Goal: Task Accomplishment & Management: Manage account settings

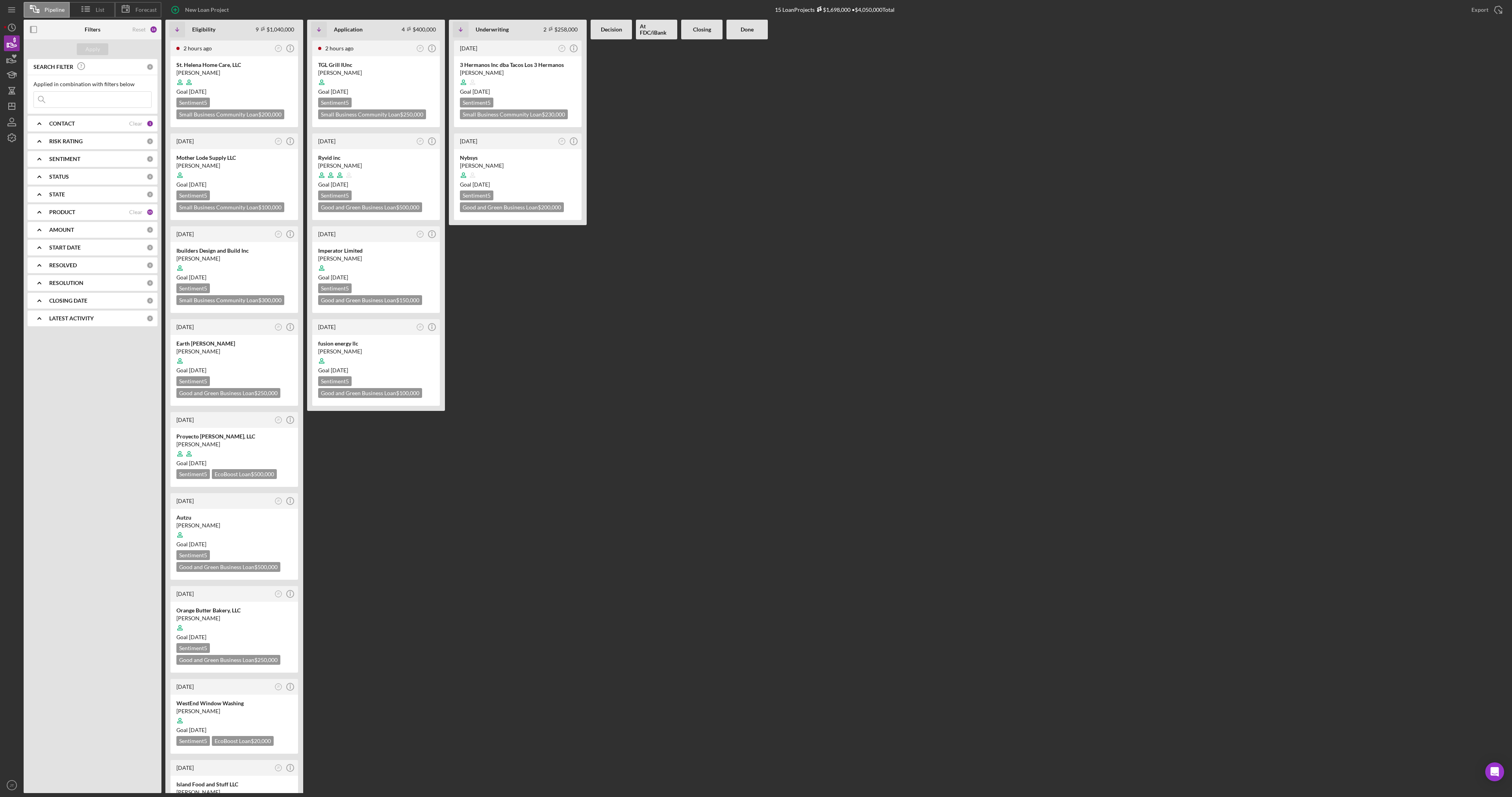
click at [561, 288] on div "[DATE] JT Icon/Info 3 Hermanos Inc dba Tacos Los 3 Hermanos [PERSON_NAME] Goal …" at bounding box center [518, 416] width 138 height 754
click at [555, 302] on div "[DATE] JT Icon/Info 3 Hermanos Inc dba Tacos Los 3 Hermanos [PERSON_NAME] Goal …" at bounding box center [518, 416] width 138 height 754
click at [400, 96] on div "TGL Grill IUnc [PERSON_NAME] Goal [DATE] Sentiment 5 Small Business Community L…" at bounding box center [376, 92] width 127 height 71
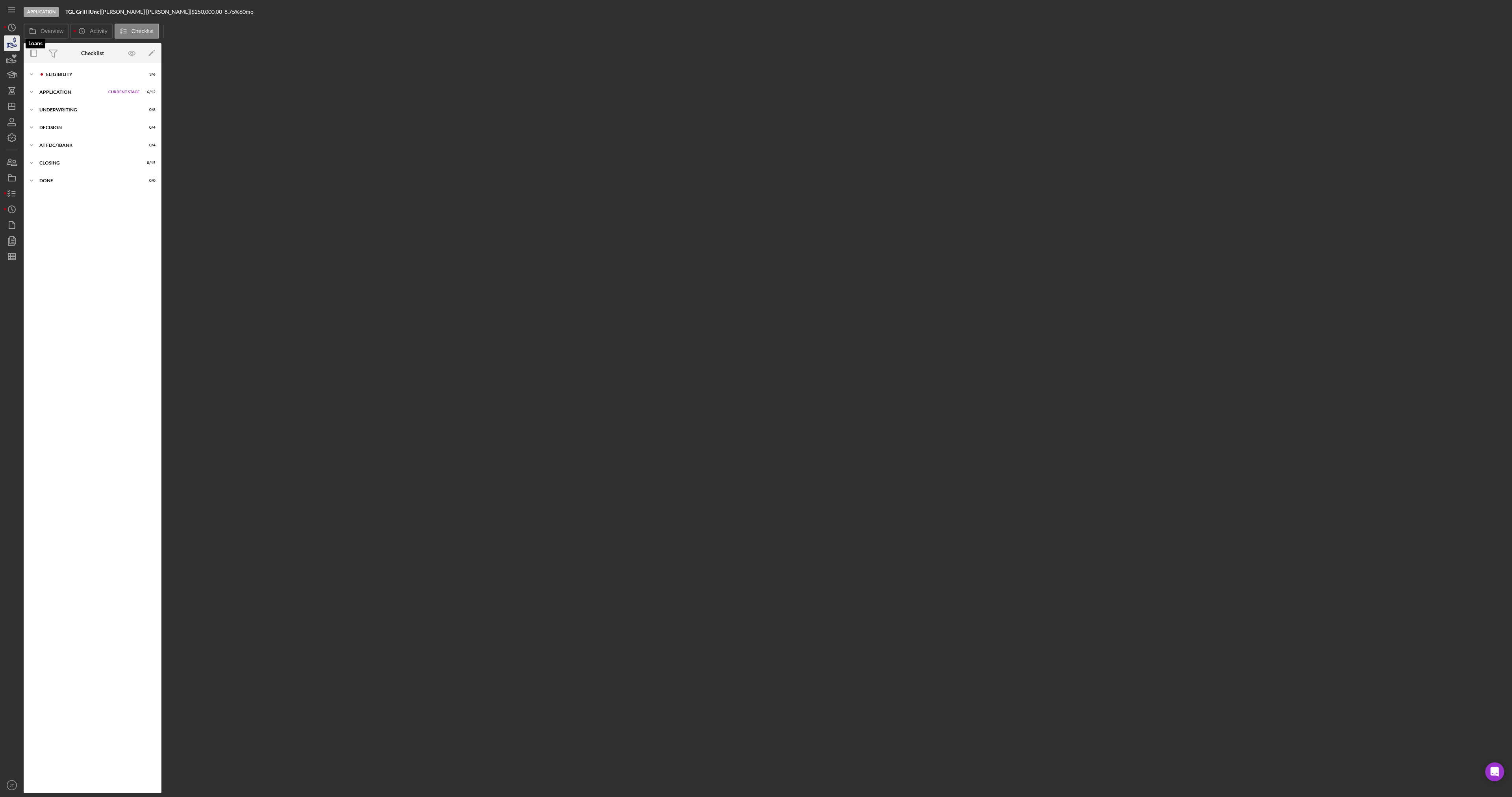
click at [12, 49] on icon "button" at bounding box center [12, 43] width 20 height 20
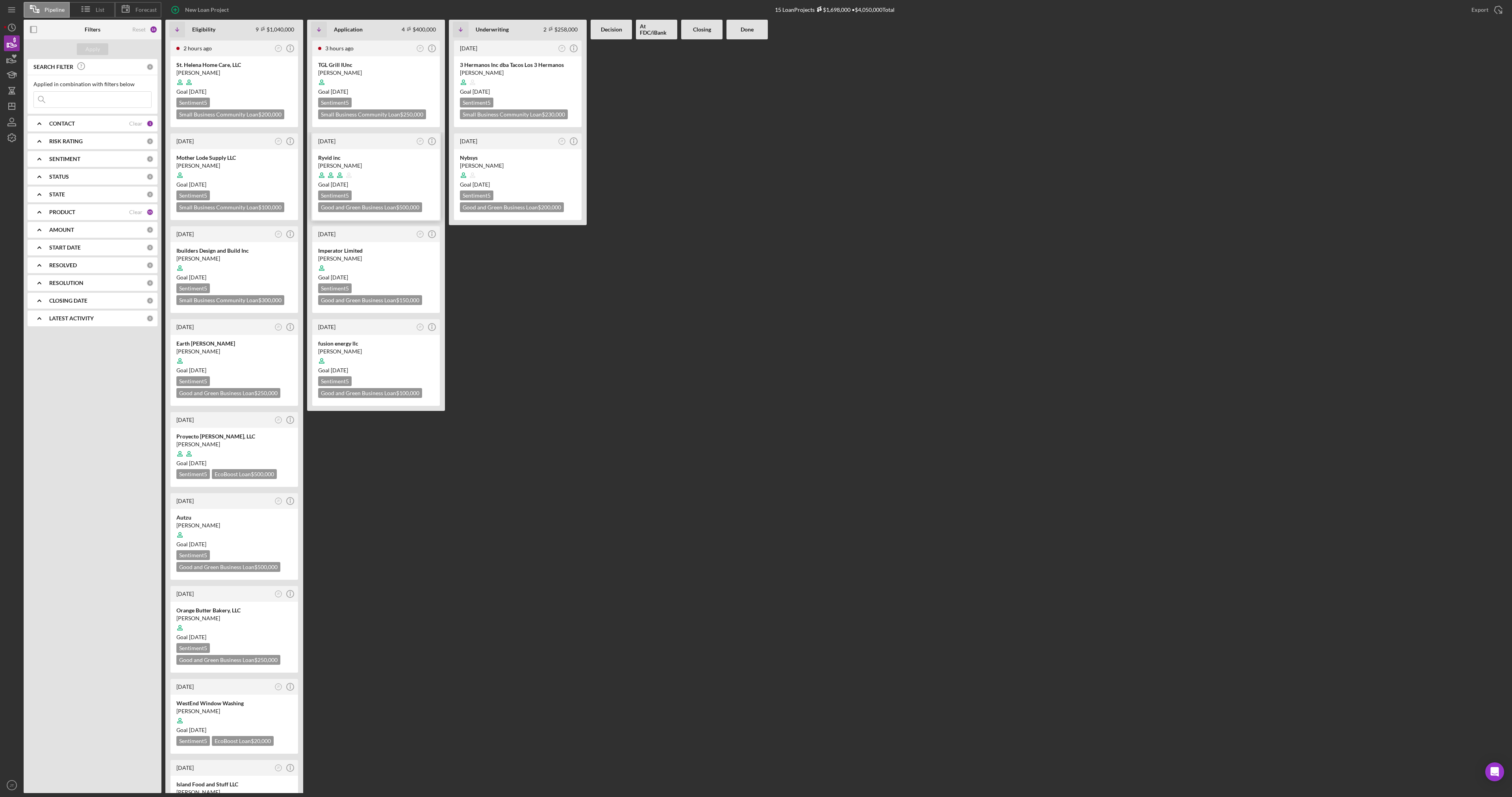
click at [394, 178] on div at bounding box center [376, 175] width 116 height 15
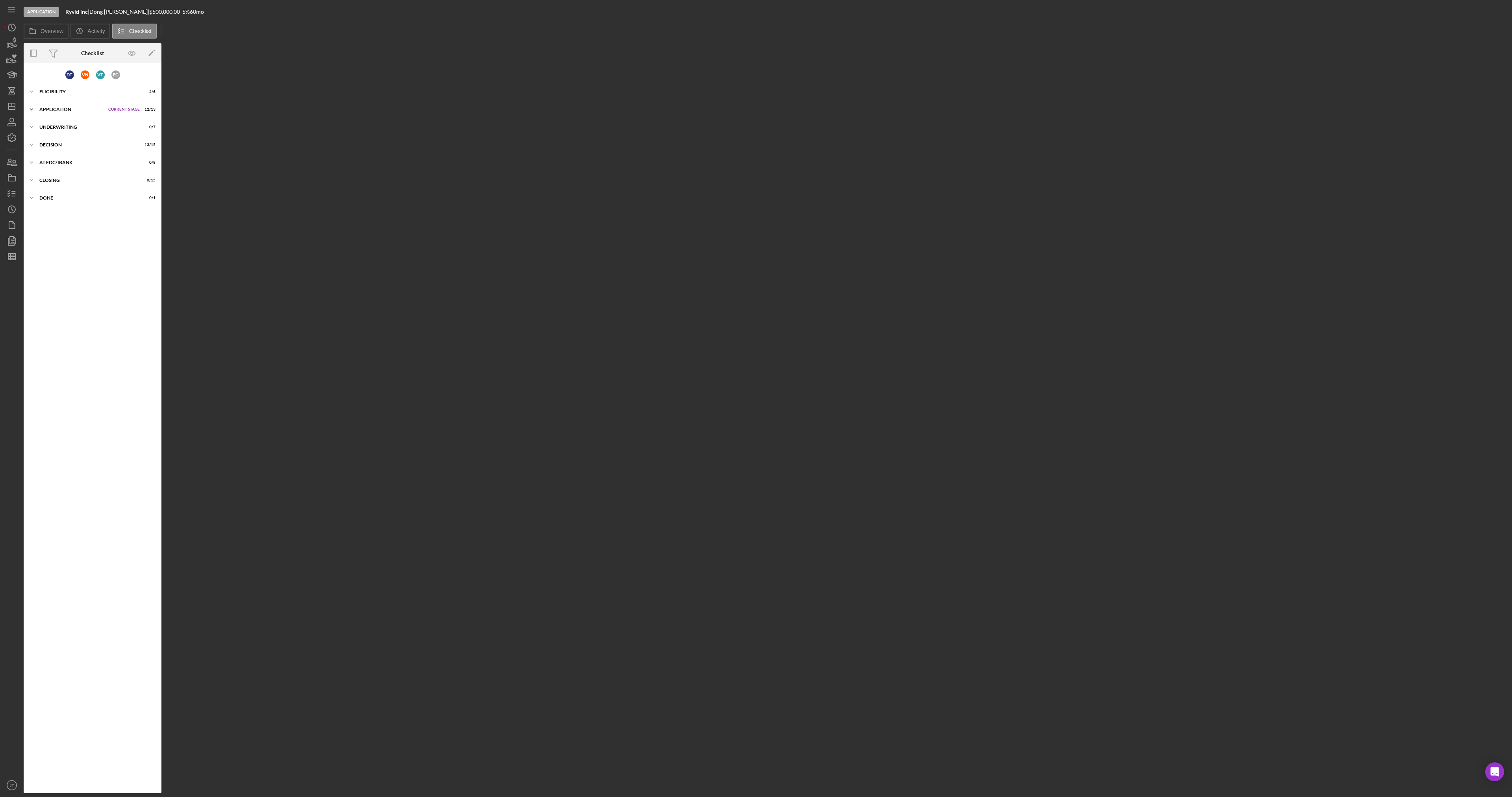
click at [69, 112] on div "Icon/Expander Application Current Stage 12 / 13 Set Stage" at bounding box center [92, 109] width 138 height 16
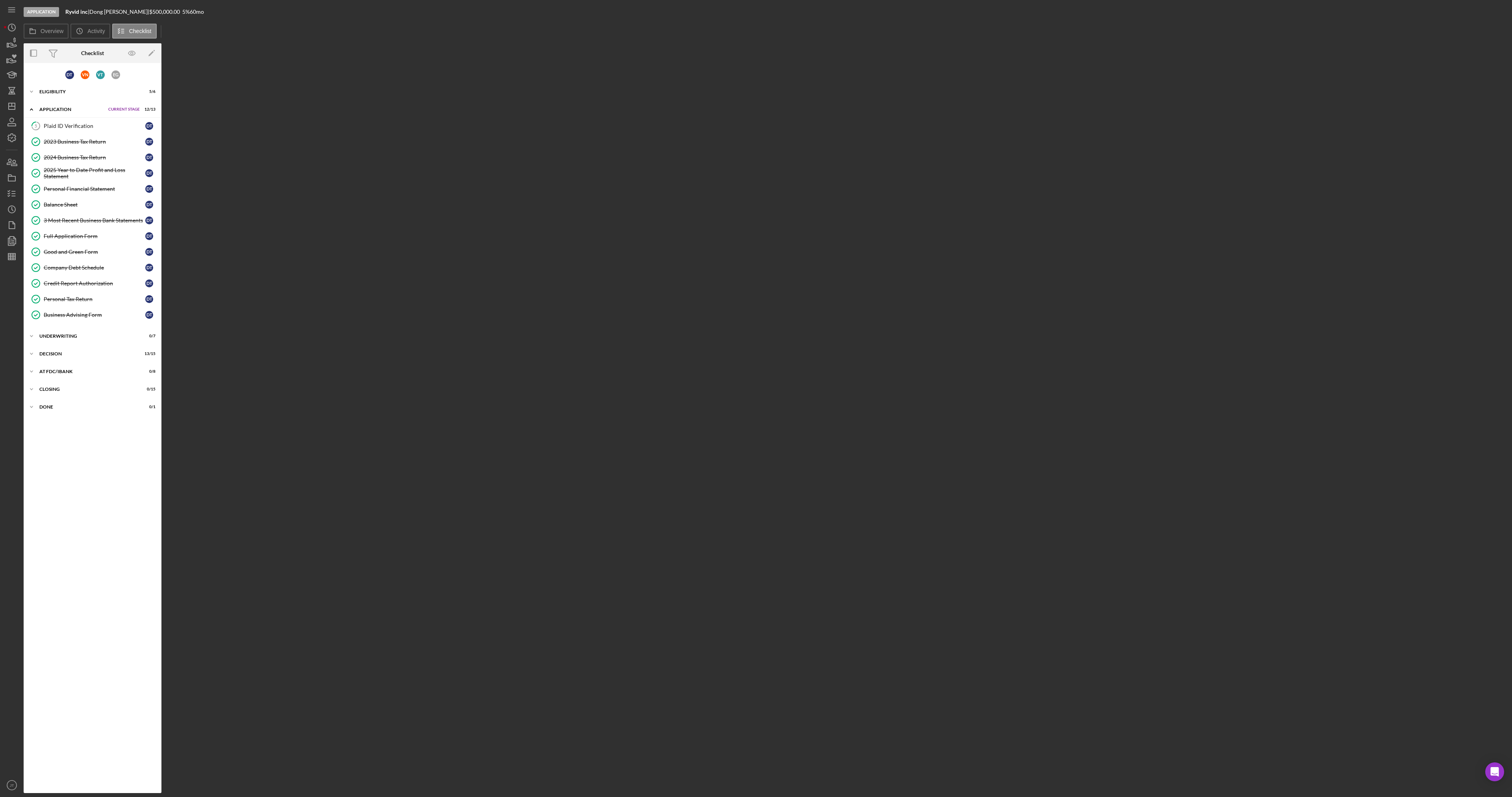
click at [88, 327] on div "D T V N V T E G Icon/Expander Eligibility 5 / 6 Set Stage Icon/Expander Applica…" at bounding box center [92, 428] width 138 height 722
click at [84, 333] on div "Icon/Expander Underwriting 0 / 7 Set Stage" at bounding box center [92, 336] width 138 height 16
click at [70, 350] on div "Underwriting Matrix" at bounding box center [100, 353] width 113 height 6
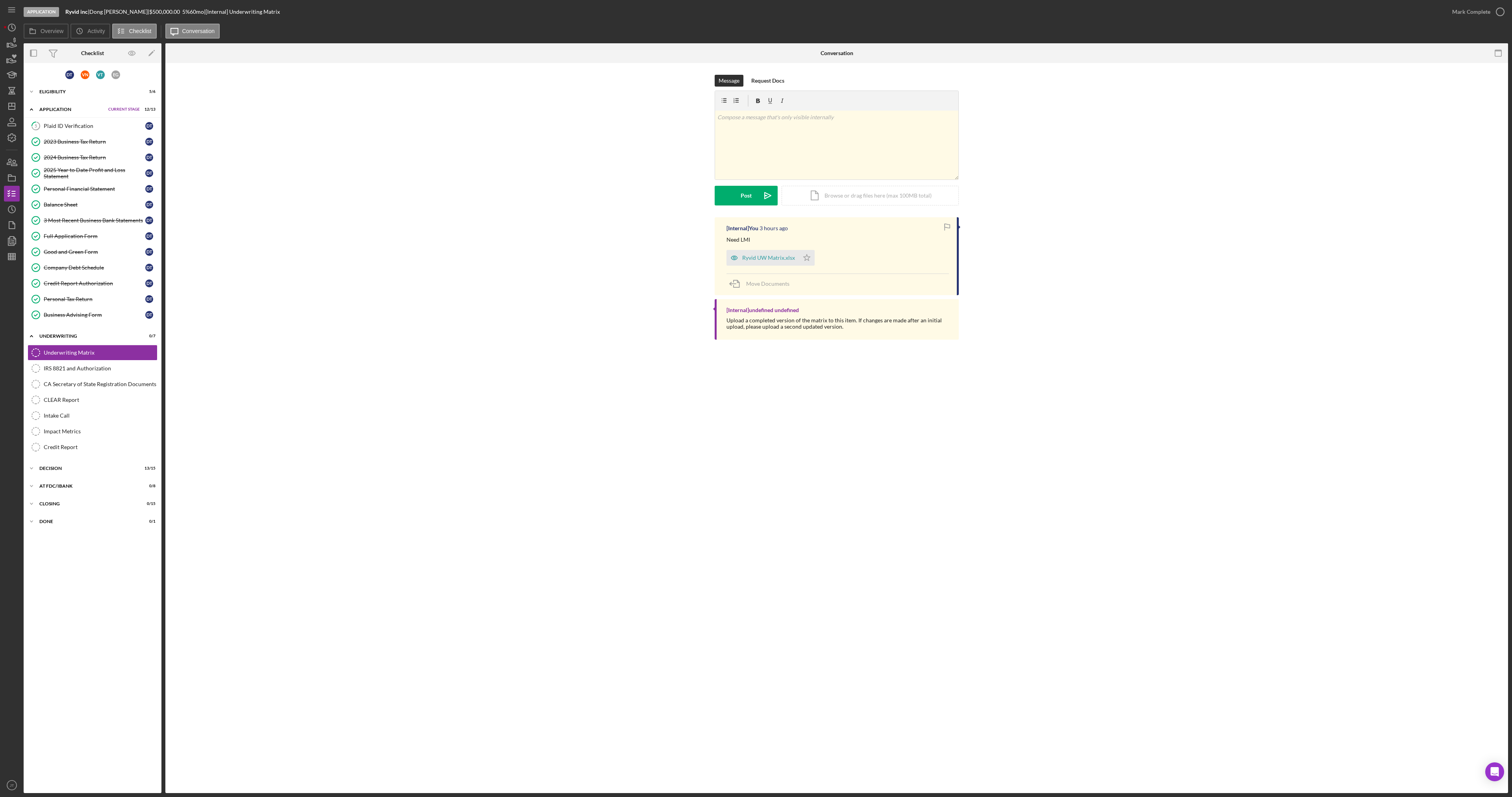
click at [776, 267] on div "[Internal] You 3 hours ago Need LMI Ryvid UW Matrix.xlsx Icon/Star Move Documen…" at bounding box center [837, 256] width 244 height 78
click at [776, 264] on div "Ryvid UW Matrix.xlsx" at bounding box center [762, 258] width 72 height 16
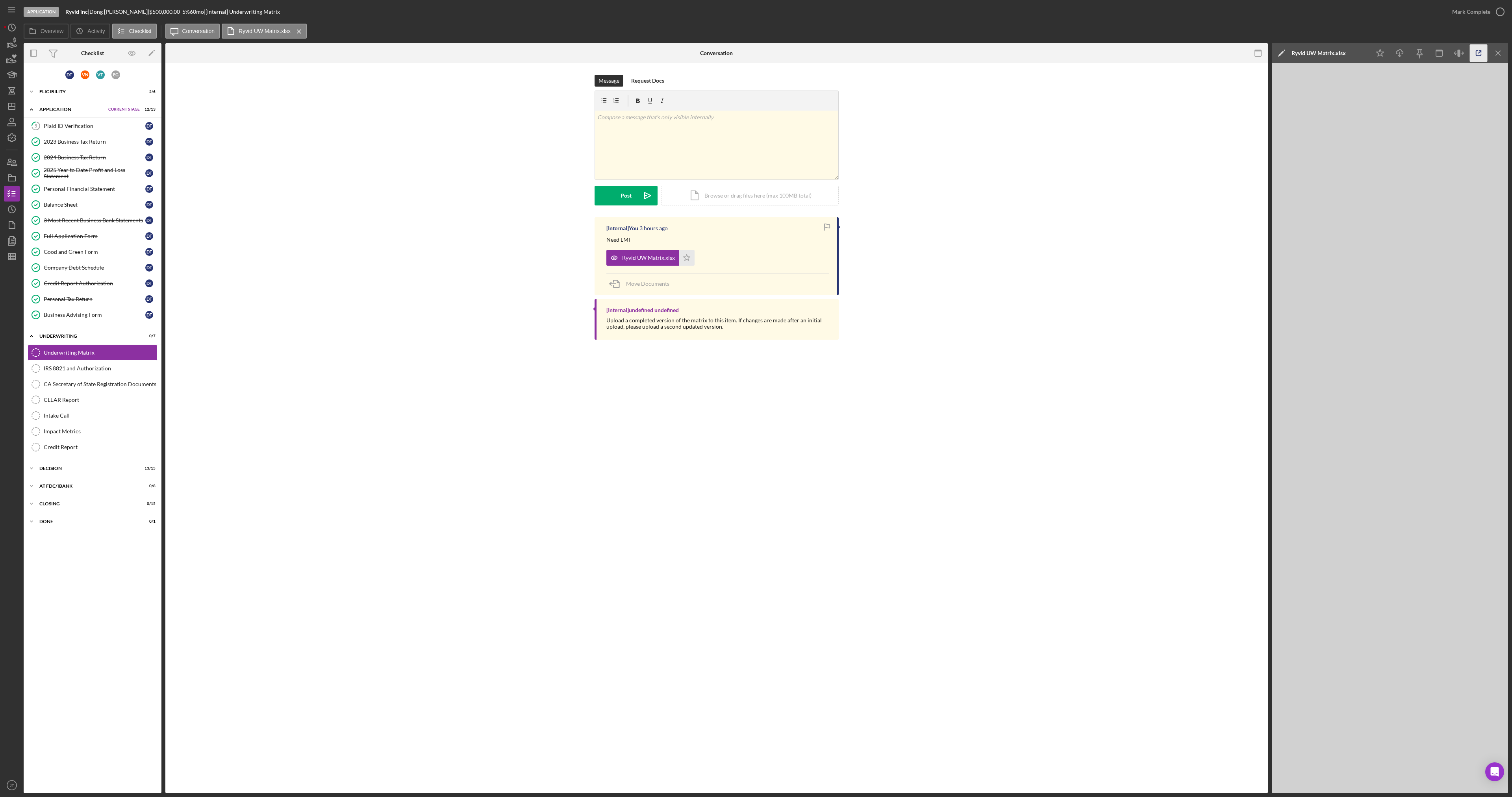
click at [1478, 54] on icon "button" at bounding box center [1479, 53] width 18 height 18
click at [73, 159] on div "2024 Business Tax Return" at bounding box center [94, 157] width 102 height 6
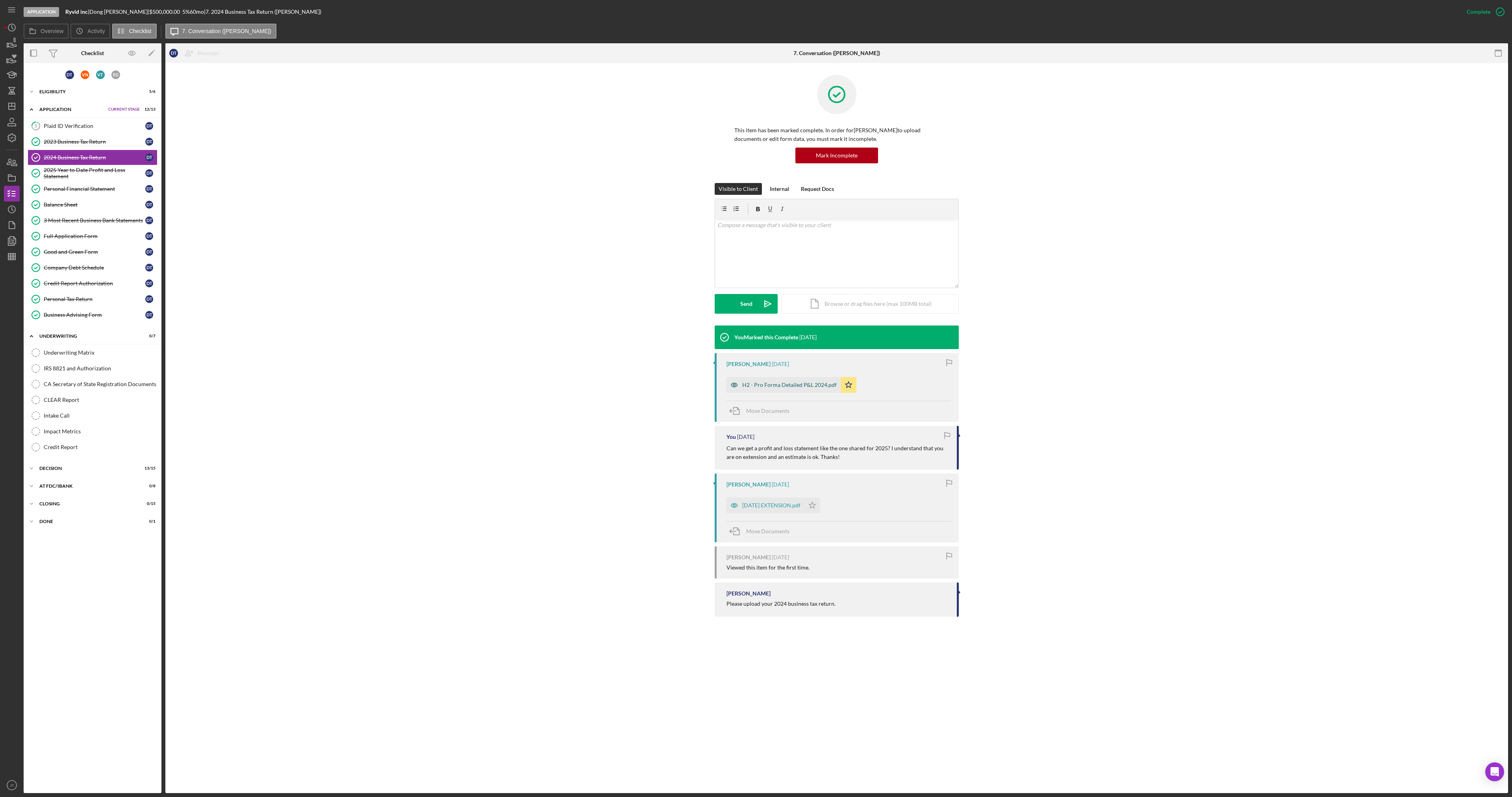
click at [799, 382] on div "H2 - Pro Forma Detailed P&L 2024.pdf" at bounding box center [789, 385] width 95 height 6
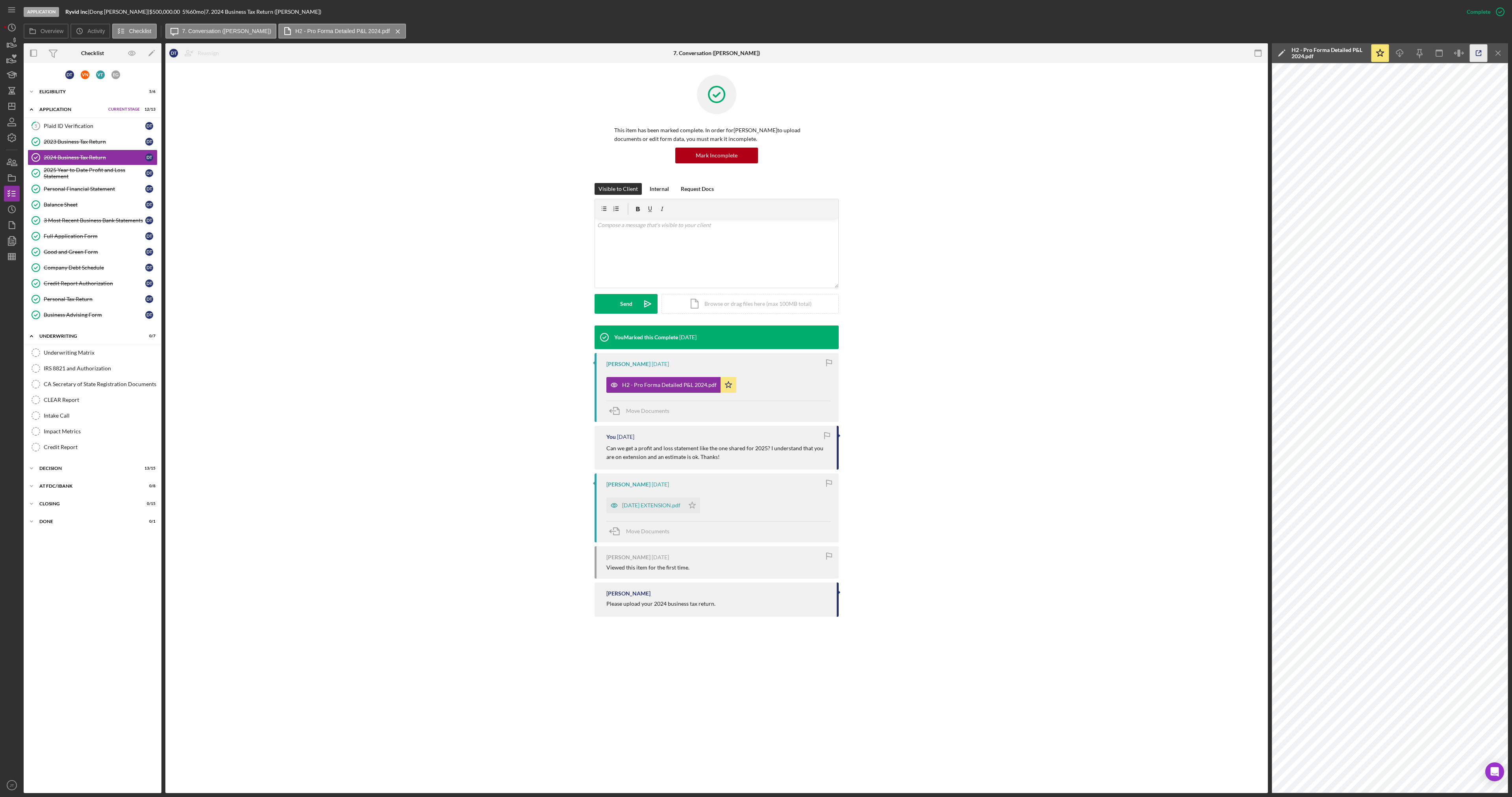
click at [1473, 51] on icon "button" at bounding box center [1479, 53] width 18 height 18
click at [111, 171] on div "2025 Year to Date Profit and Loss Statement" at bounding box center [94, 173] width 102 height 12
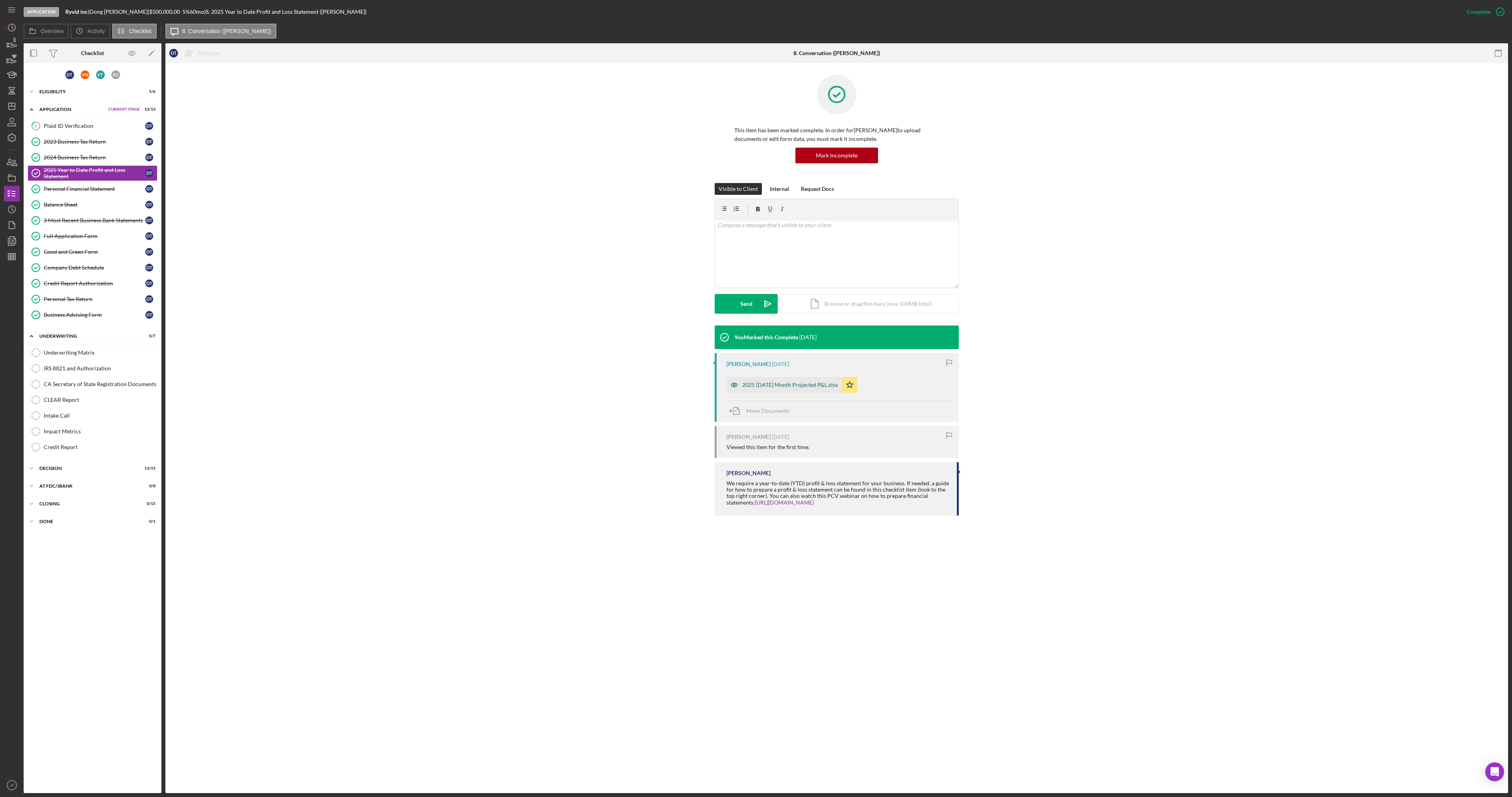
click at [816, 384] on div "2025 [DATE] Month Projected P&L.xlsx" at bounding box center [790, 385] width 96 height 6
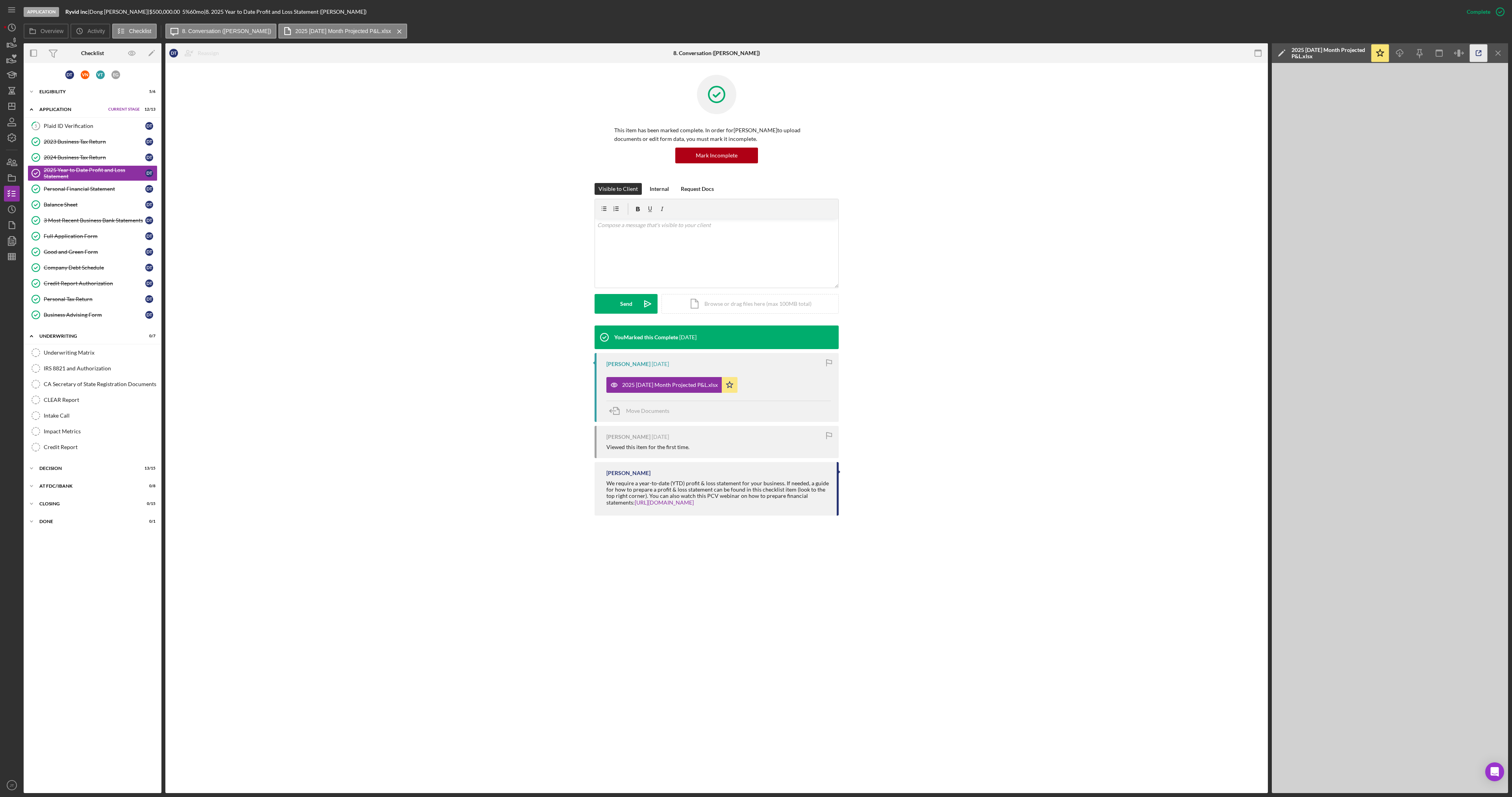
click at [1481, 53] on icon "button" at bounding box center [1479, 53] width 18 height 18
click at [111, 187] on div "Personal Financial Statement" at bounding box center [94, 189] width 102 height 6
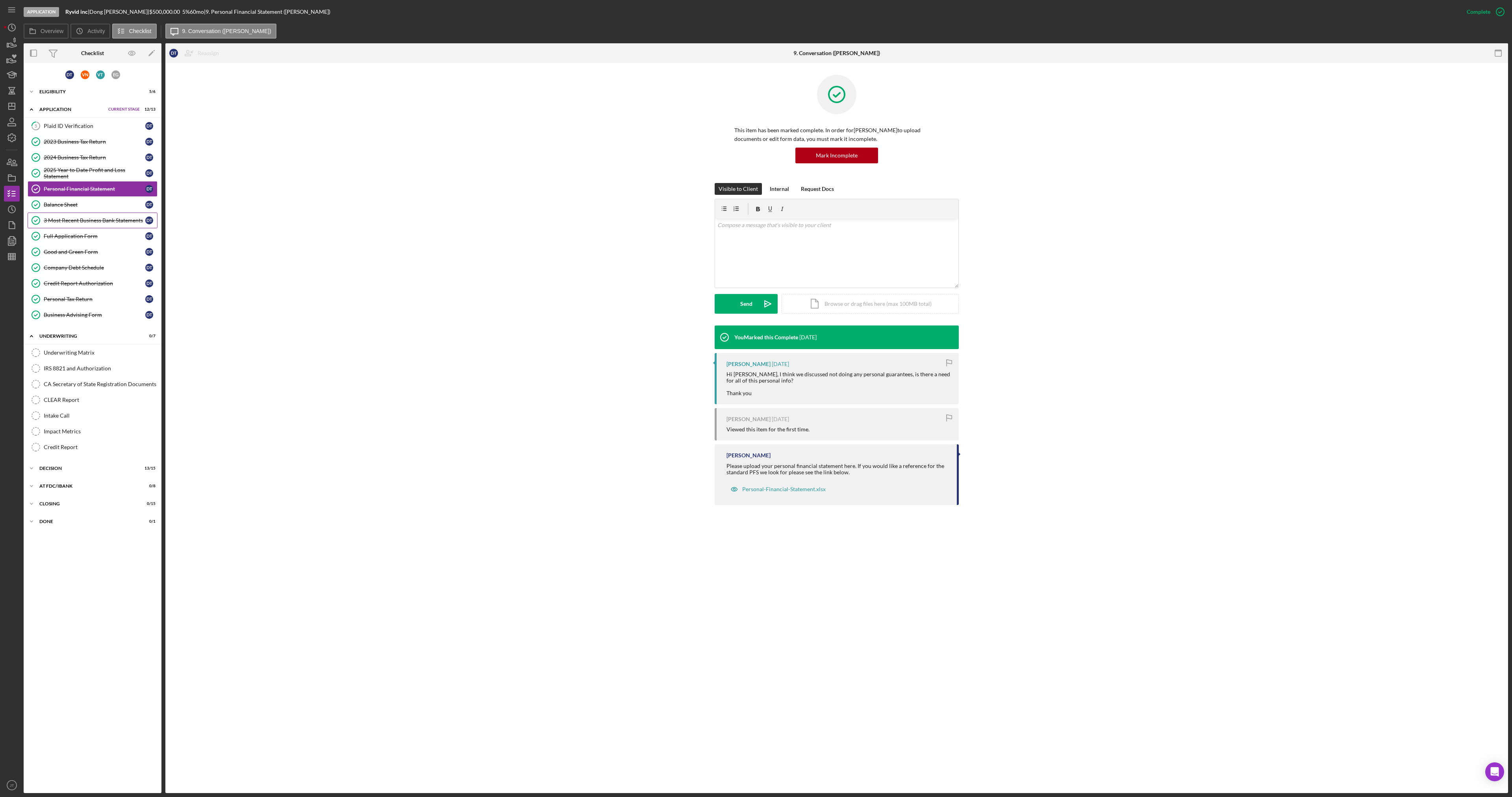
click at [96, 224] on link "3 Most Recent Business Bank Statements 3 Most Recent Business Bank Statements D…" at bounding box center [92, 220] width 130 height 16
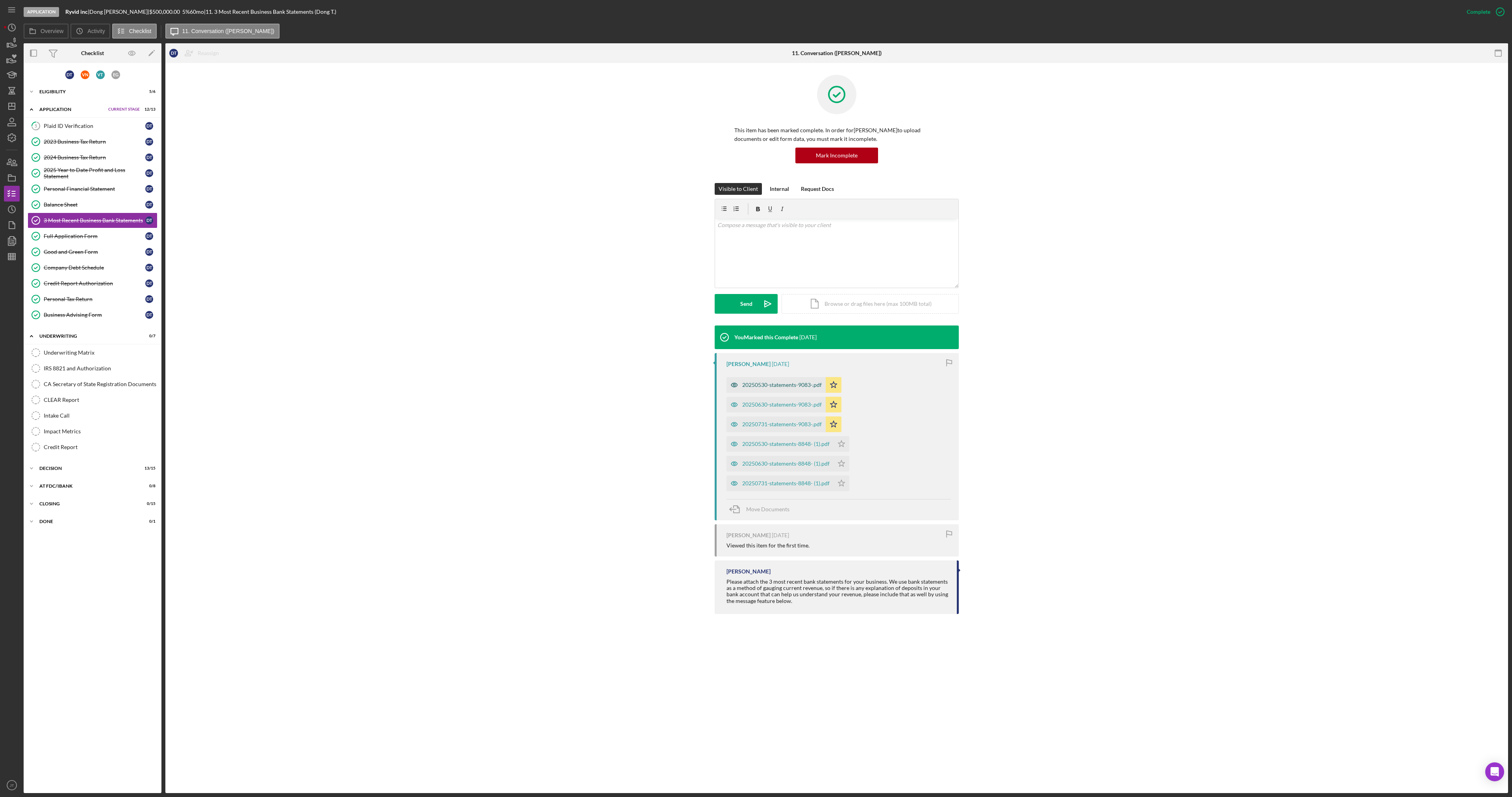
click at [803, 384] on div "20250530-statements-9083-.pdf" at bounding box center [782, 385] width 80 height 6
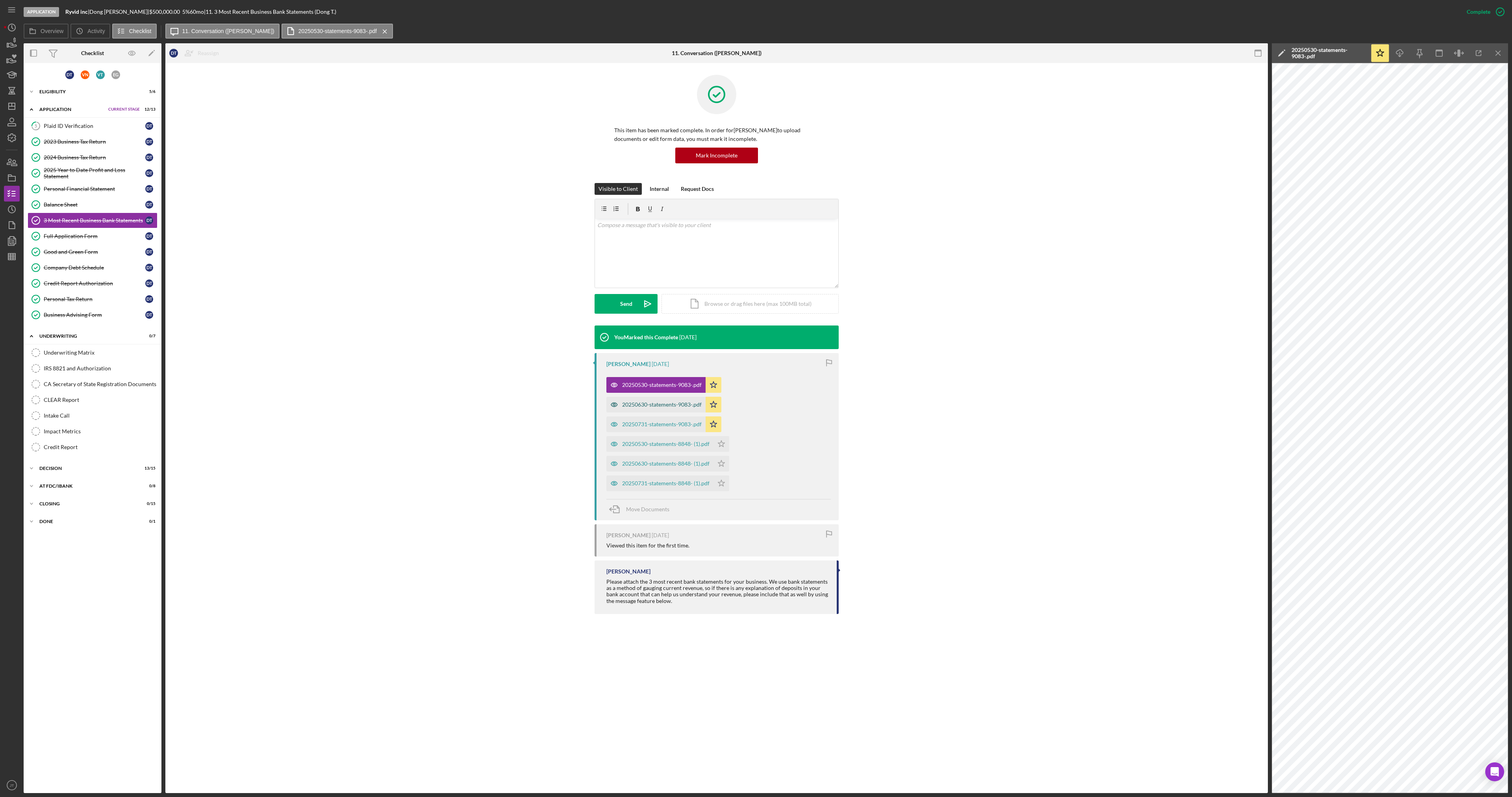
click at [636, 407] on div "20250630-statements-9083-.pdf" at bounding box center [662, 404] width 80 height 6
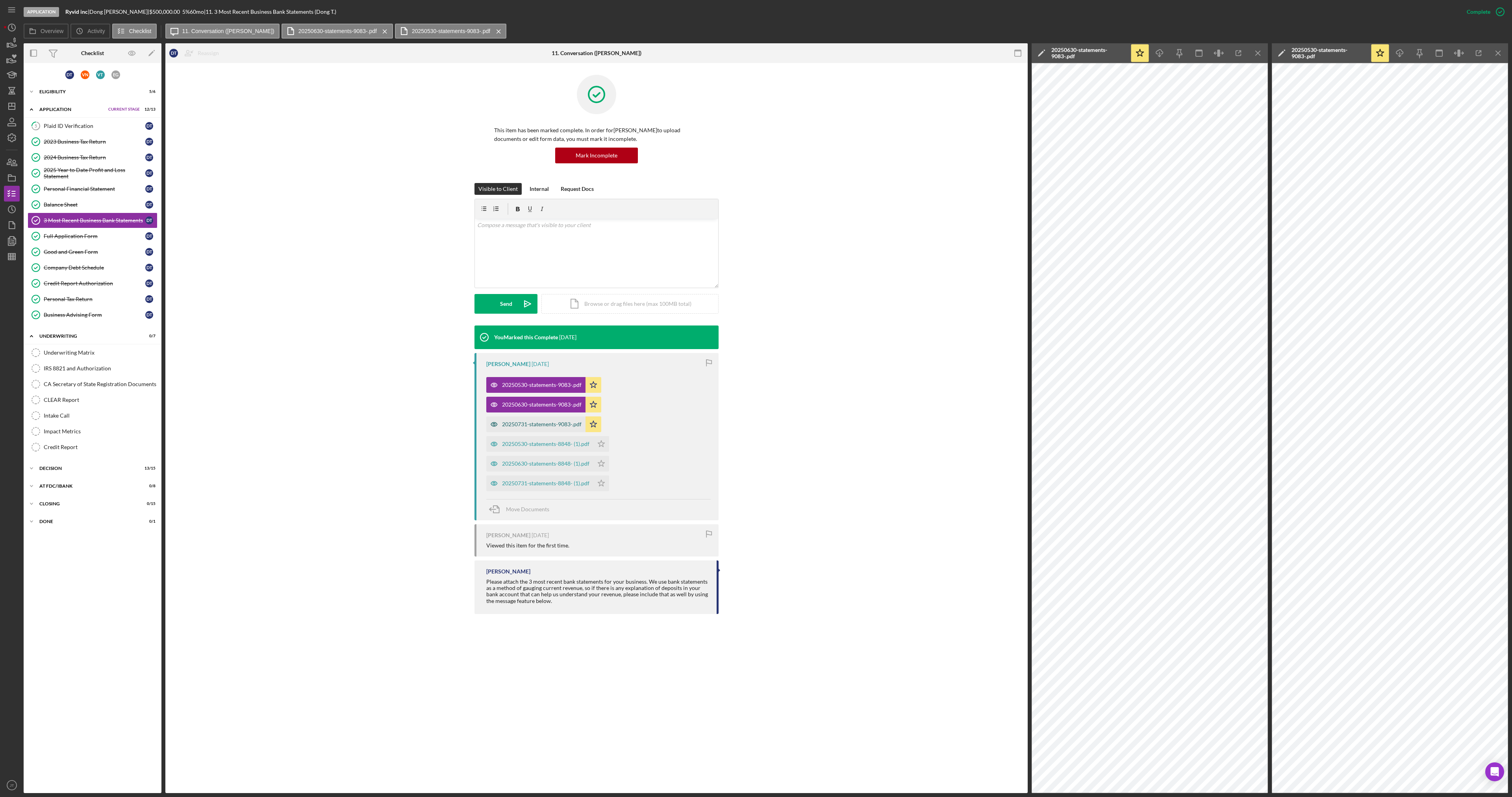
click at [559, 427] on div "20250731-statements-9083-.pdf" at bounding box center [535, 424] width 99 height 16
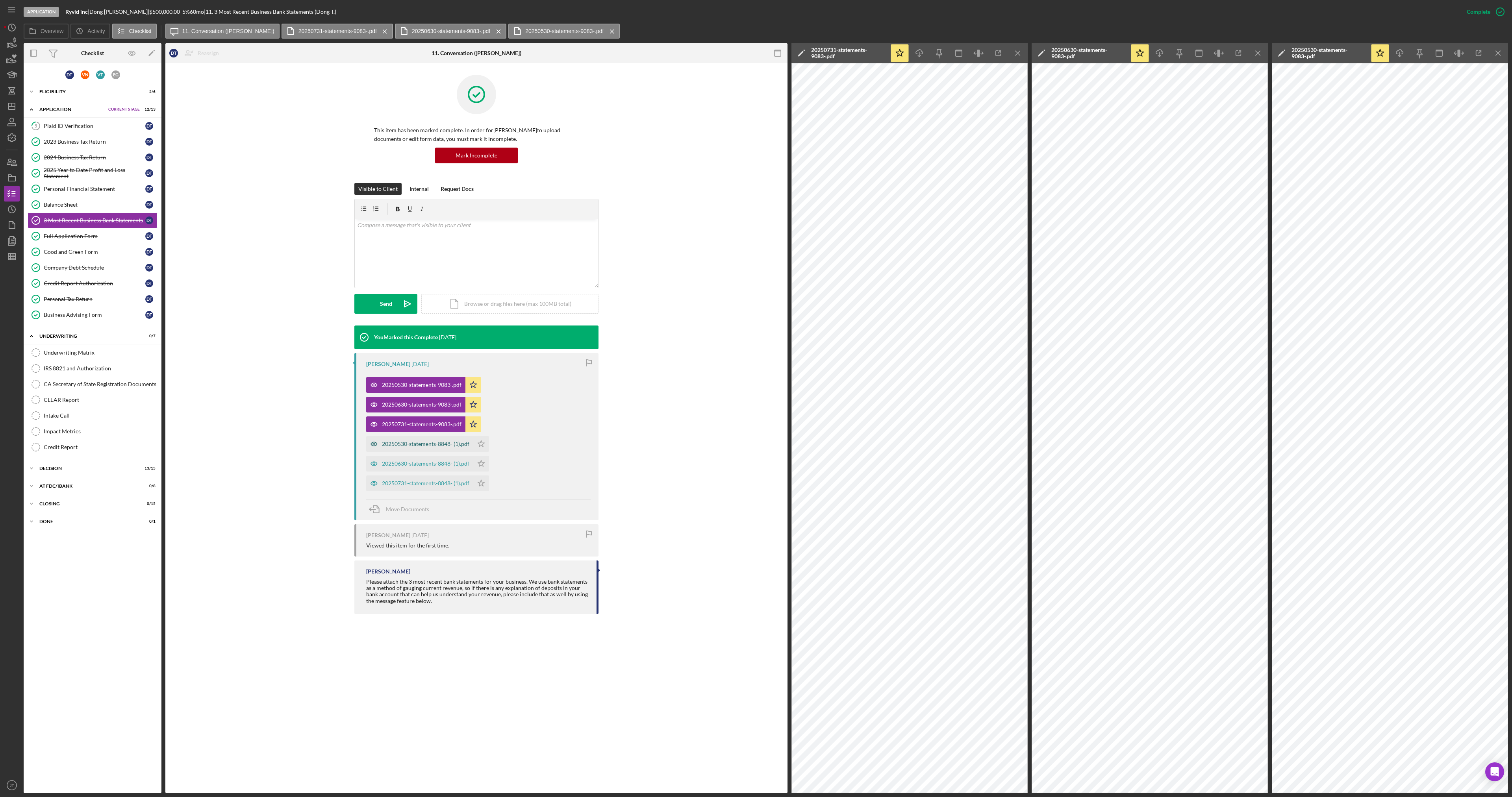
click at [442, 445] on div "20250530-statements-8848- (1).pdf" at bounding box center [426, 444] width 87 height 6
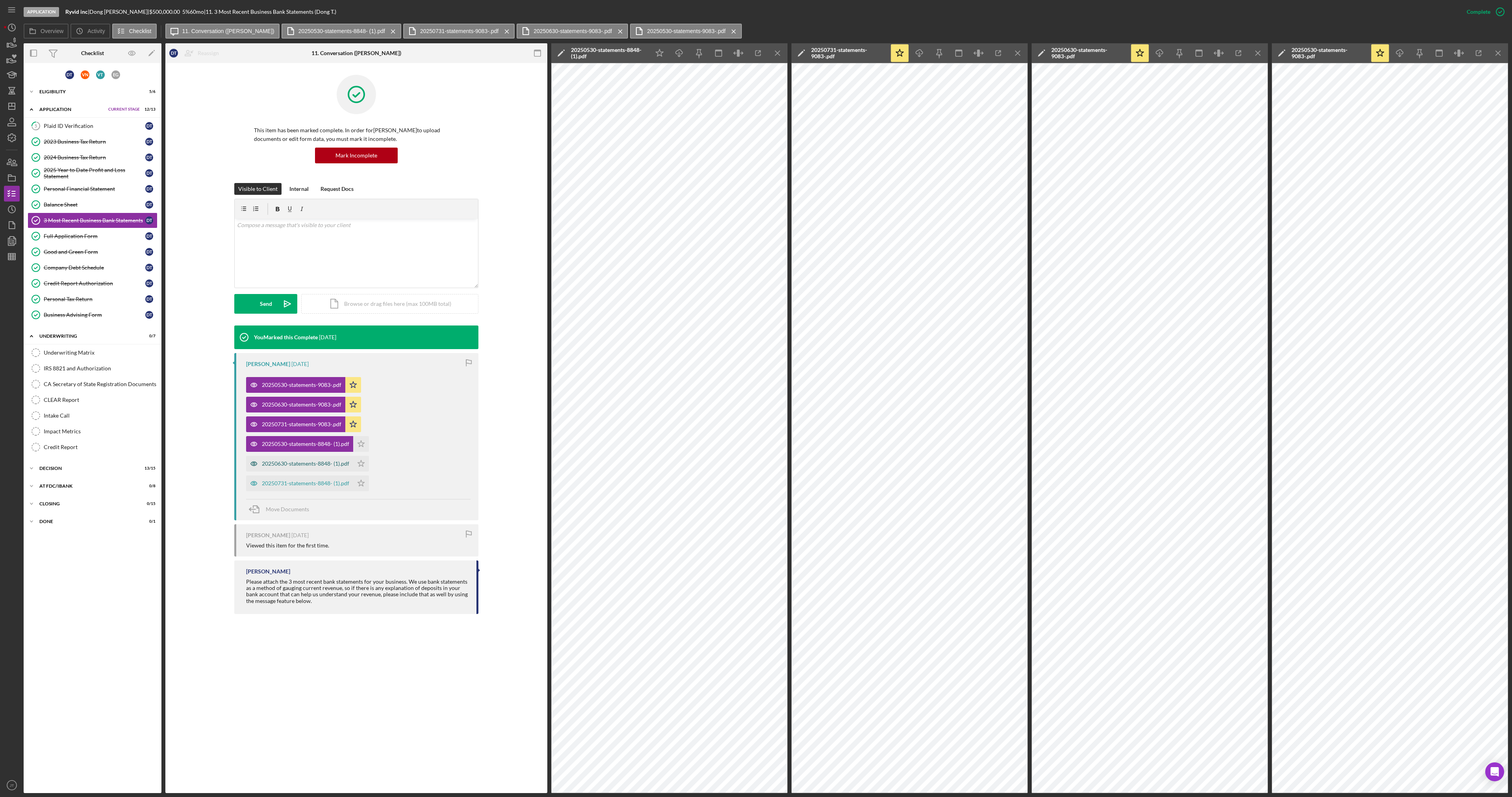
click at [326, 462] on div "20250630-statements-8848- (1).pdf" at bounding box center [305, 464] width 87 height 6
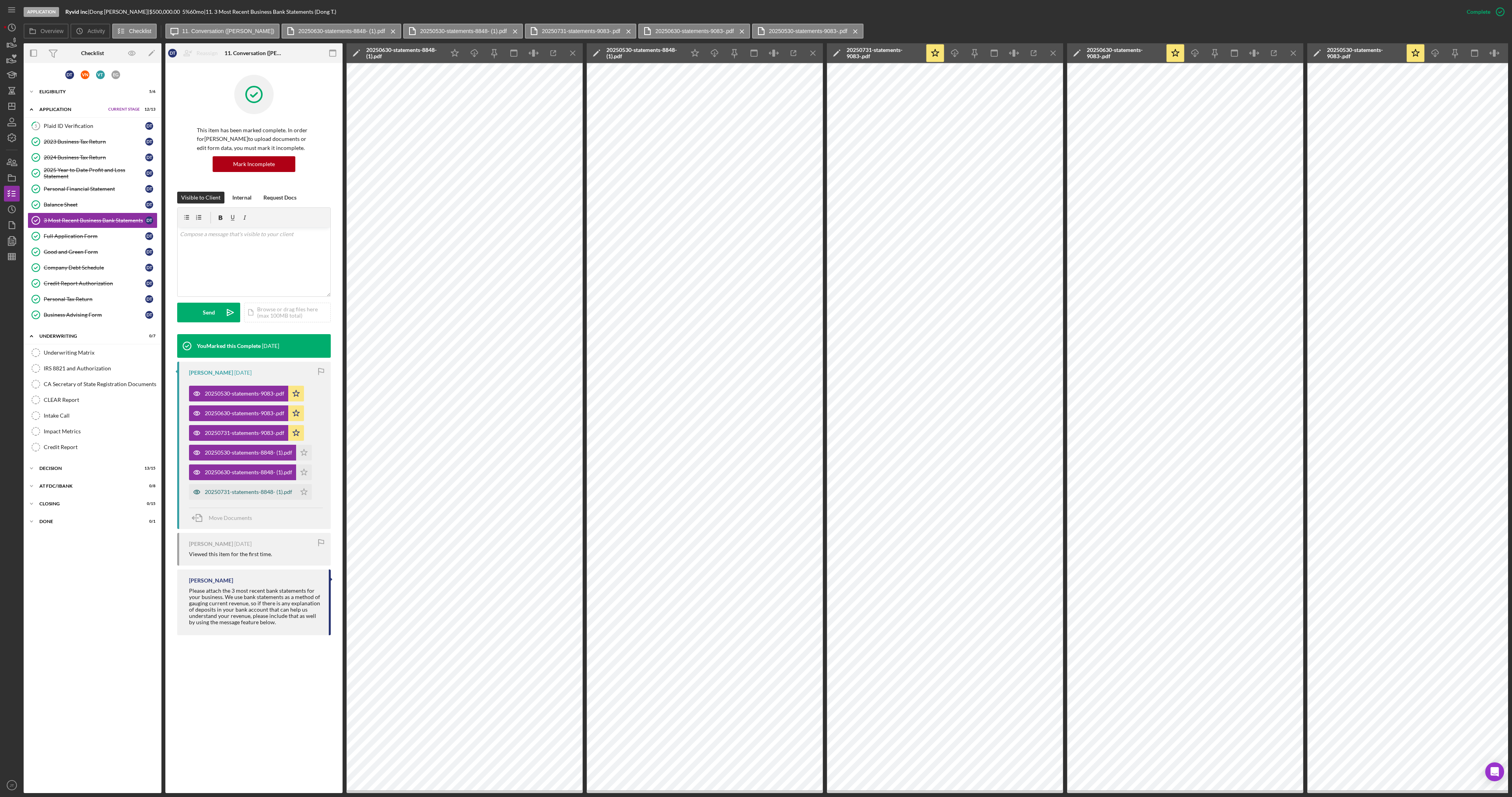
click at [255, 492] on div "20250731-statements-8848- (1).pdf" at bounding box center [248, 492] width 87 height 6
click at [70, 241] on link "Full Application Form Full Application Form D T" at bounding box center [92, 236] width 130 height 16
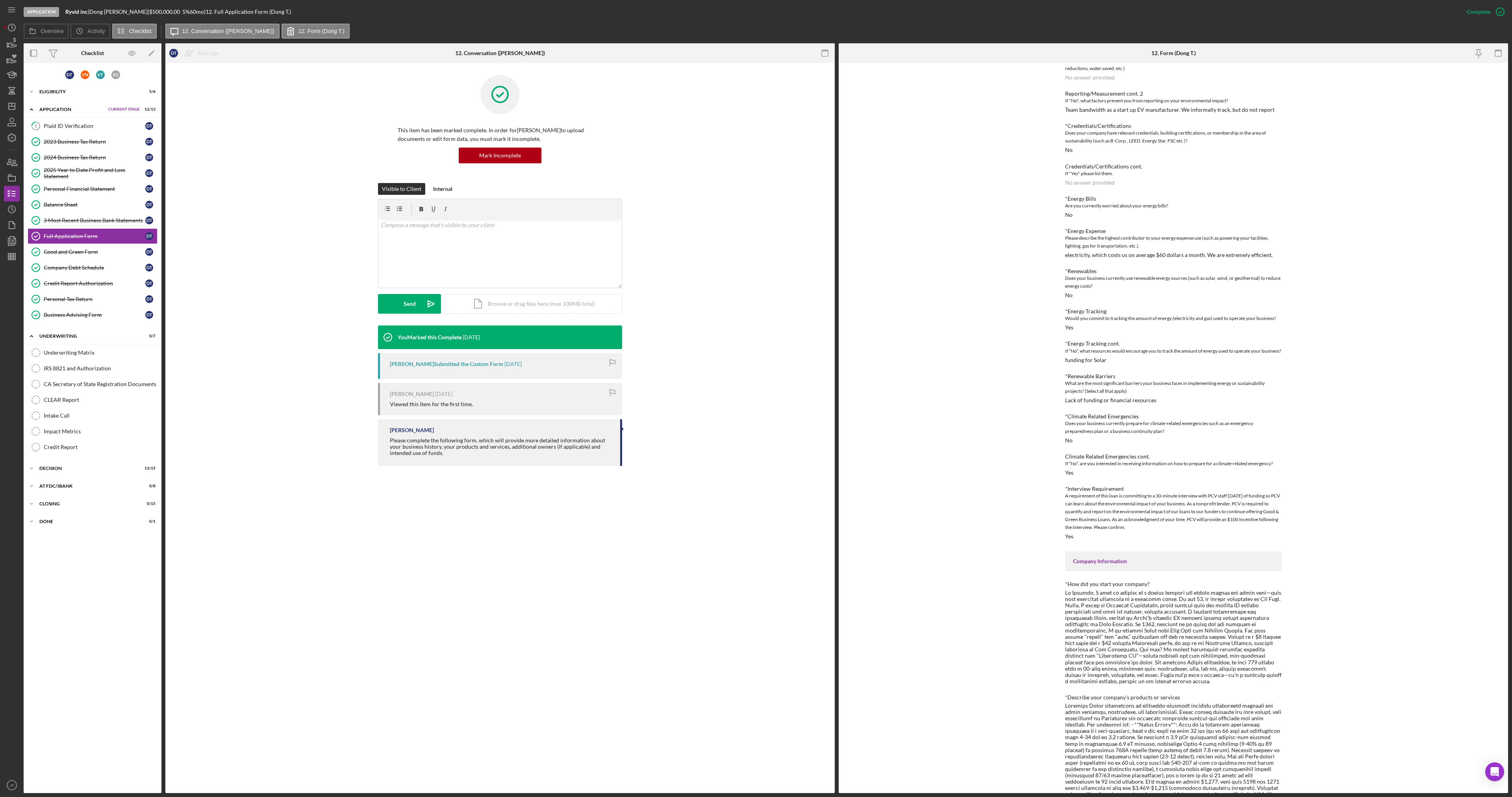
scroll to position [433, 0]
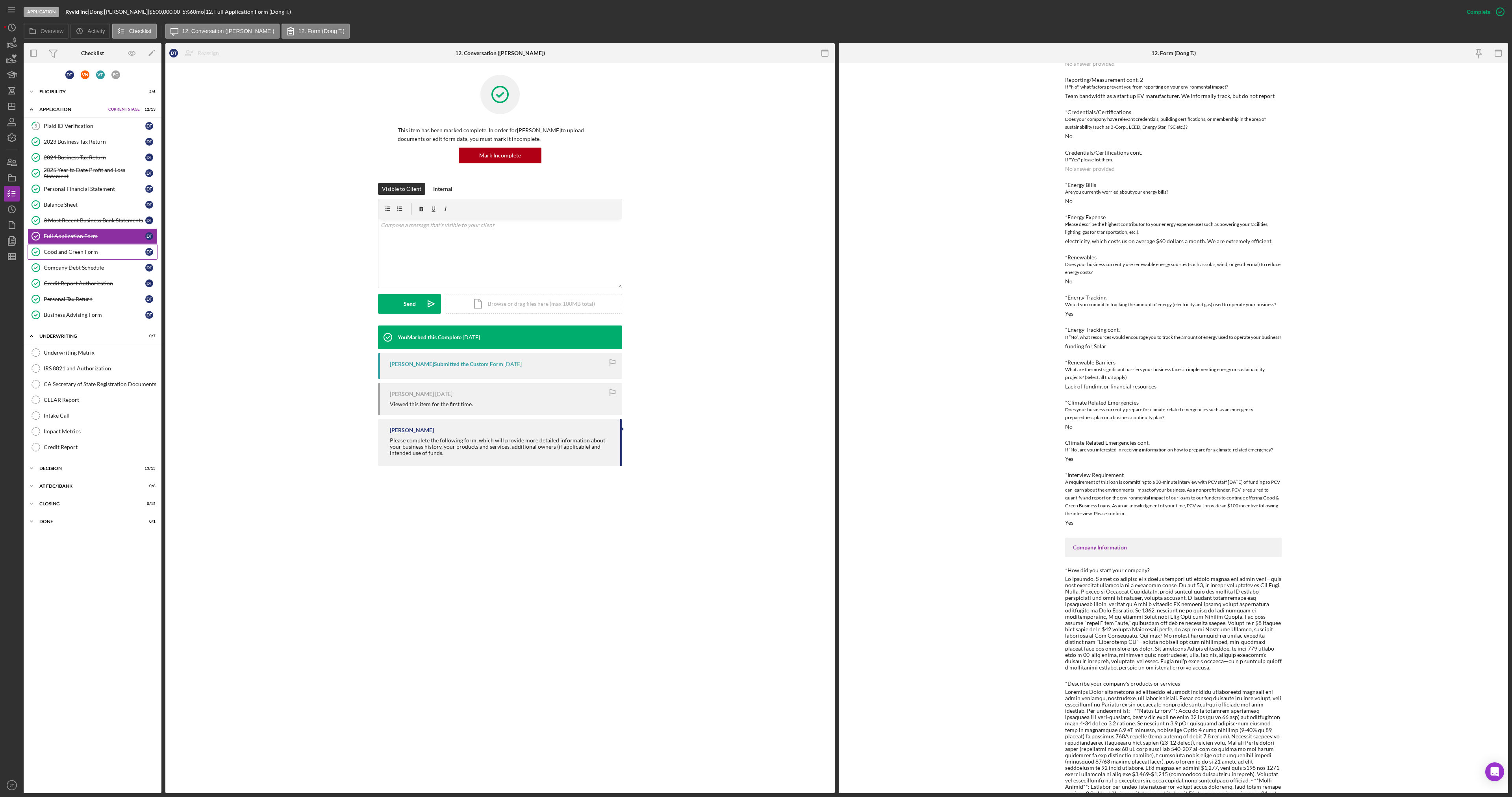
click at [115, 254] on div "Good and Green Form" at bounding box center [94, 252] width 102 height 6
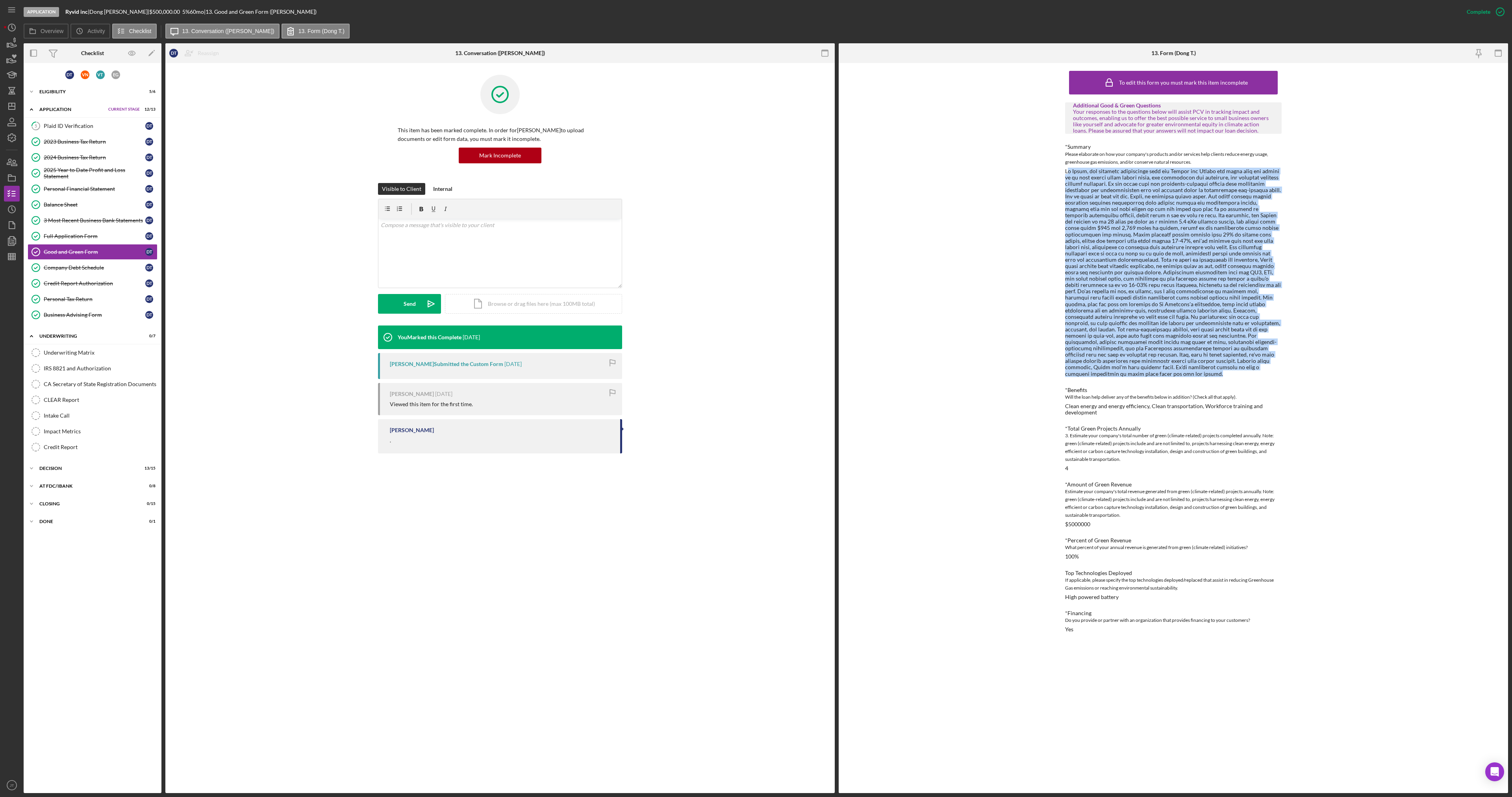
drag, startPoint x: 1067, startPoint y: 169, endPoint x: 1274, endPoint y: 368, distance: 287.1
click at [1274, 368] on div at bounding box center [1173, 272] width 217 height 209
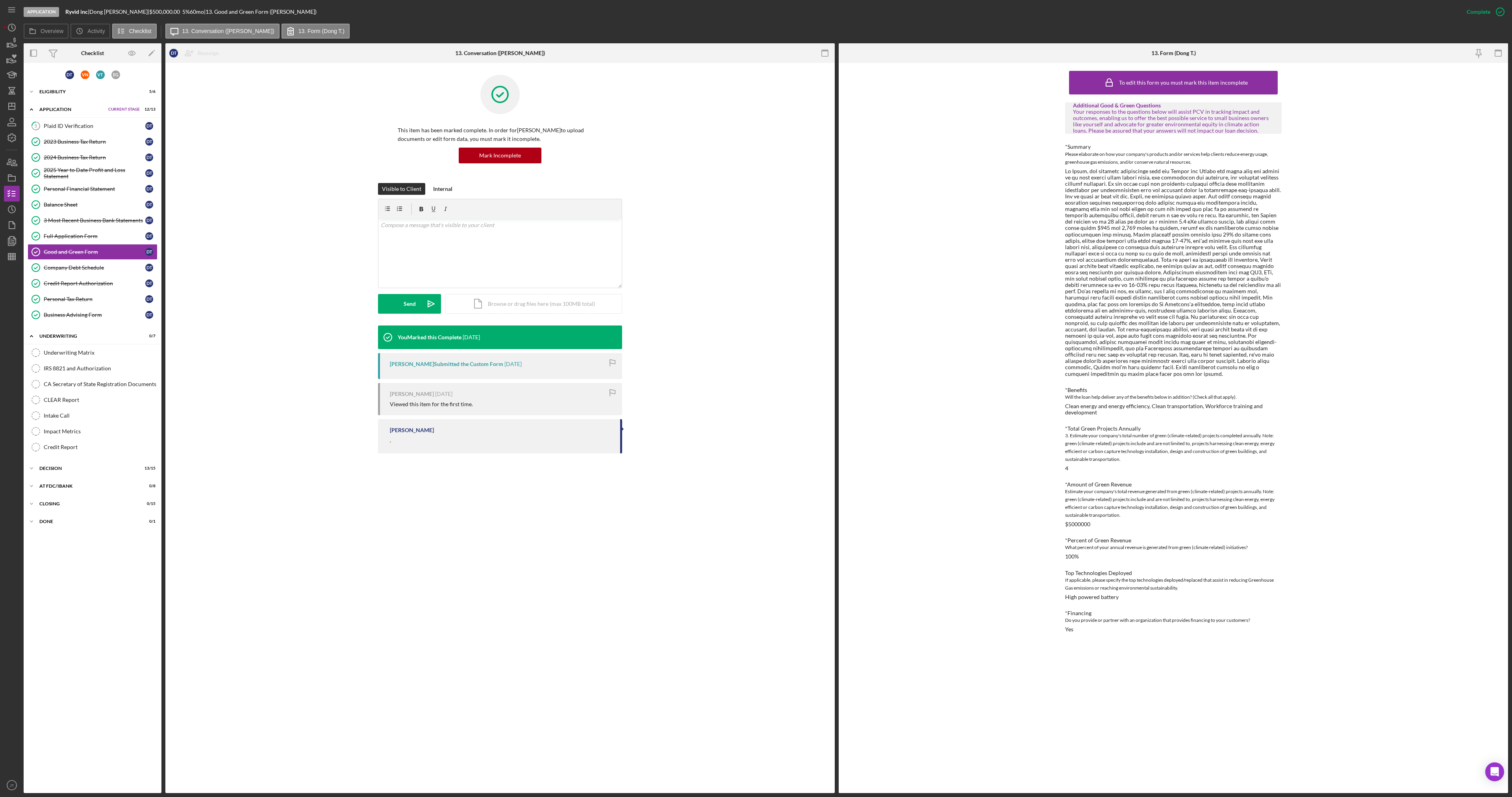
click at [1189, 425] on div "*Total Green Projects Annually" at bounding box center [1173, 428] width 217 height 6
drag, startPoint x: 261, startPoint y: 173, endPoint x: 109, endPoint y: 140, distance: 155.5
click at [261, 172] on div "This item has been marked complete. In order for [PERSON_NAME] to upload docume…" at bounding box center [500, 129] width 646 height 108
click at [8, 48] on icon "button" at bounding box center [12, 43] width 20 height 20
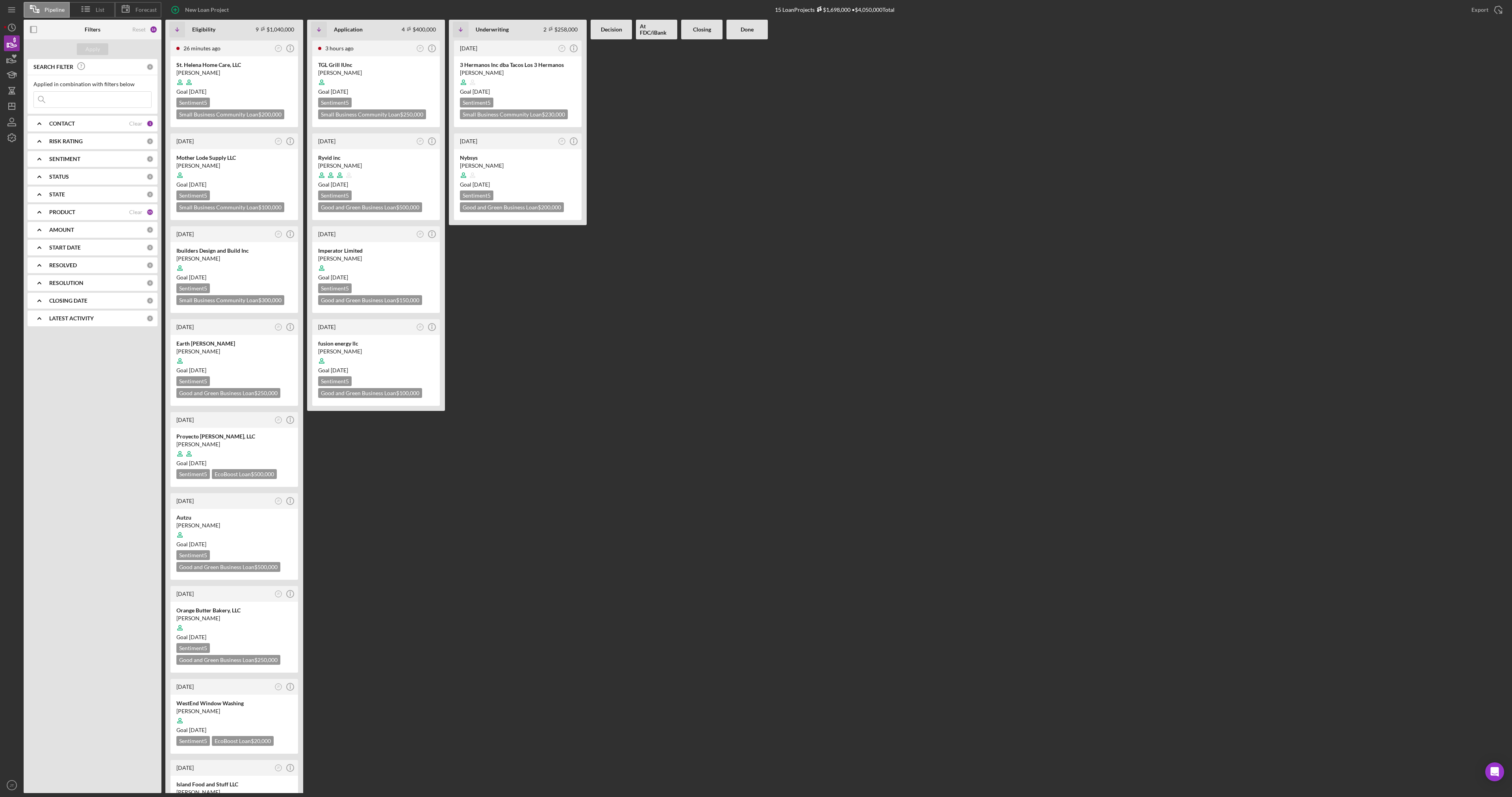
click at [81, 126] on div "CONTACT" at bounding box center [89, 123] width 80 height 6
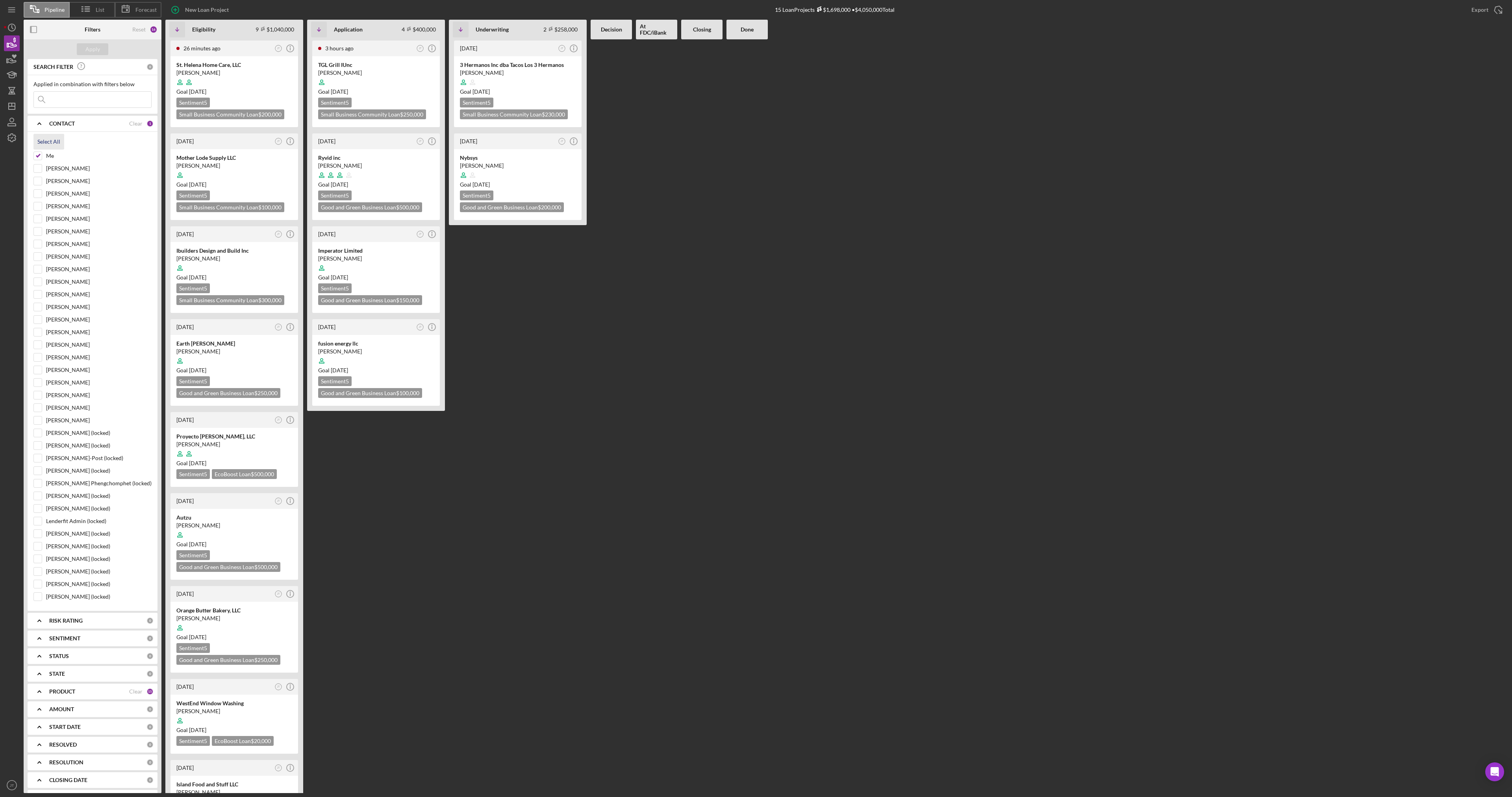
click at [45, 141] on div "Select All" at bounding box center [49, 141] width 23 height 16
checkbox input "true"
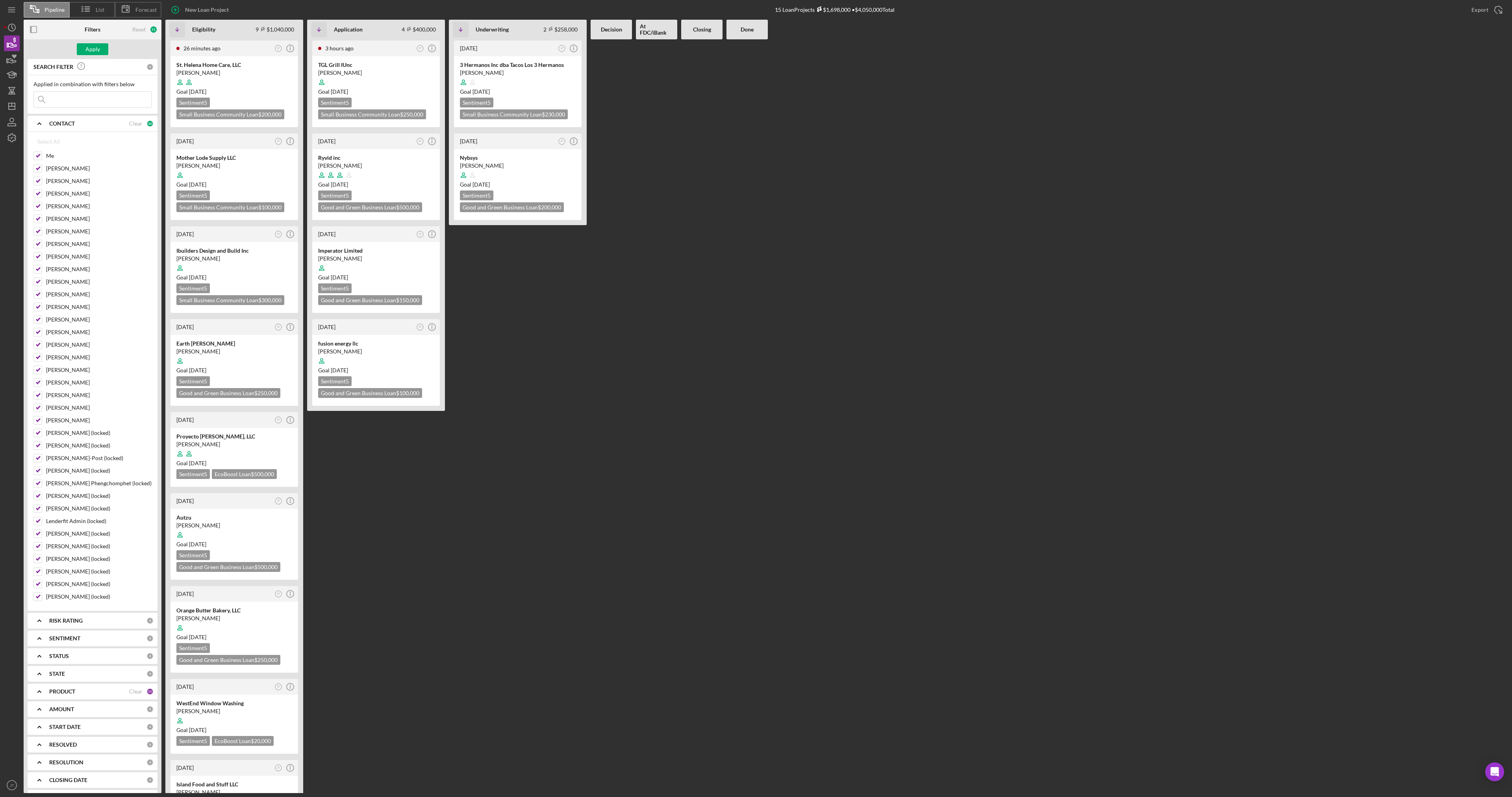
checkbox input "true"
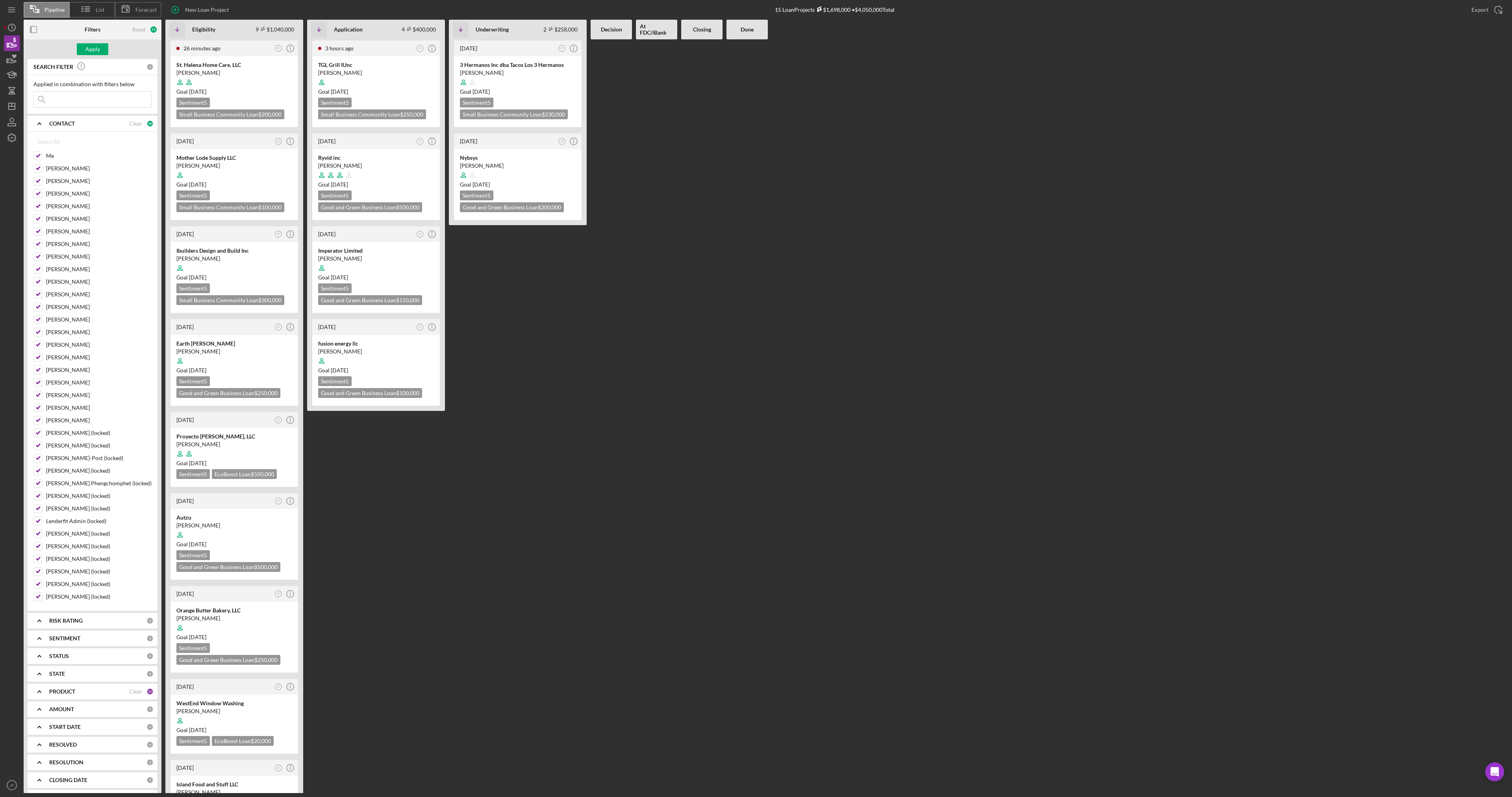
checkbox input "true"
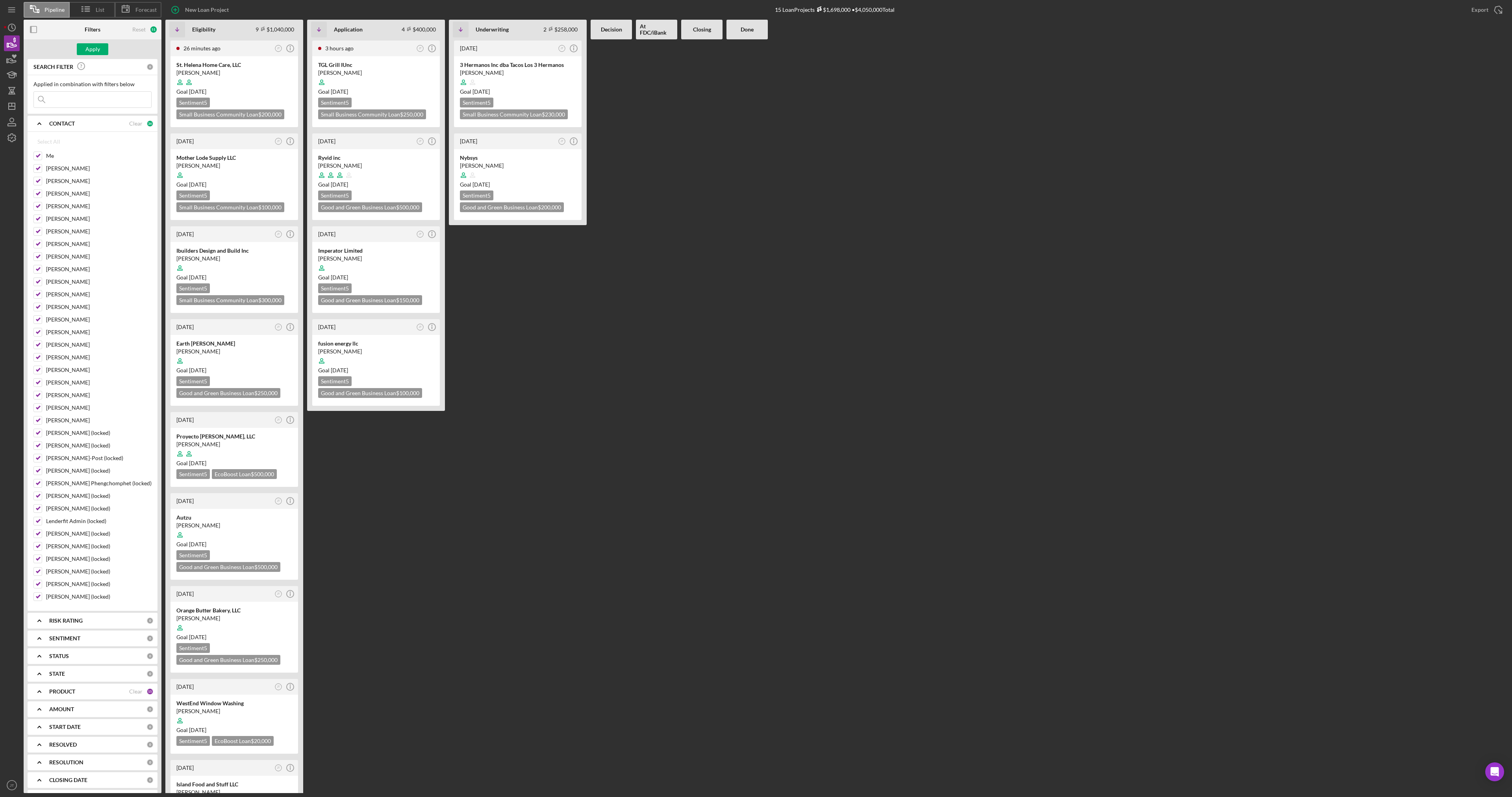
checkbox input "true"
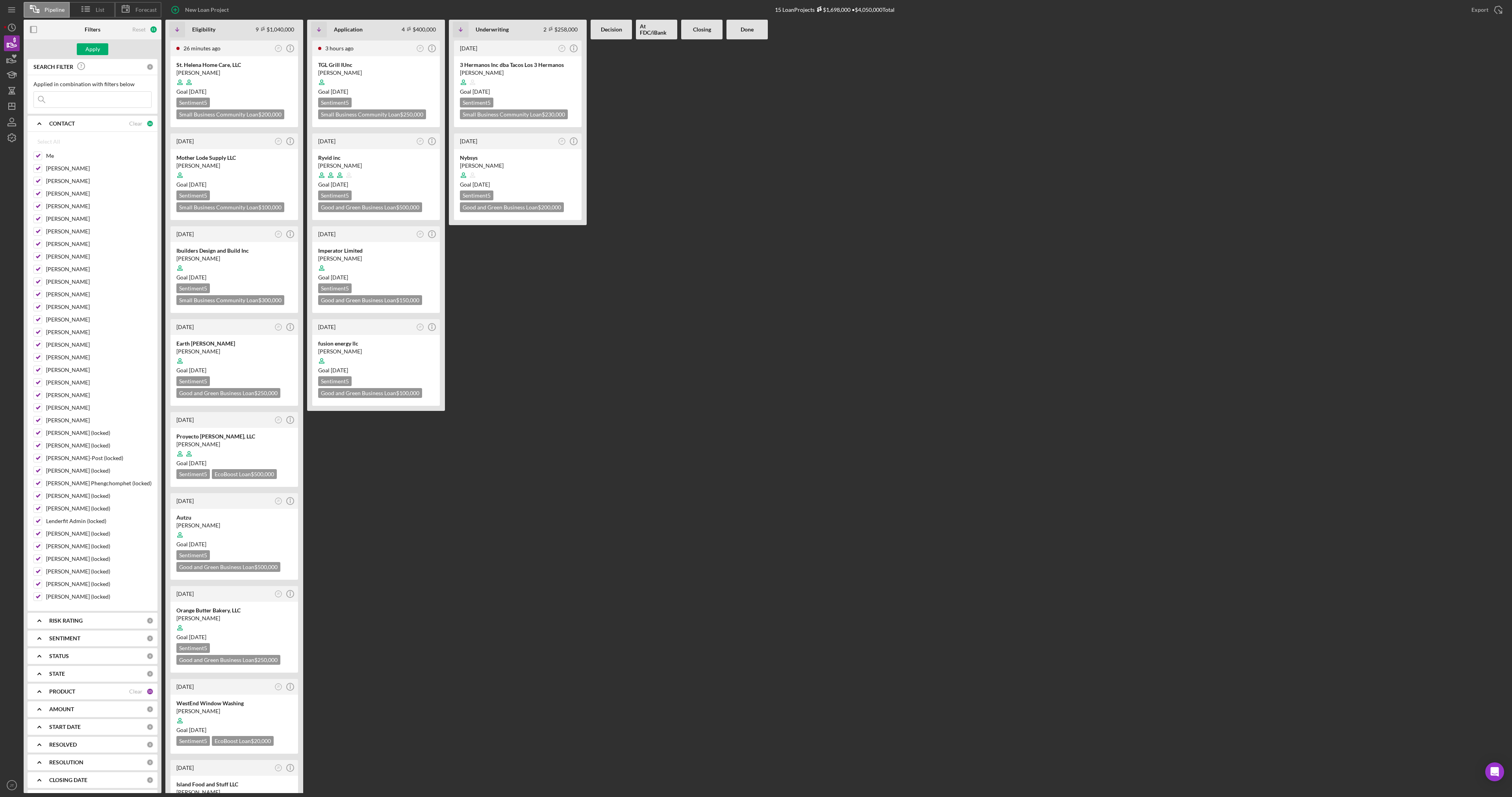
checkbox input "true"
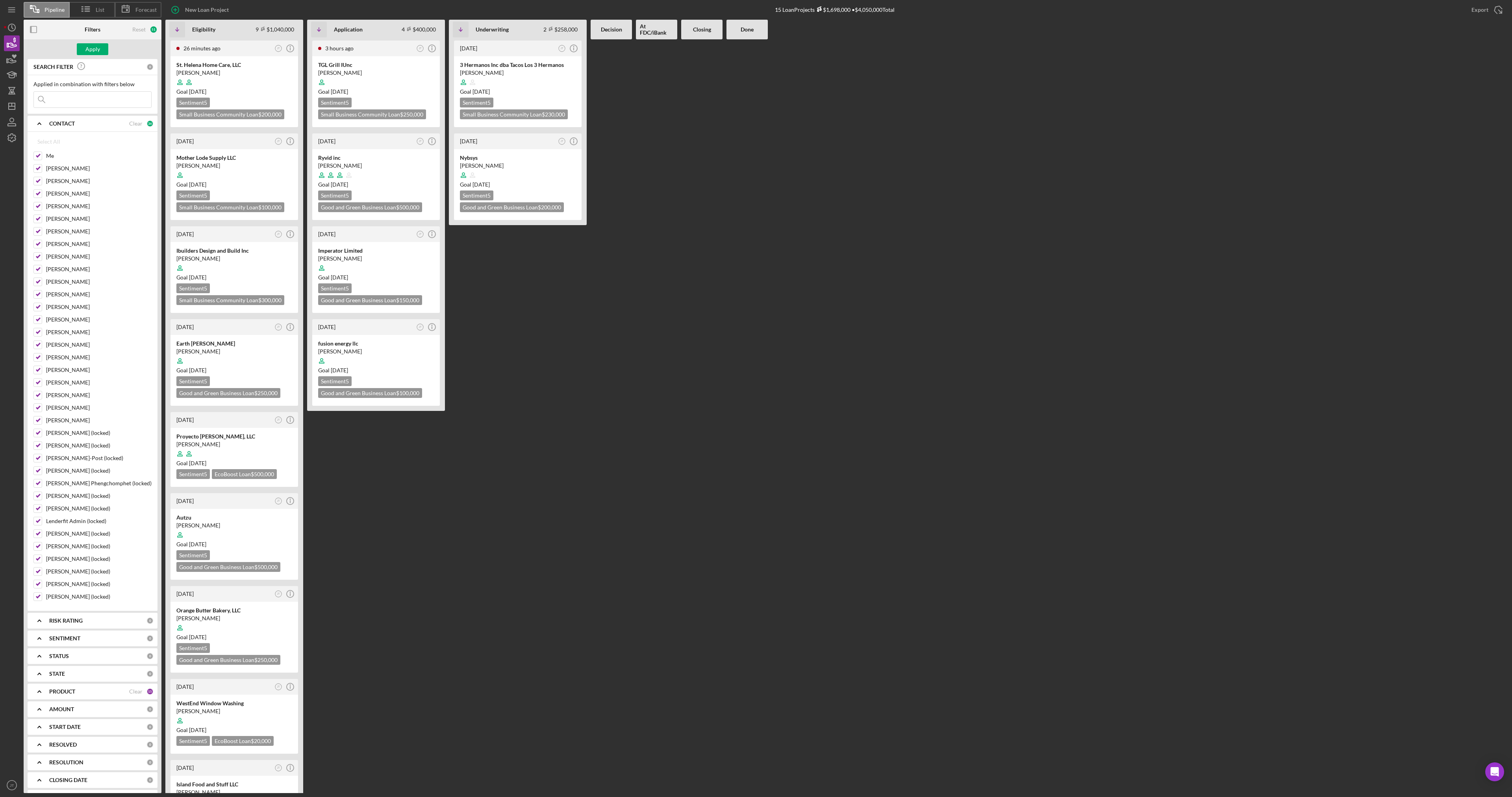
checkbox input "true"
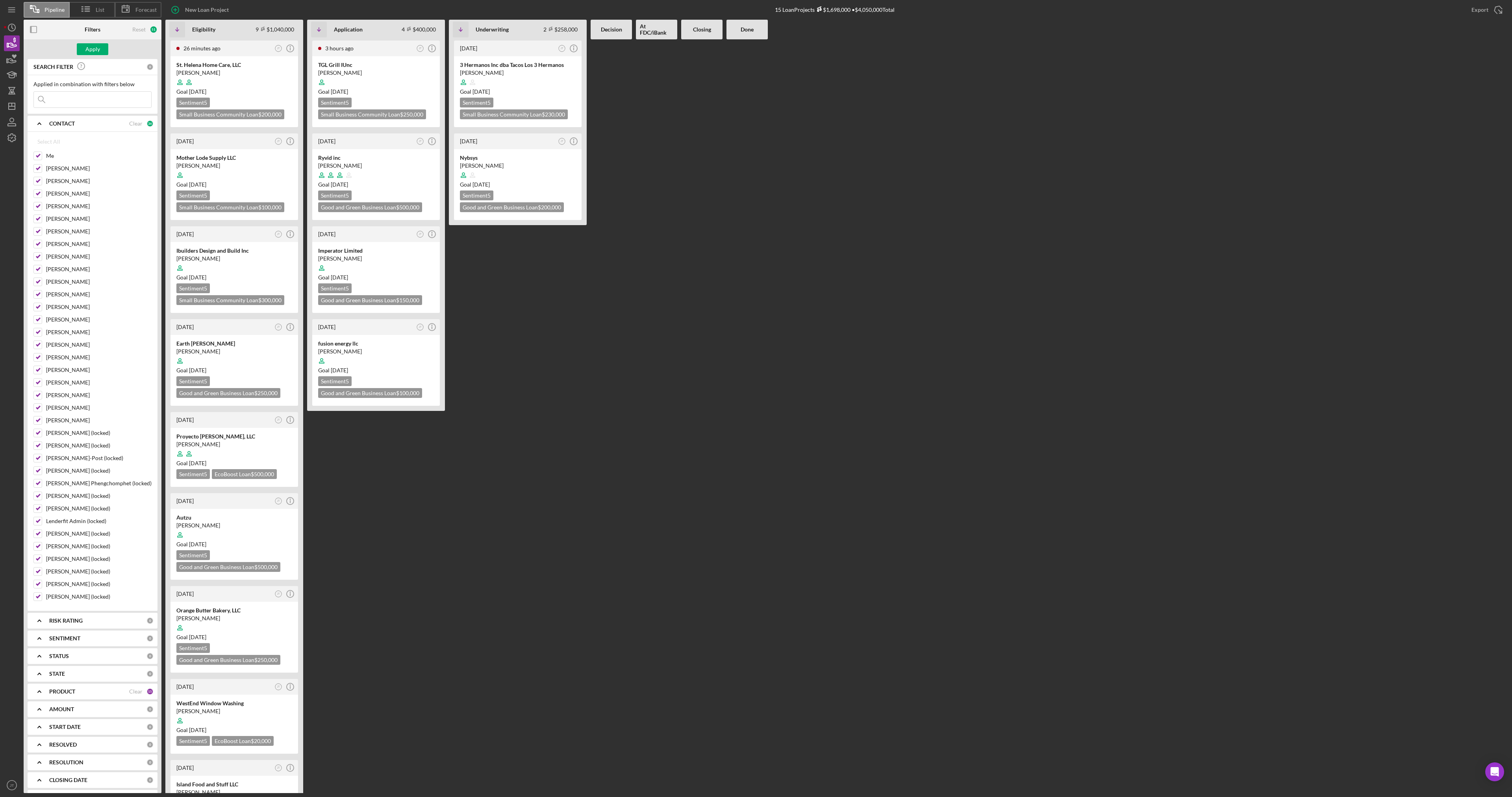
checkbox input "true"
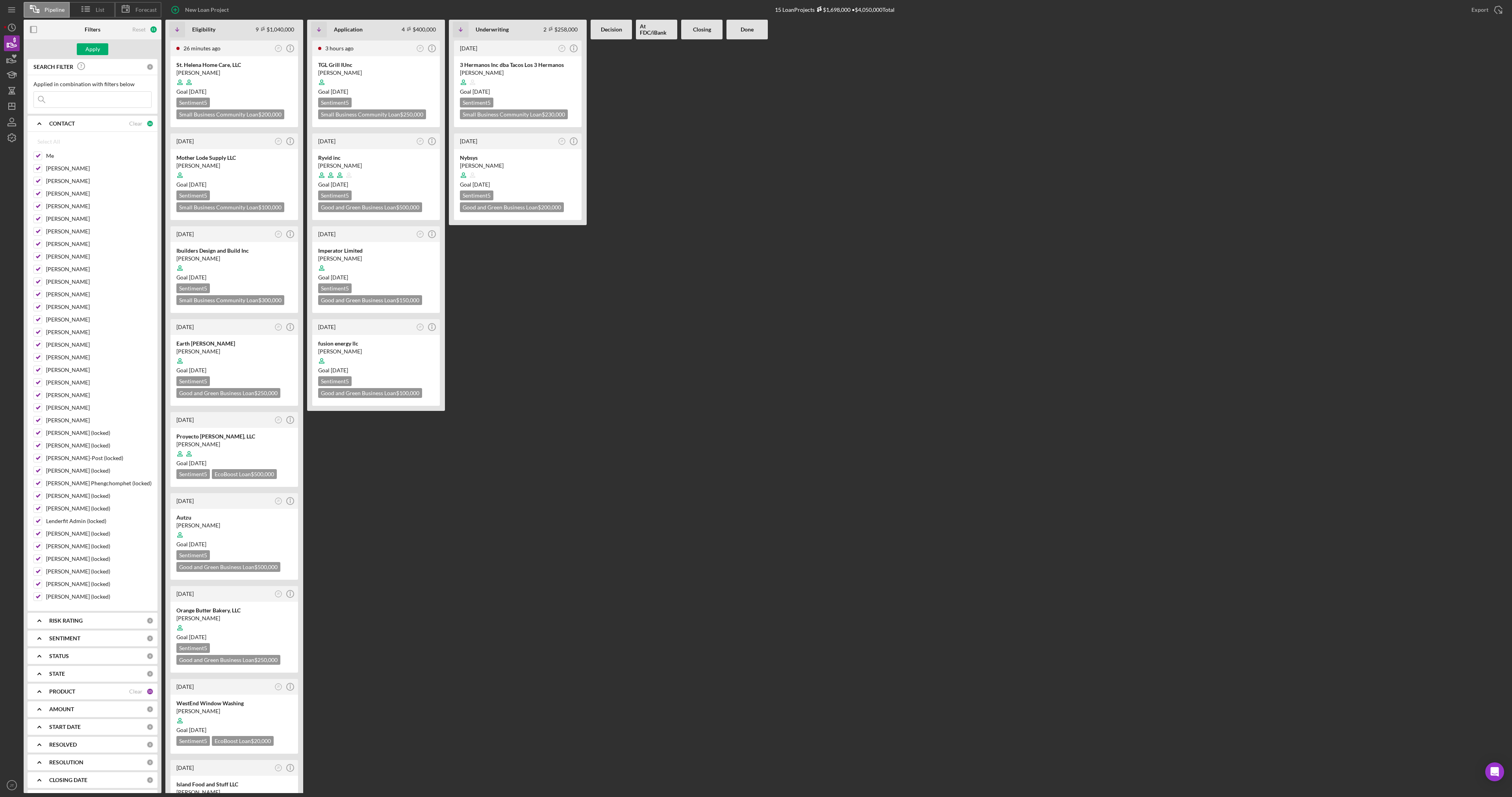
checkbox input "true"
click at [93, 50] on div "Apply" at bounding box center [93, 49] width 15 height 12
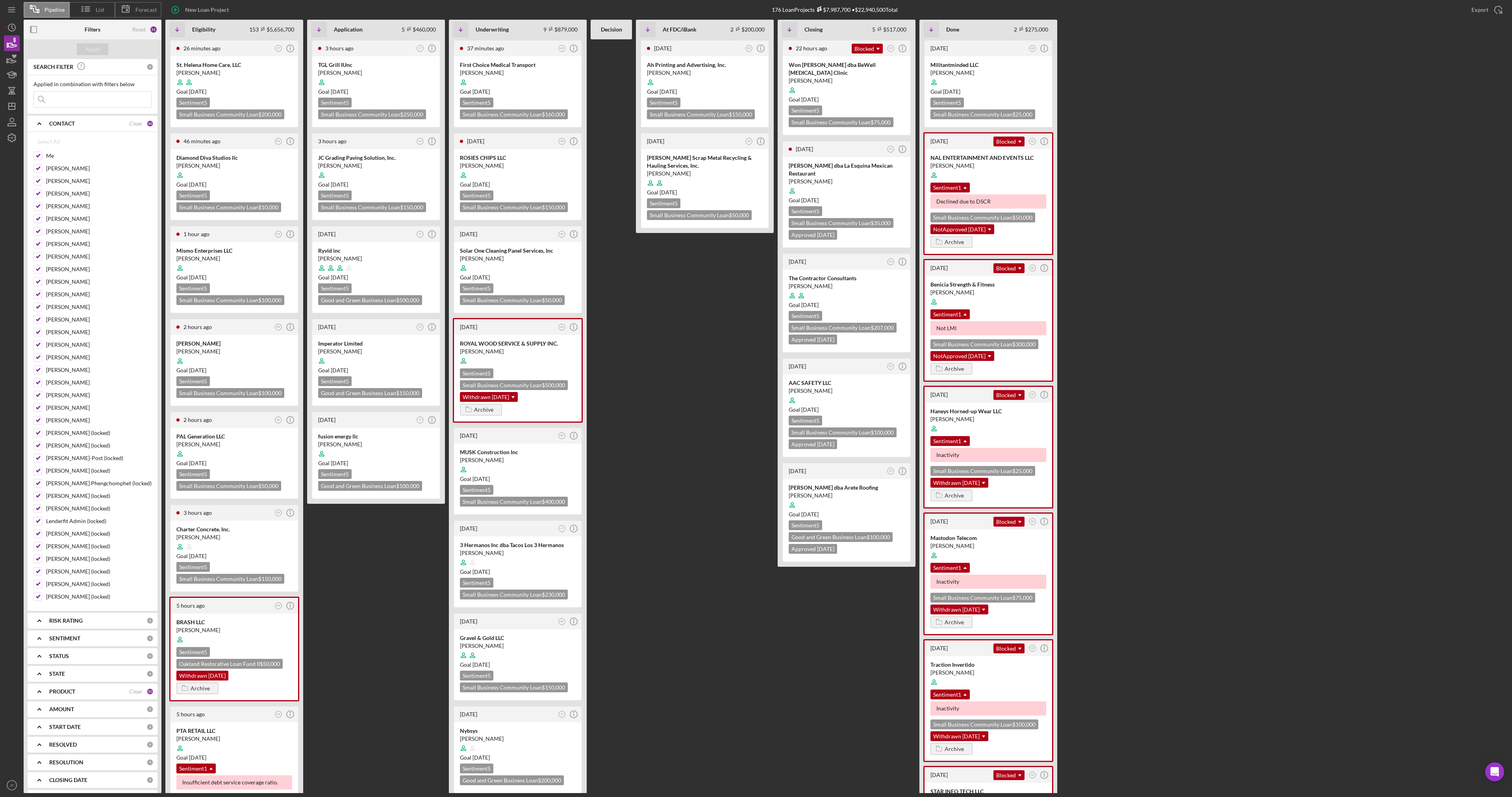
click at [63, 127] on b "CONTACT" at bounding box center [62, 123] width 26 height 6
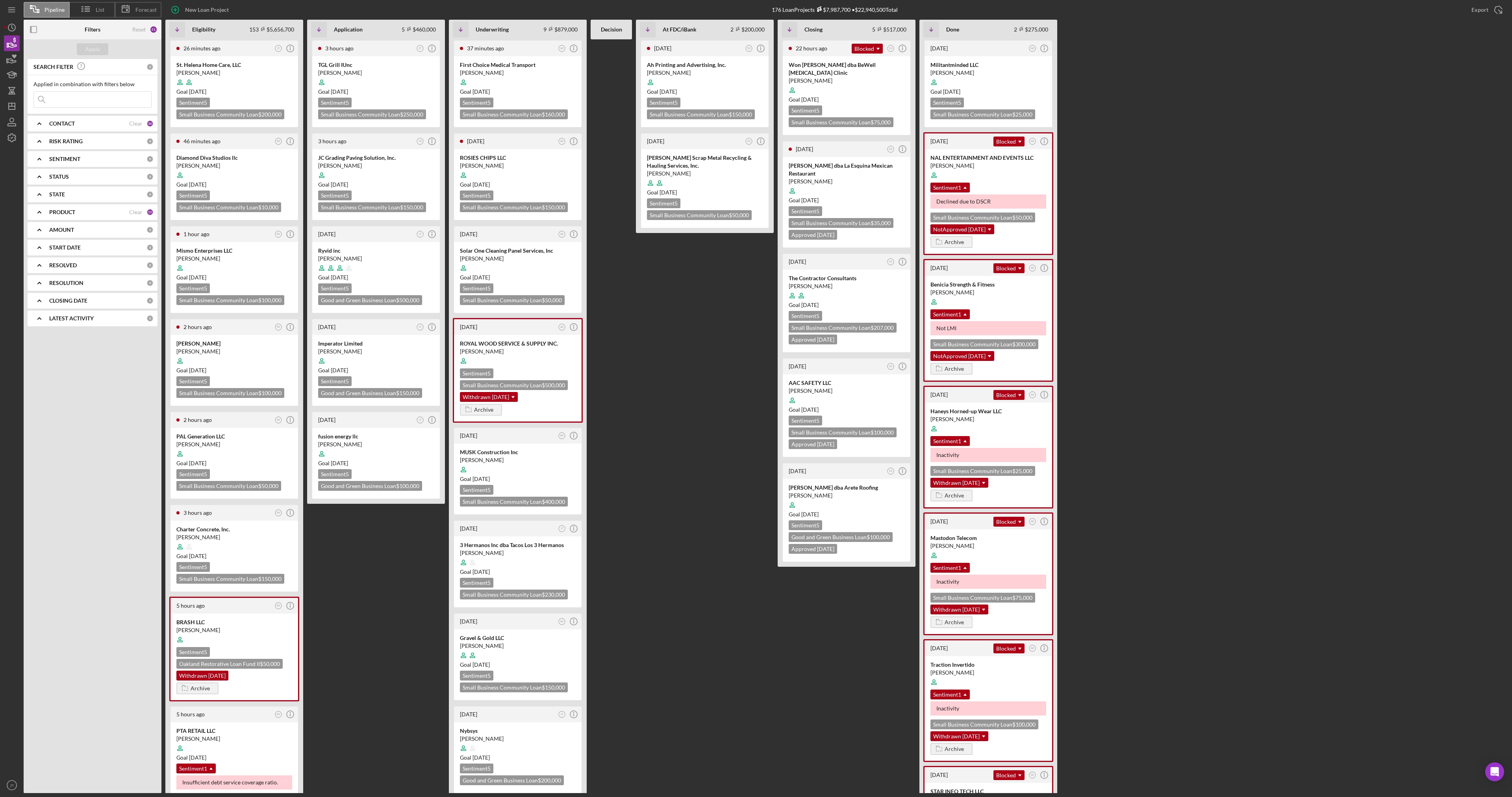
click at [53, 122] on b "CONTACT" at bounding box center [62, 123] width 26 height 6
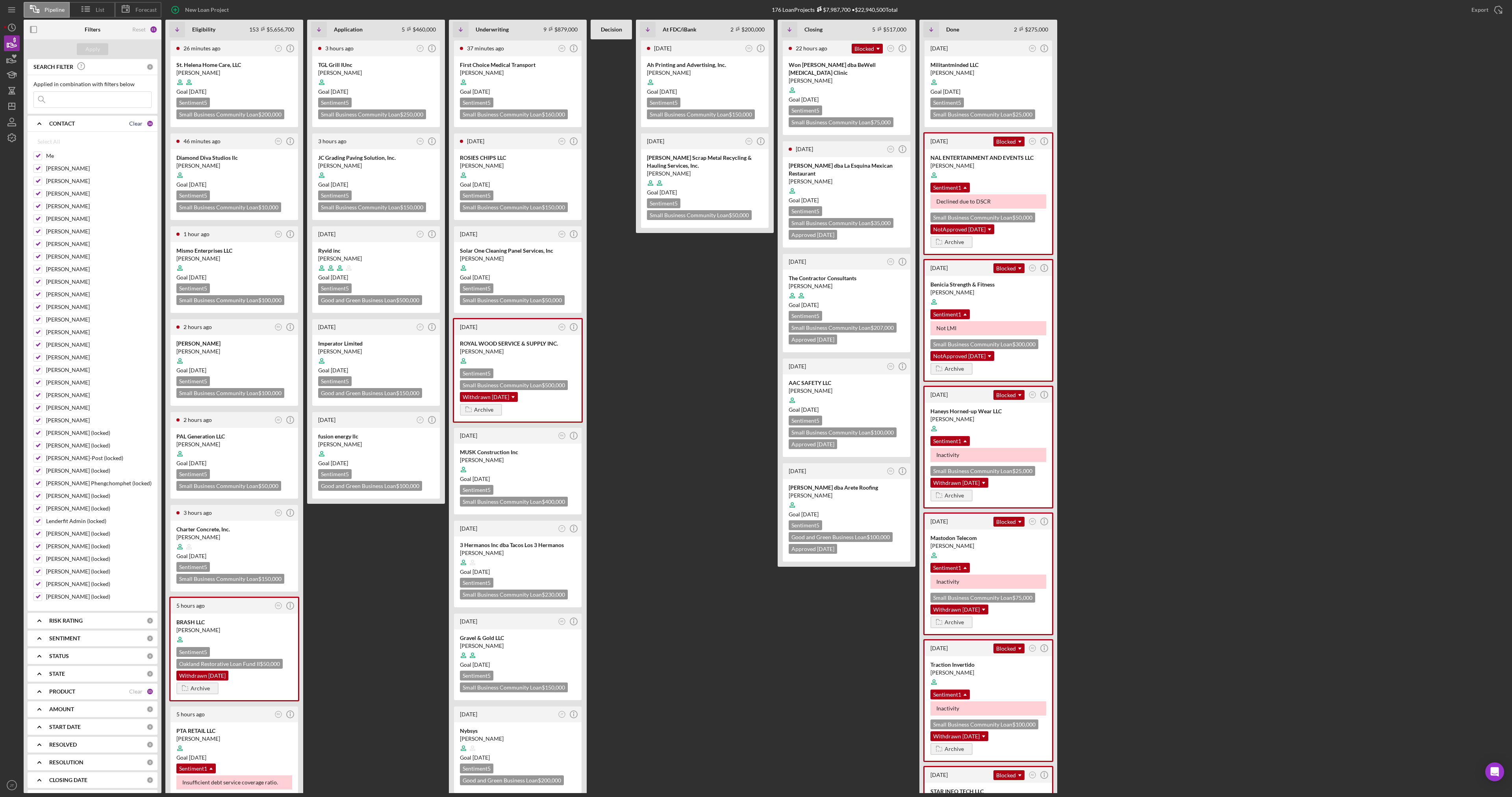
click at [133, 121] on div "Clear" at bounding box center [136, 123] width 14 height 6
checkbox input "false"
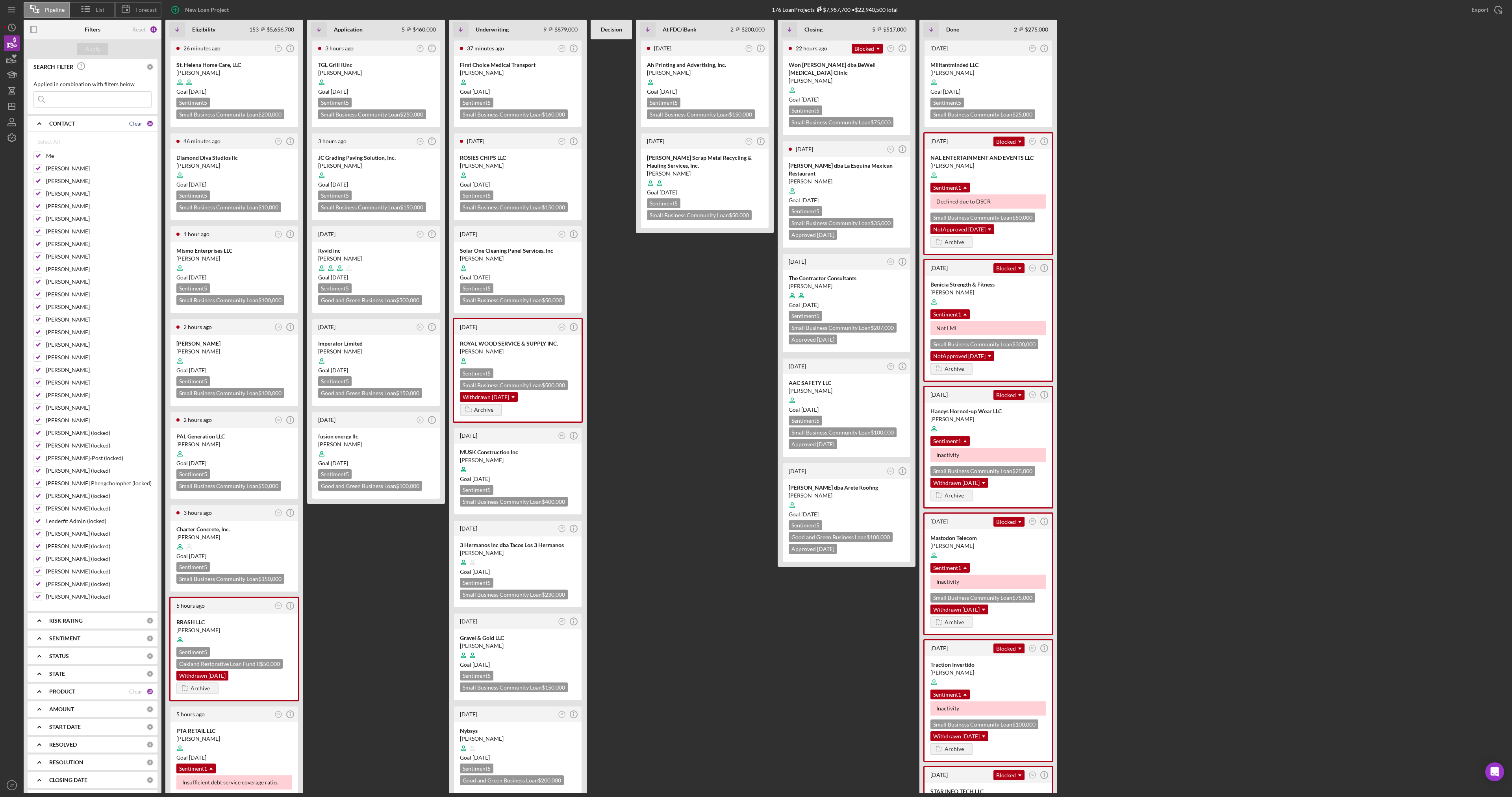
checkbox input "false"
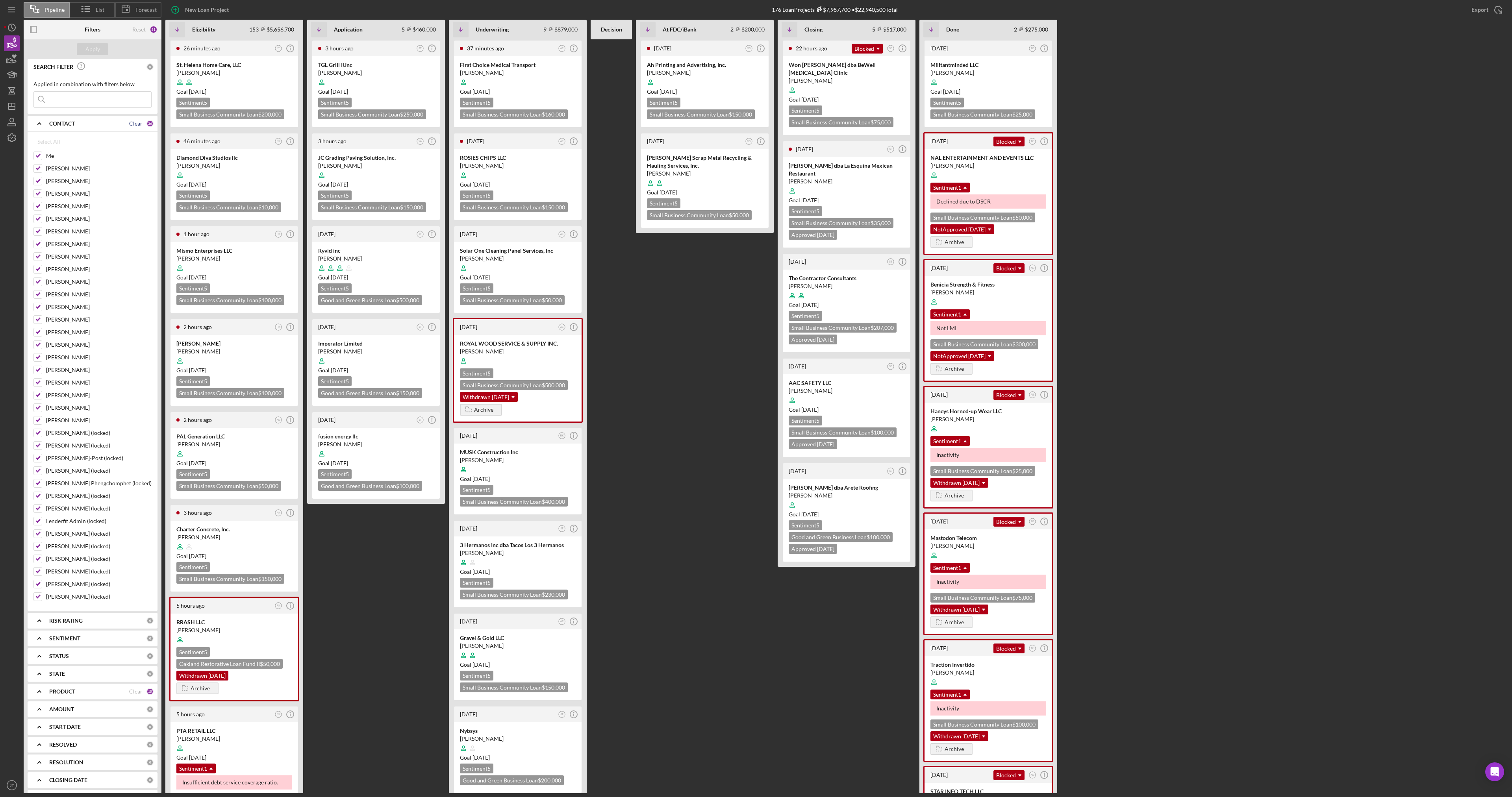
checkbox input "false"
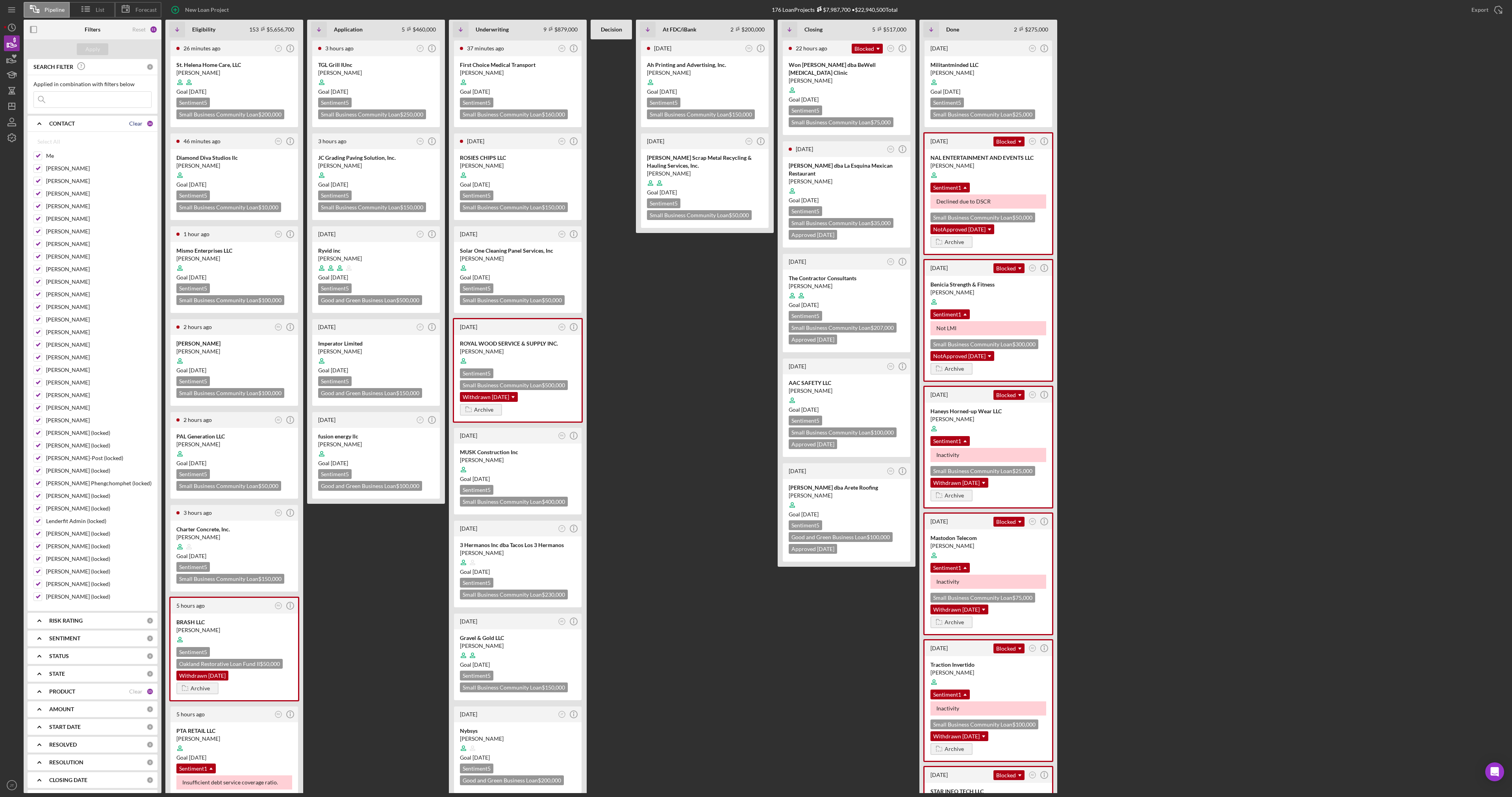
checkbox input "false"
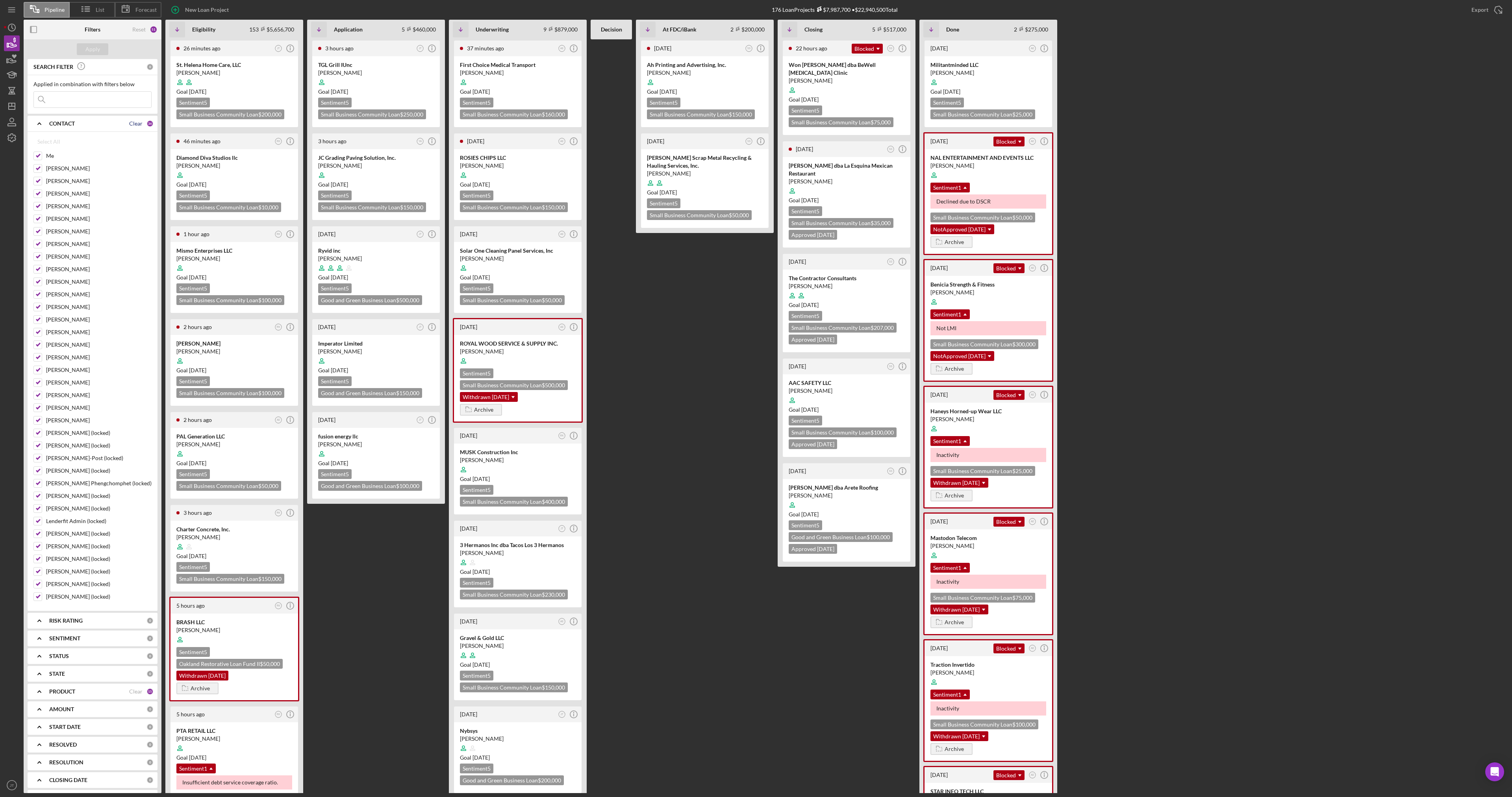
checkbox input "false"
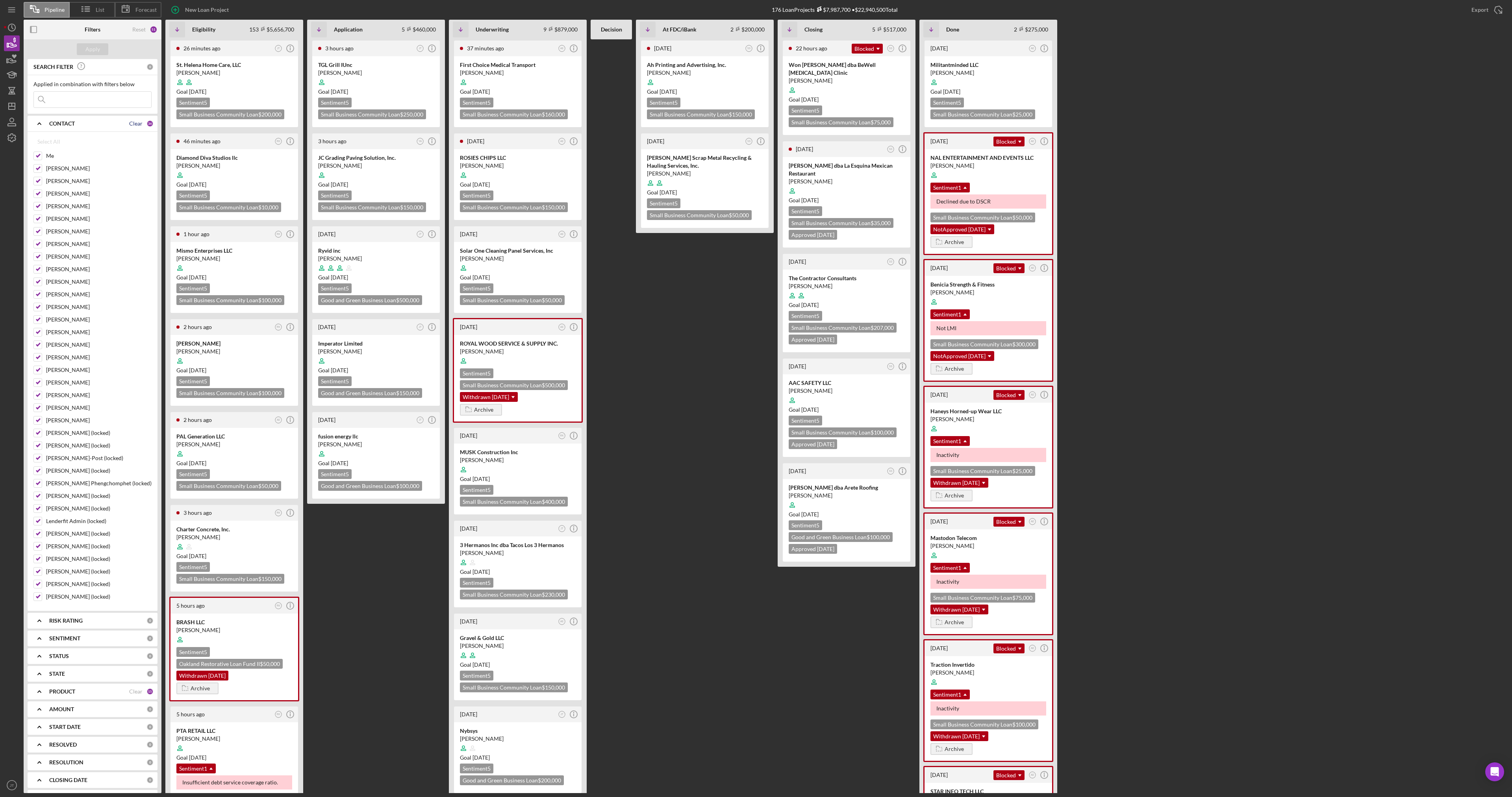
checkbox input "false"
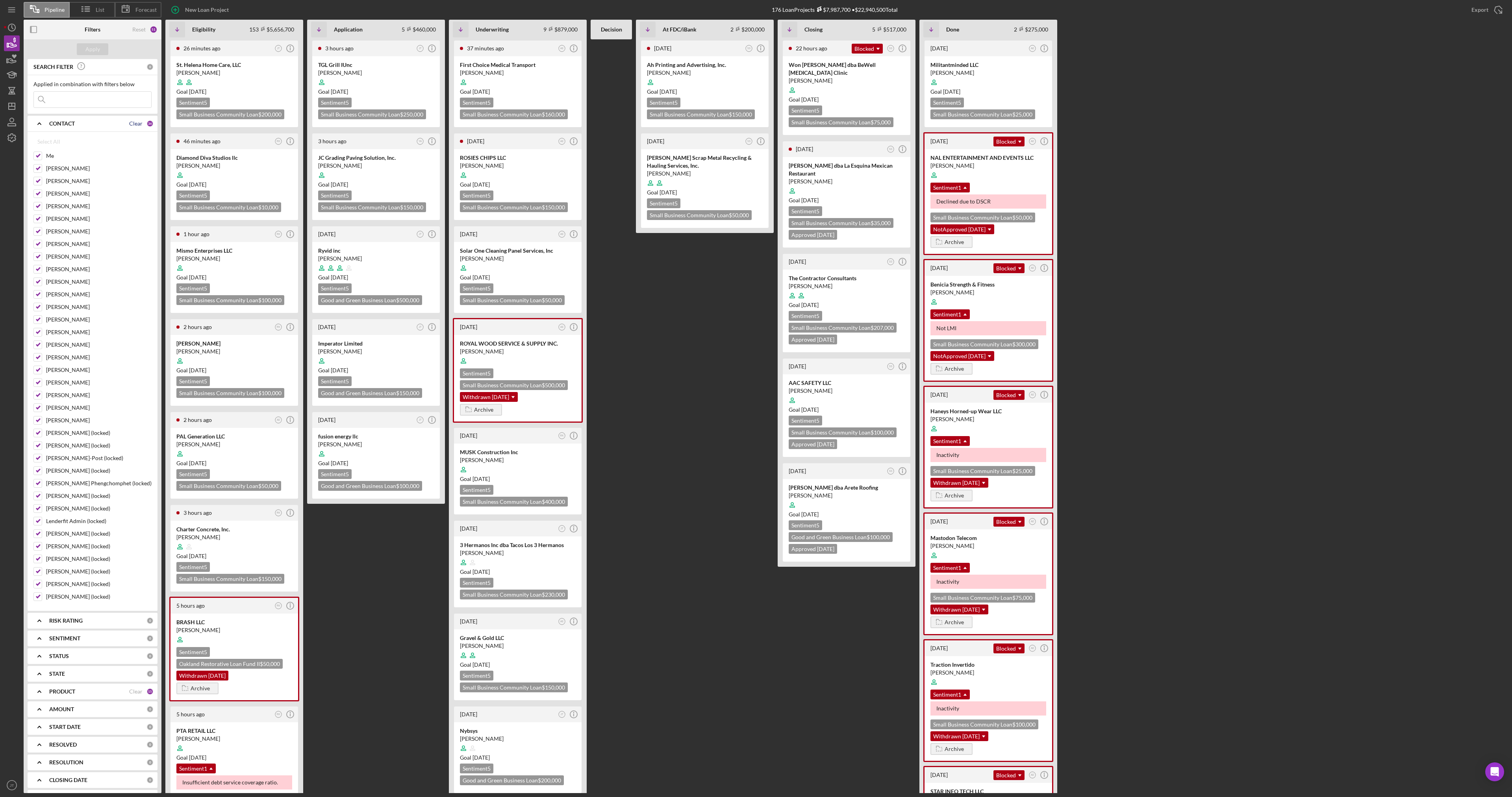
checkbox input "false"
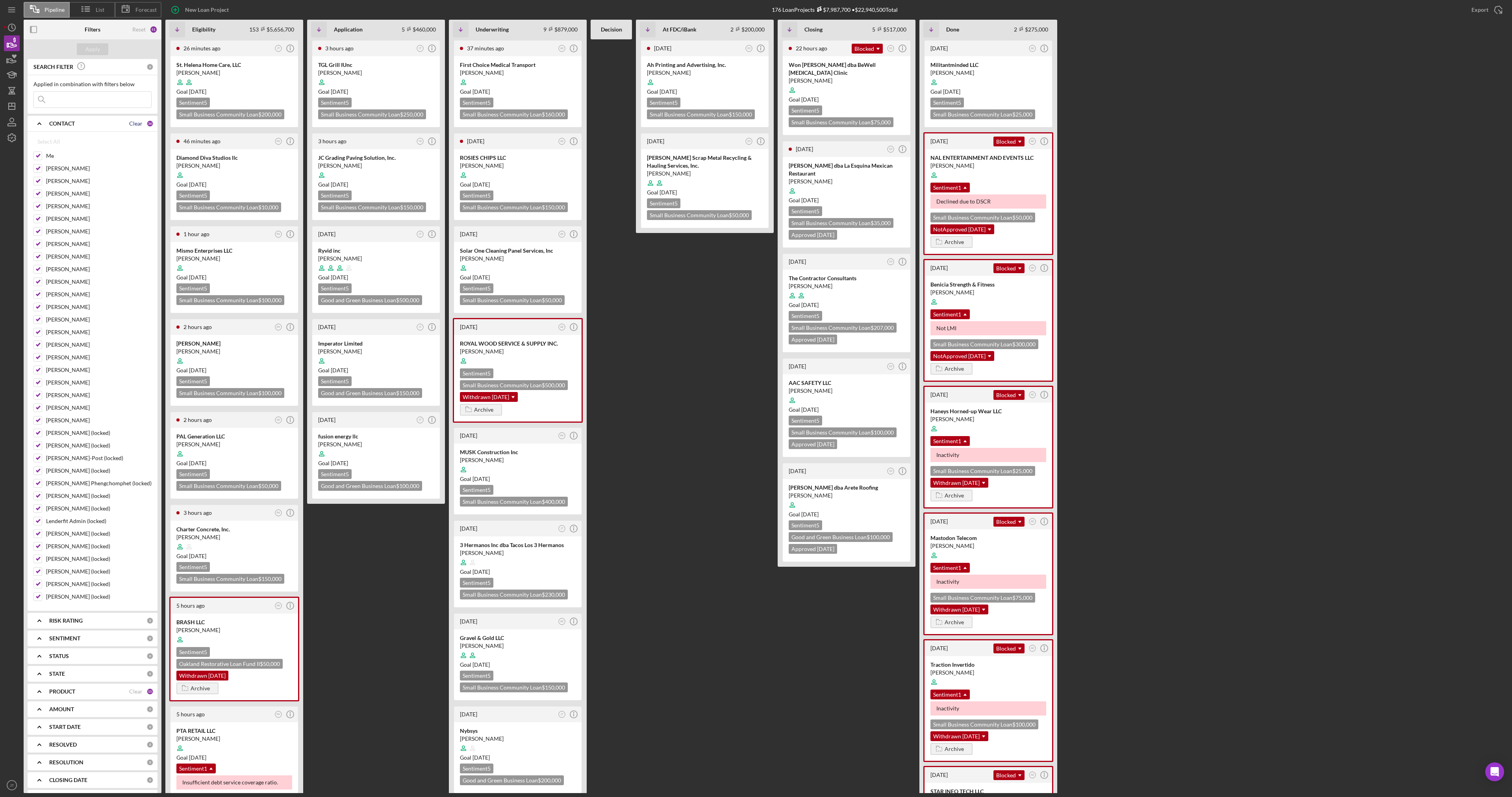
checkbox input "false"
click at [33, 154] on div "Select All Me [PERSON_NAME] [PERSON_NAME] [PERSON_NAME] [PERSON_NAME] [PERSON_N…" at bounding box center [92, 372] width 130 height 479
click at [42, 153] on div at bounding box center [38, 156] width 9 height 9
click at [37, 156] on input "Me" at bounding box center [38, 156] width 8 height 8
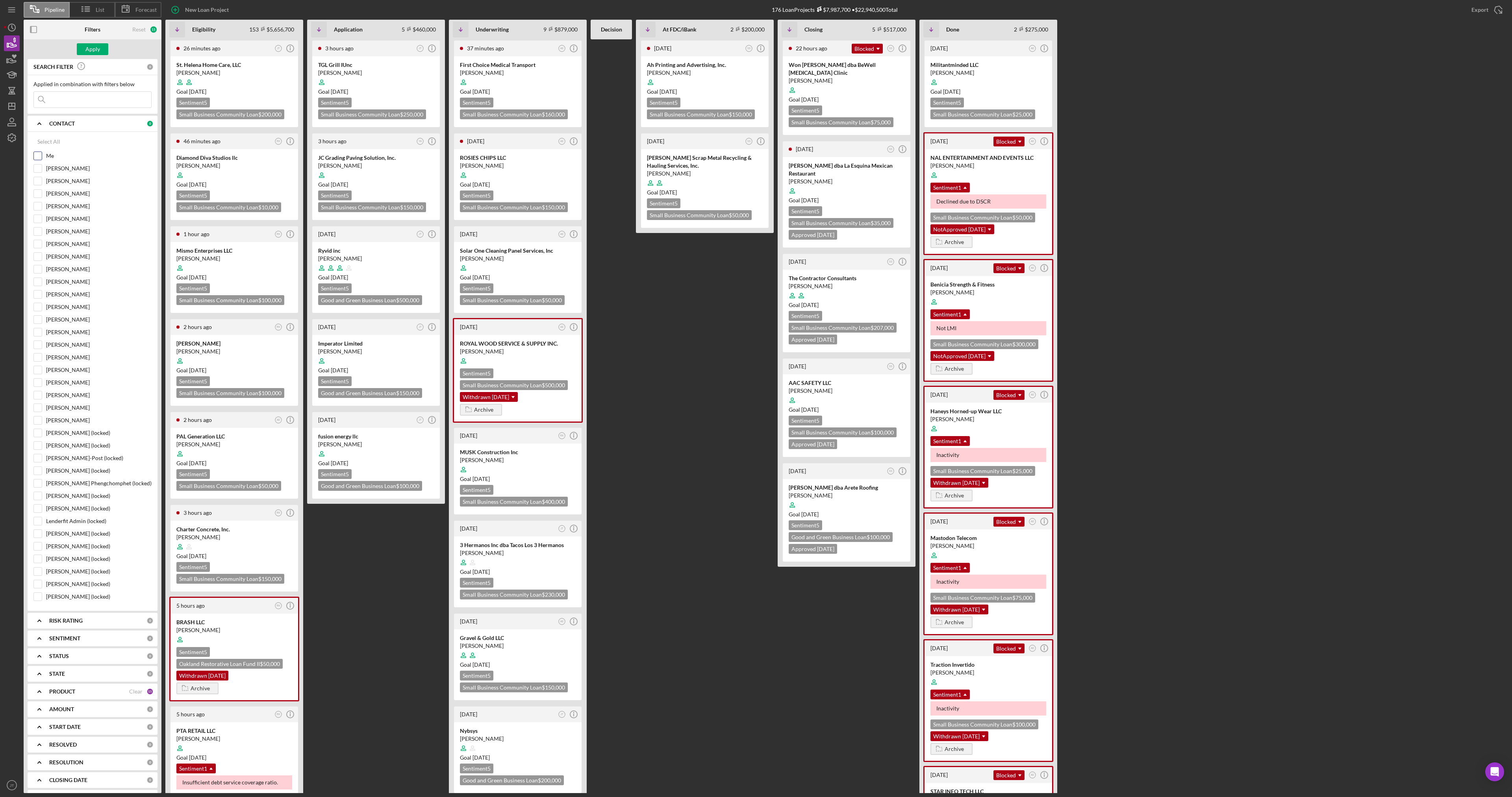
checkbox input "true"
click at [94, 46] on div "Apply" at bounding box center [93, 49] width 15 height 12
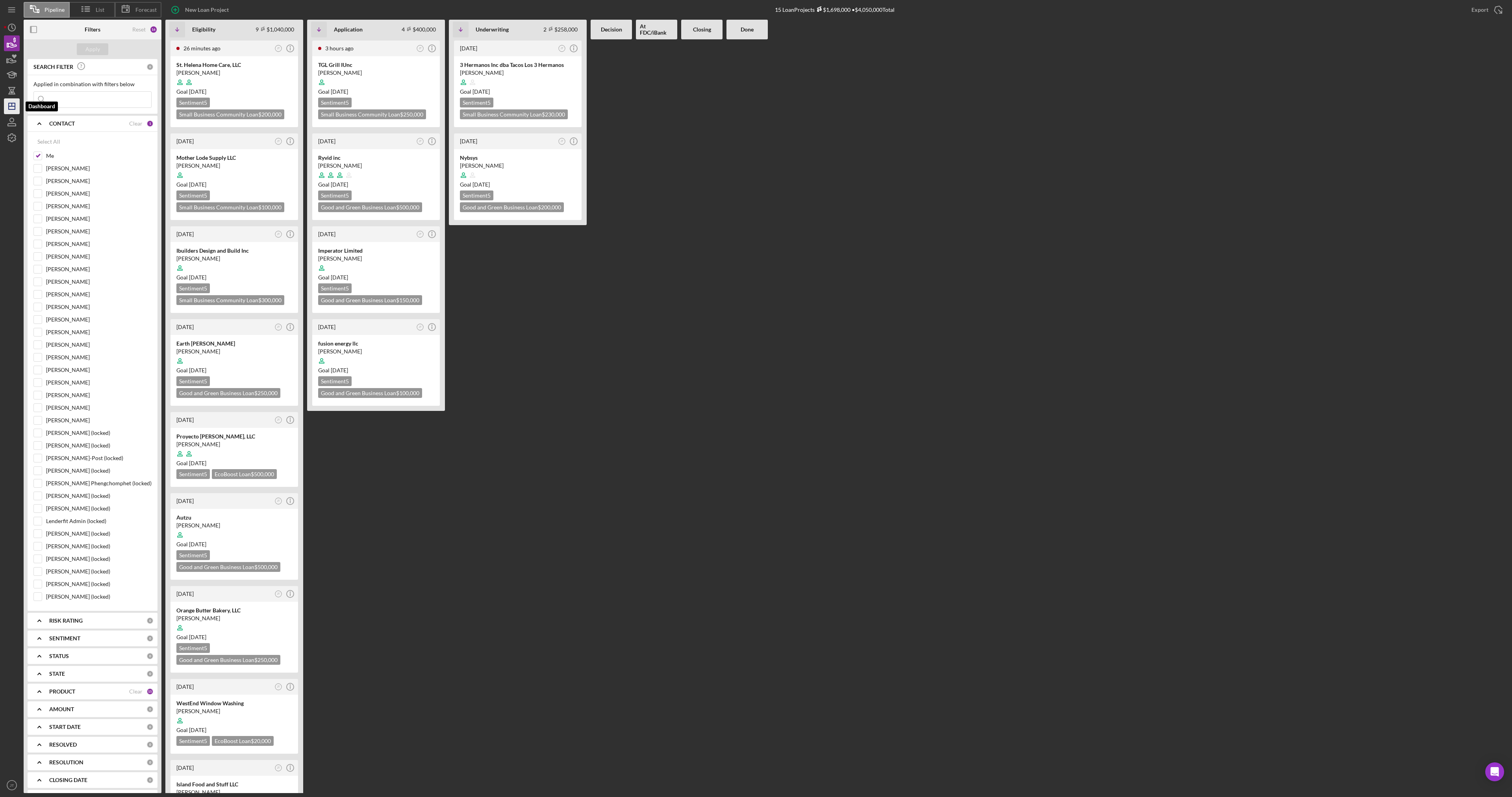
click at [13, 103] on icon "Icon/Dashboard" at bounding box center [12, 106] width 20 height 20
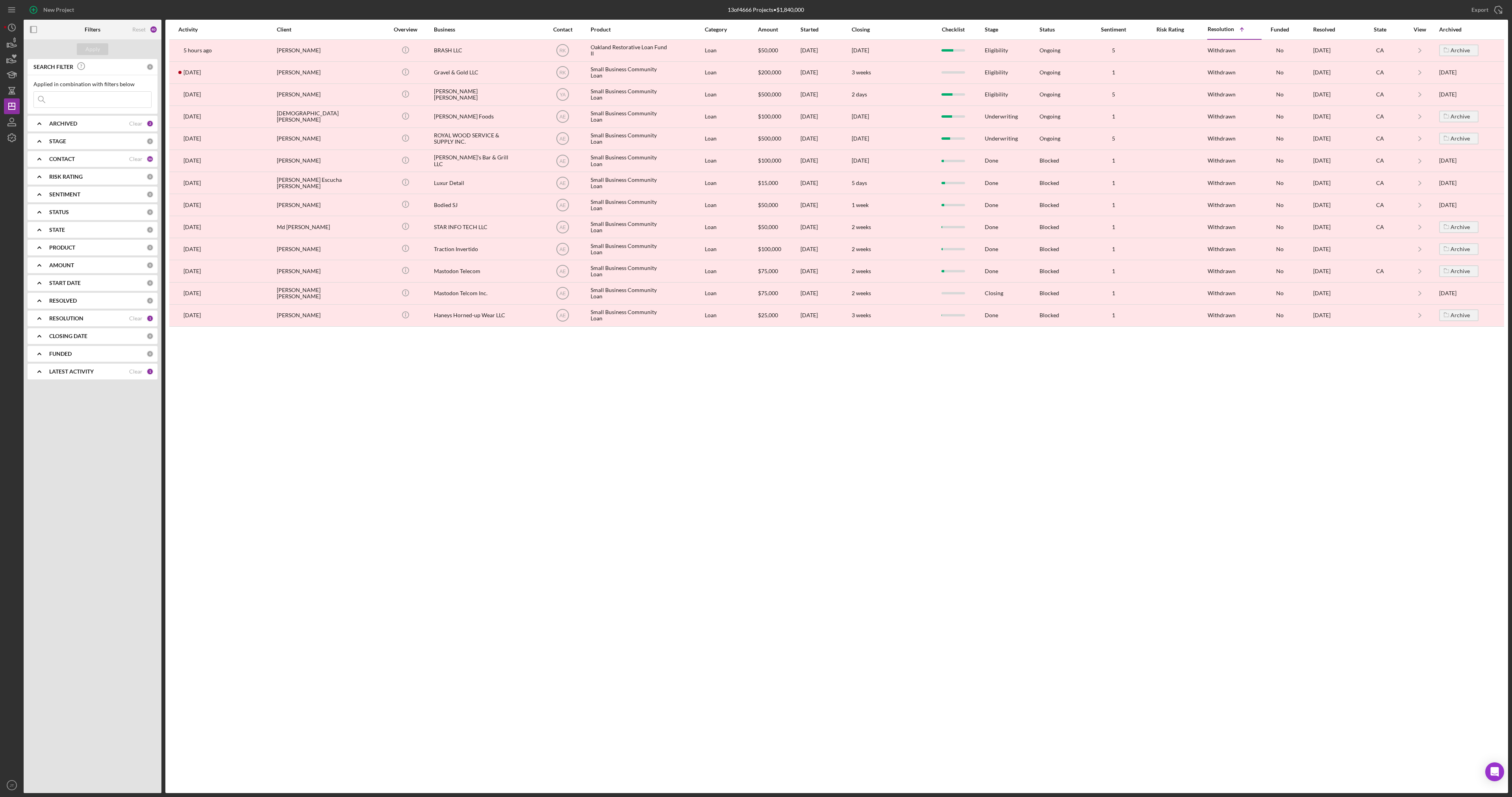
click at [99, 320] on div "RESOLUTION" at bounding box center [89, 318] width 80 height 6
click at [43, 413] on div "Withdrawn" at bounding box center [92, 416] width 118 height 12
click at [39, 414] on input "Withdrawn" at bounding box center [38, 413] width 8 height 8
checkbox input "false"
click at [68, 474] on b "LATEST ACTIVITY" at bounding box center [72, 473] width 45 height 6
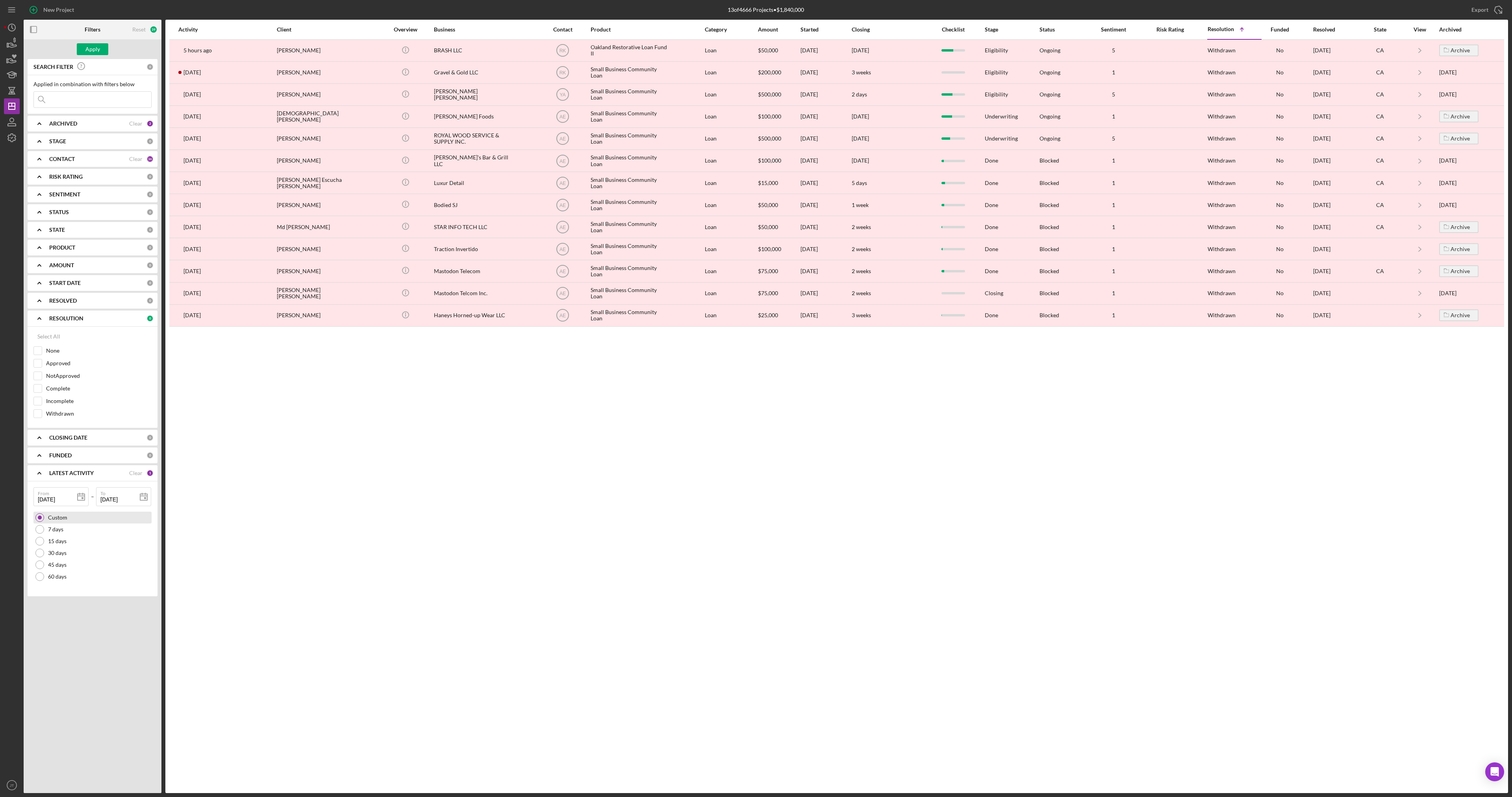
click at [39, 518] on div at bounding box center [39, 518] width 4 height 4
click at [129, 475] on div "LATEST ACTIVITY" at bounding box center [89, 473] width 80 height 6
click at [137, 474] on div "Clear" at bounding box center [136, 473] width 14 height 6
click at [68, 252] on div "PRODUCT 0" at bounding box center [102, 248] width 104 height 16
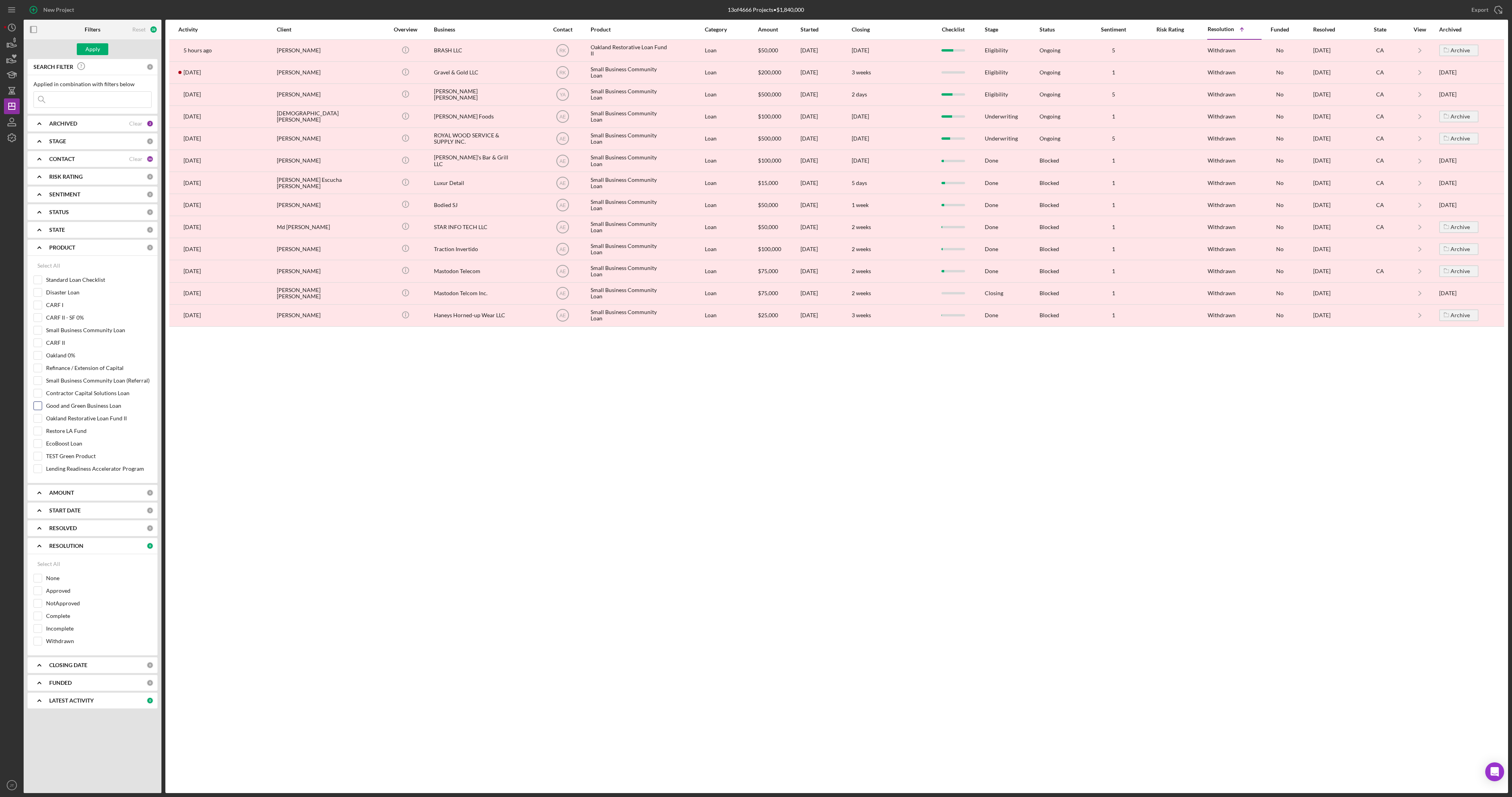
click at [39, 405] on input "Good and Green Business Loan" at bounding box center [38, 406] width 8 height 8
checkbox input "true"
click at [40, 443] on input "EcoBoost Loan" at bounding box center [38, 443] width 8 height 8
checkbox input "true"
click at [91, 45] on div "Apply" at bounding box center [93, 49] width 15 height 12
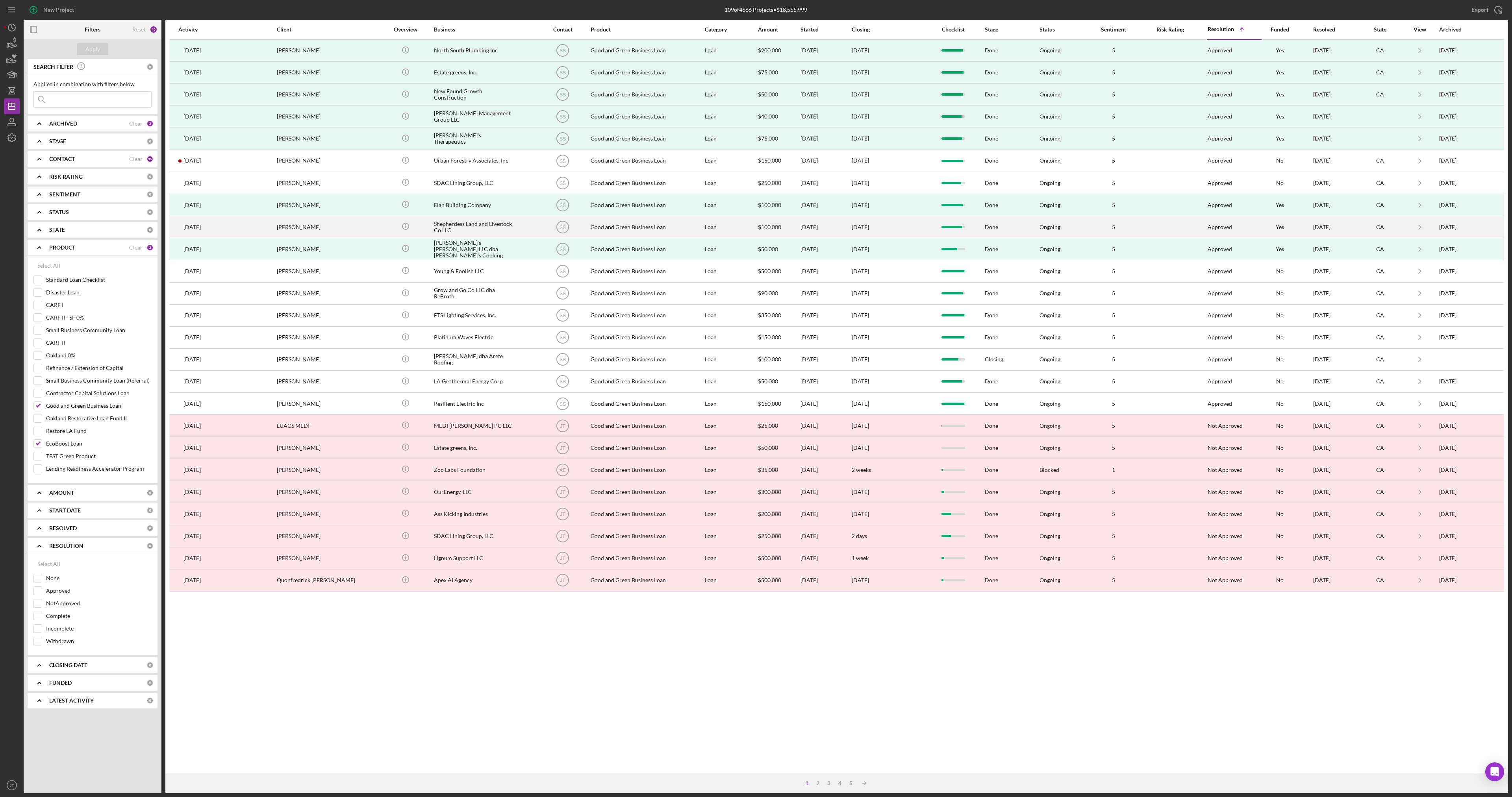
click at [511, 228] on div "Shepherdess Land and Livestock Co LLC" at bounding box center [473, 227] width 79 height 21
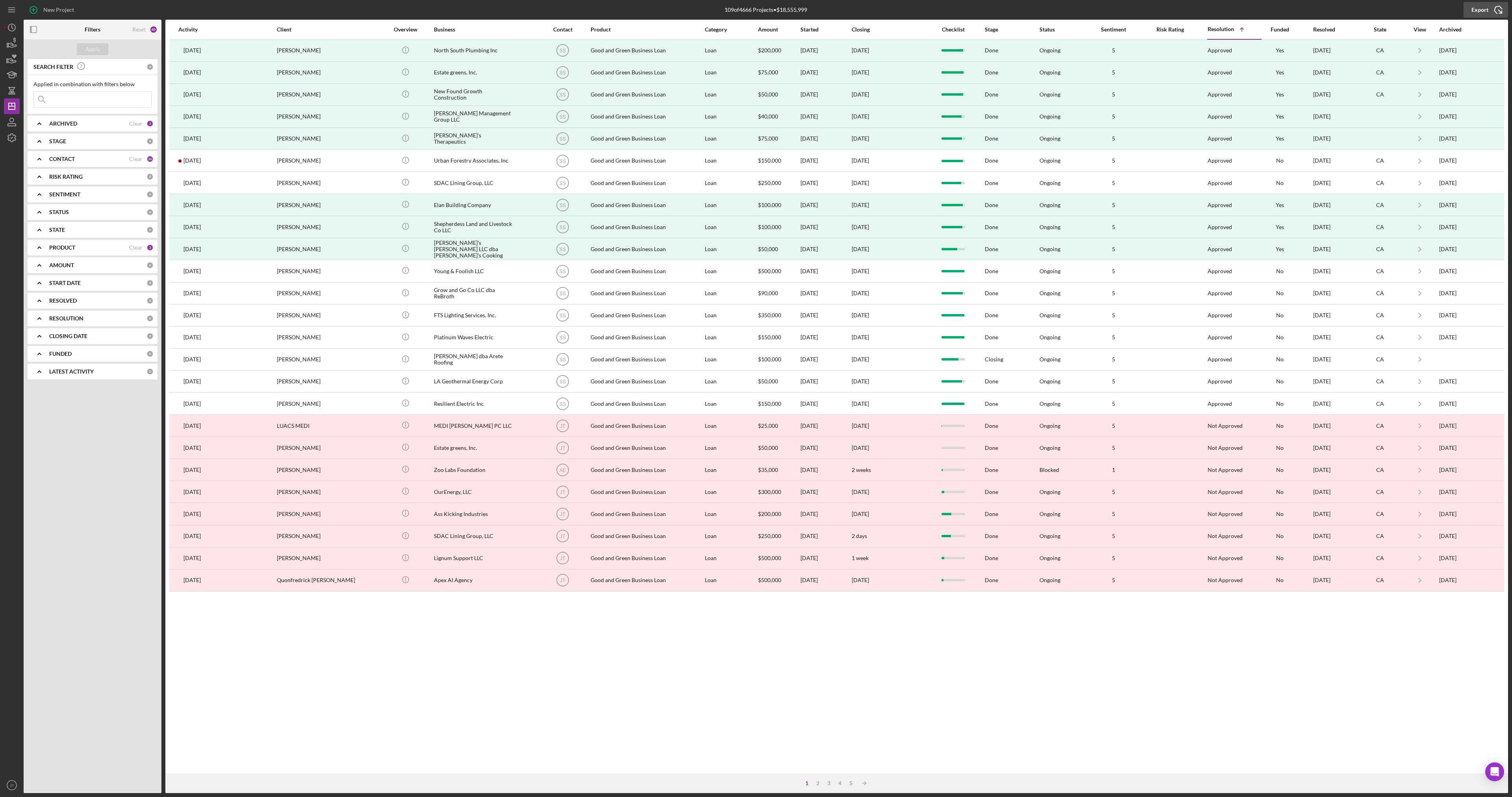
click at [1490, 10] on icon "Icon/Export" at bounding box center [1499, 10] width 20 height 20
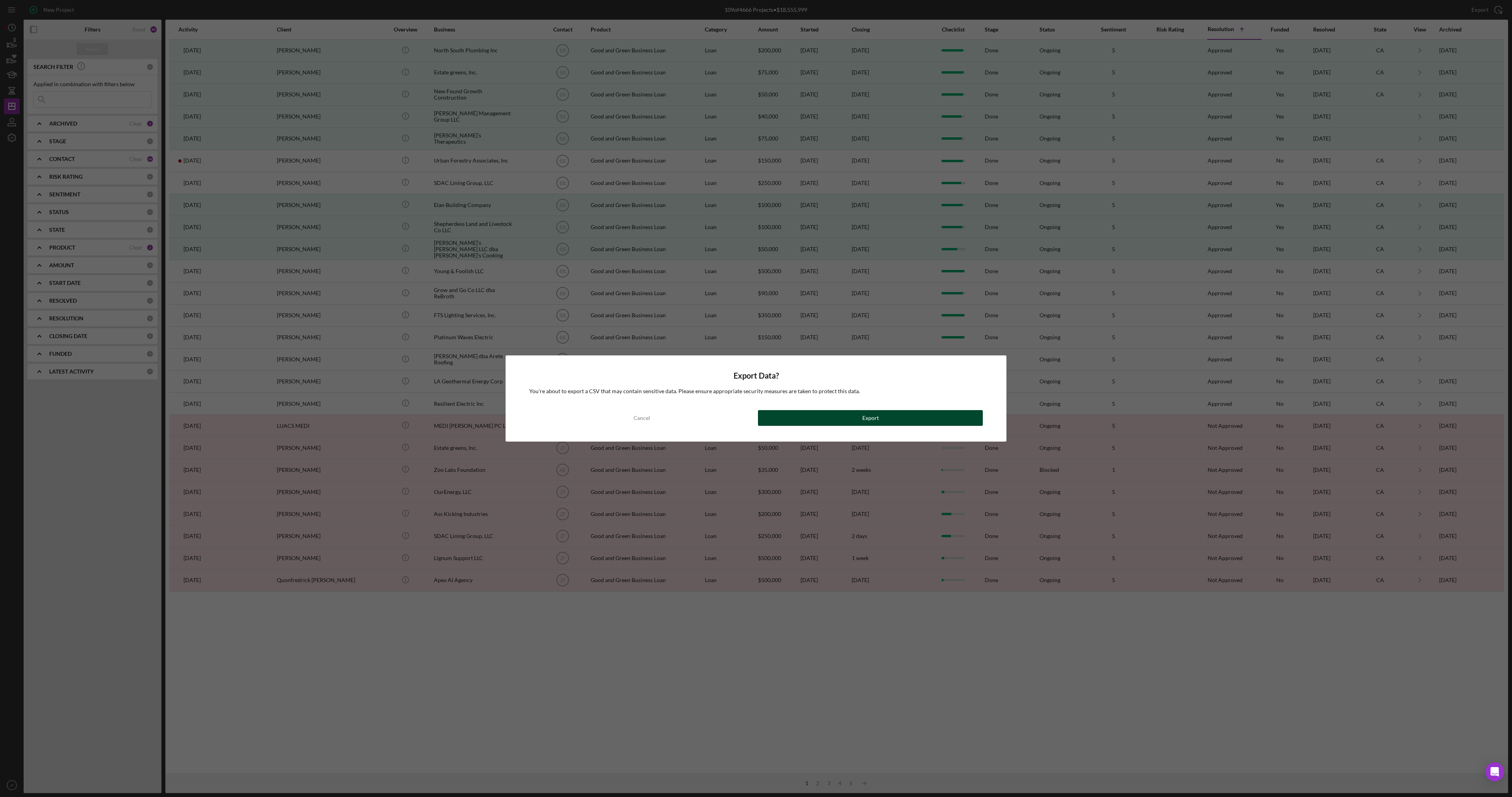
click at [800, 423] on button "Export" at bounding box center [870, 418] width 225 height 16
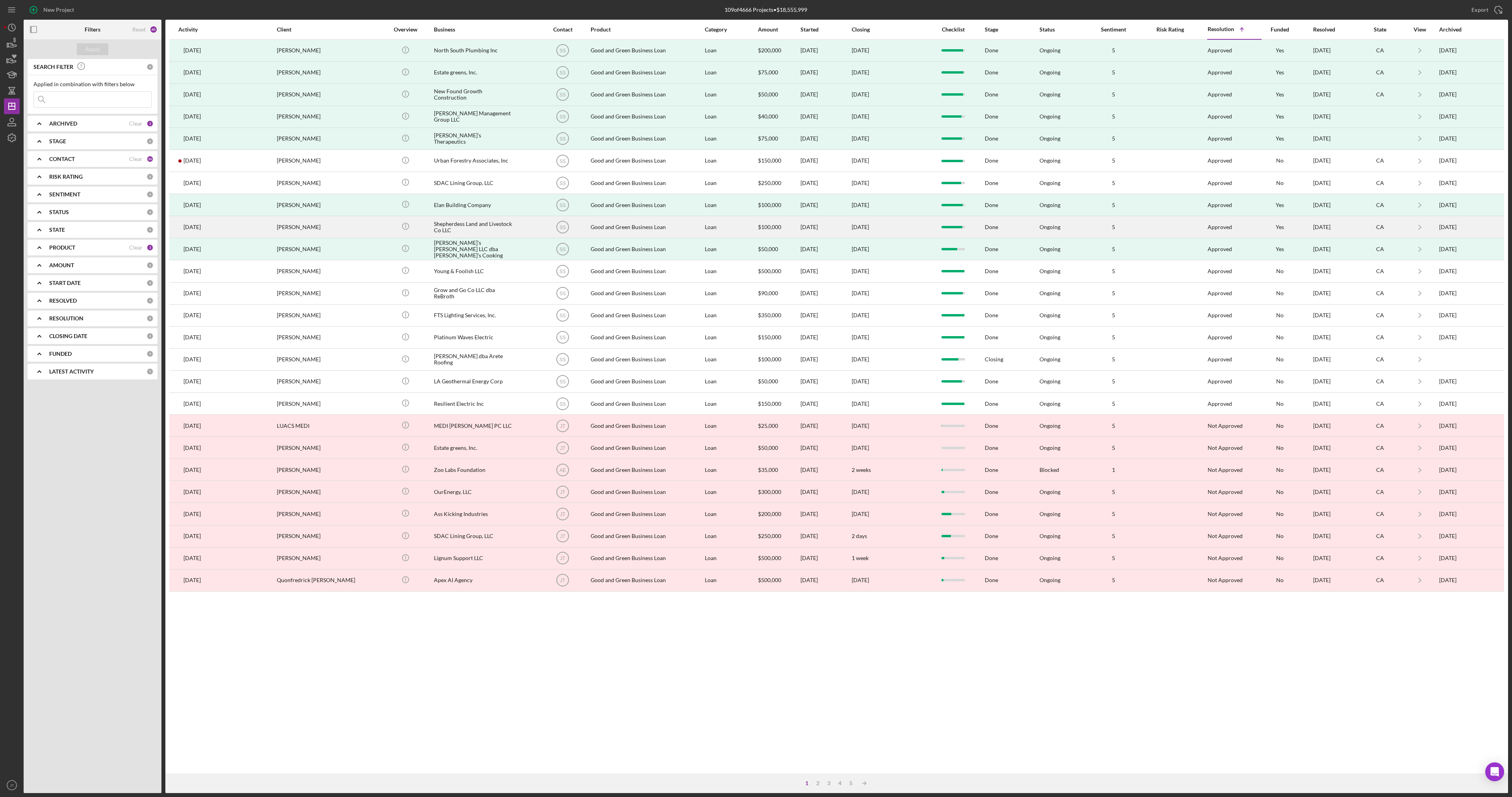
click at [487, 224] on div "Shepherdess Land and Livestock Co LLC" at bounding box center [473, 227] width 79 height 21
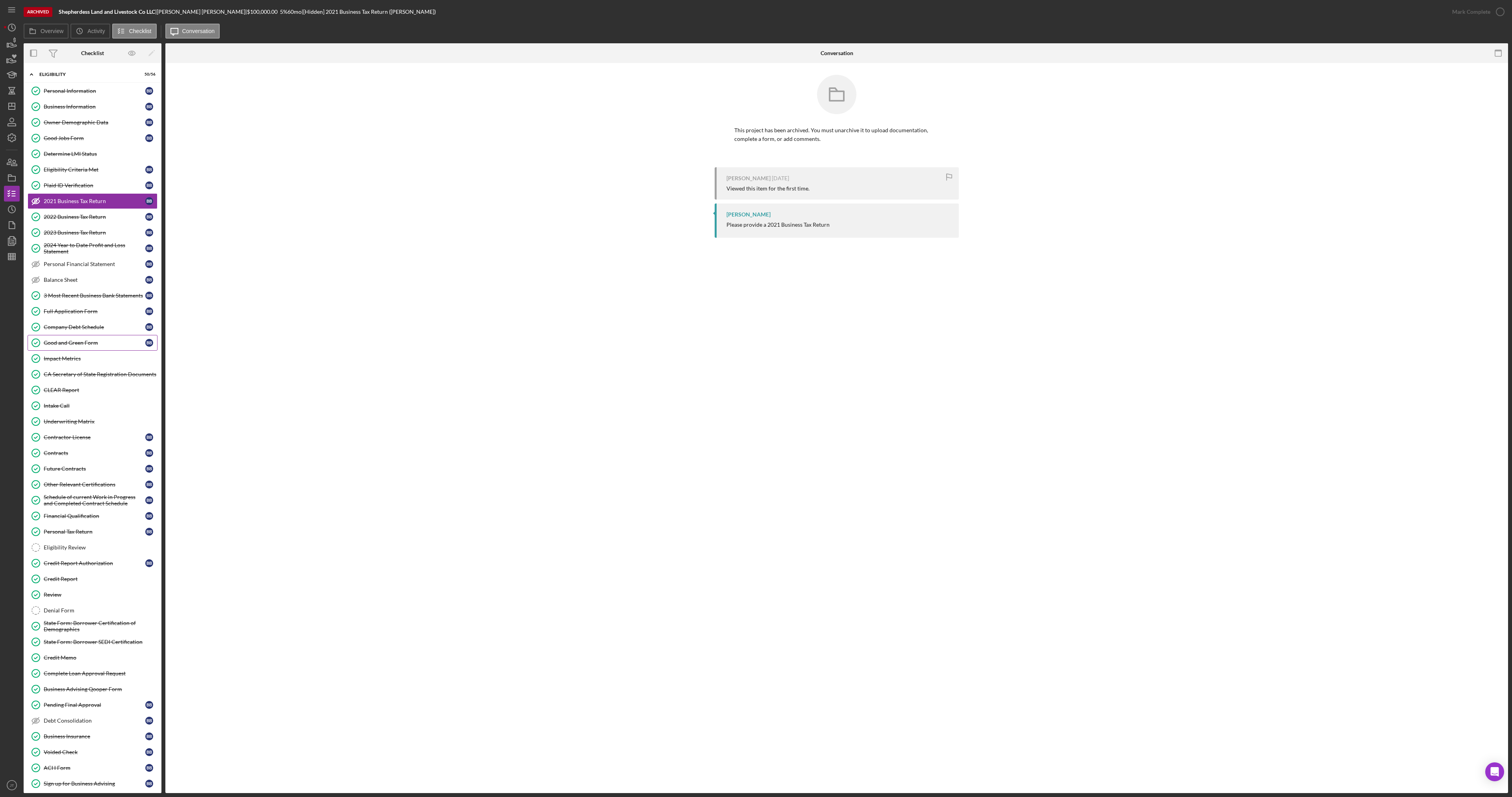
click at [77, 338] on link "Good and Green Form Good and Green Form B B" at bounding box center [92, 343] width 130 height 16
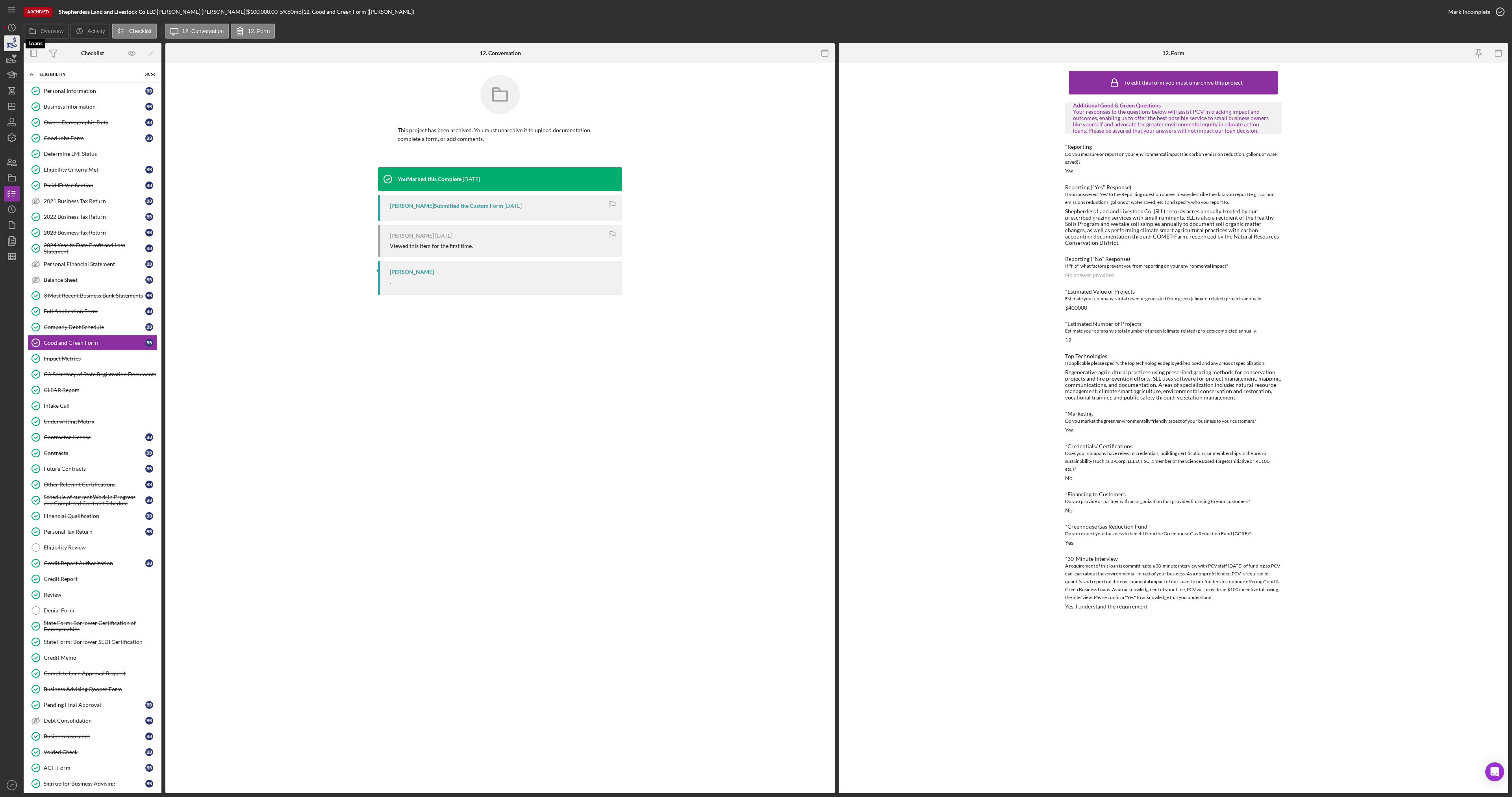
click at [12, 49] on icon "button" at bounding box center [12, 43] width 20 height 20
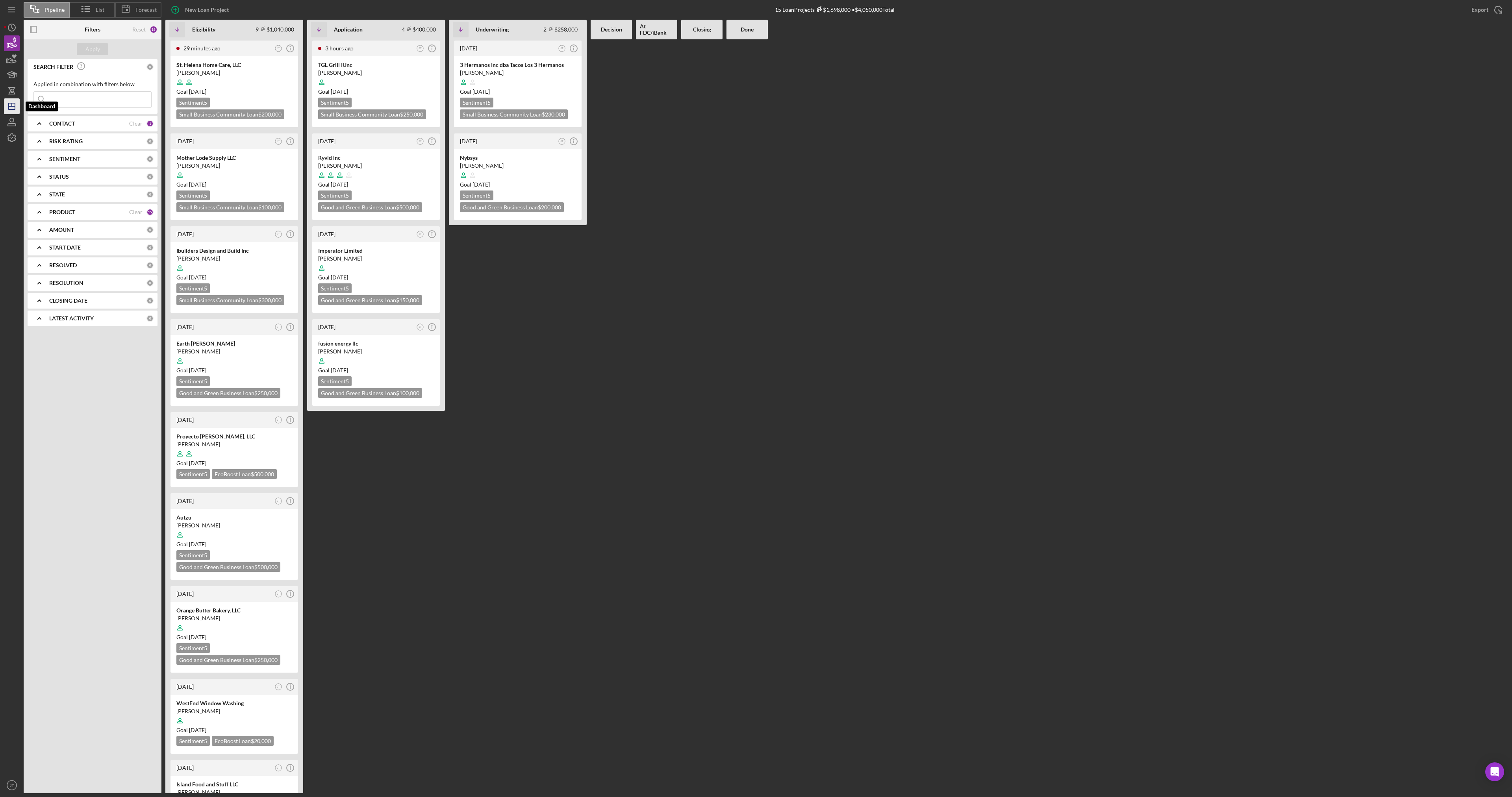
click at [11, 108] on icon "Icon/Dashboard" at bounding box center [12, 106] width 20 height 20
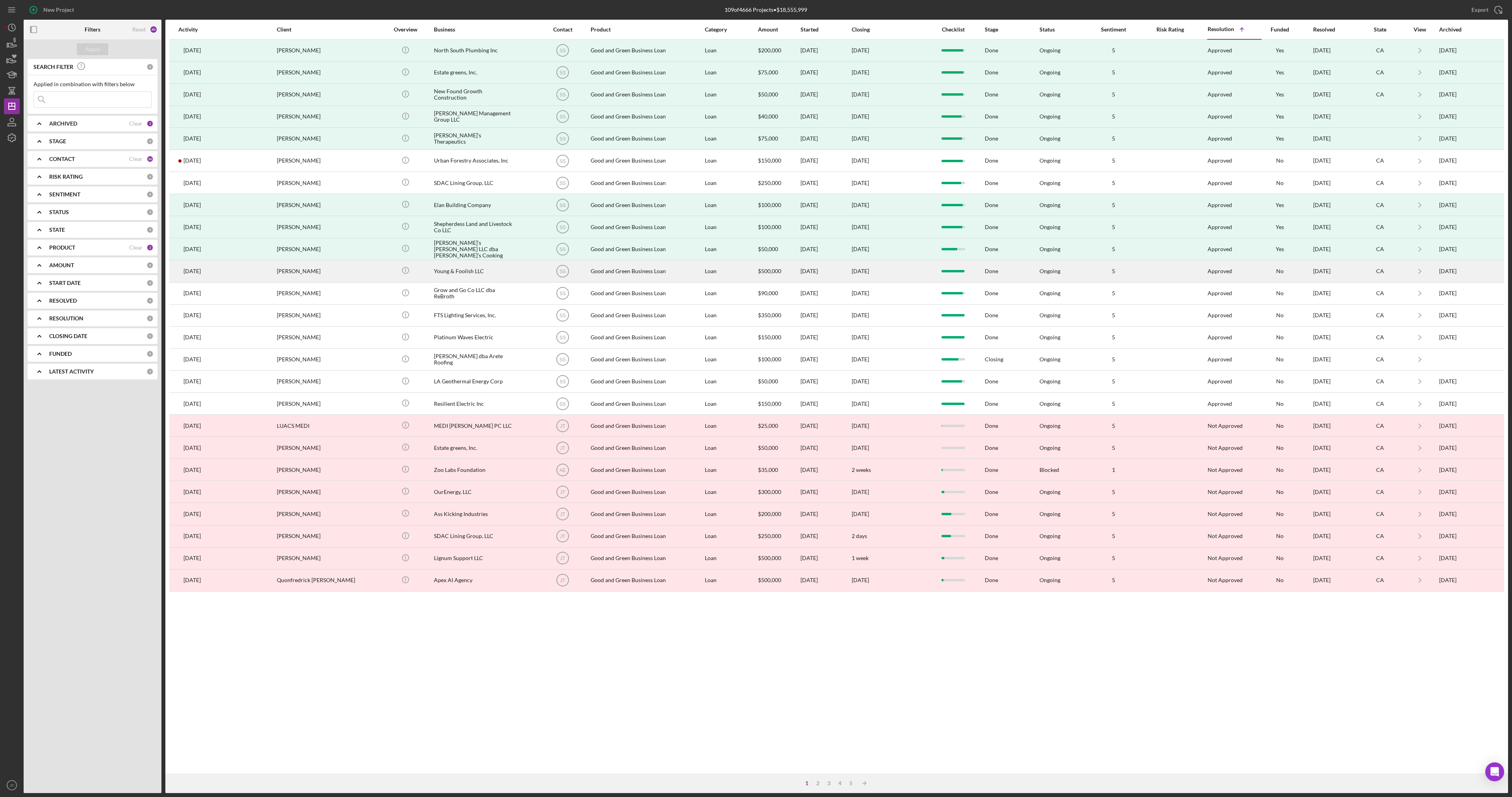
click at [525, 281] on td "Young & Foolish LLC" at bounding box center [491, 271] width 114 height 22
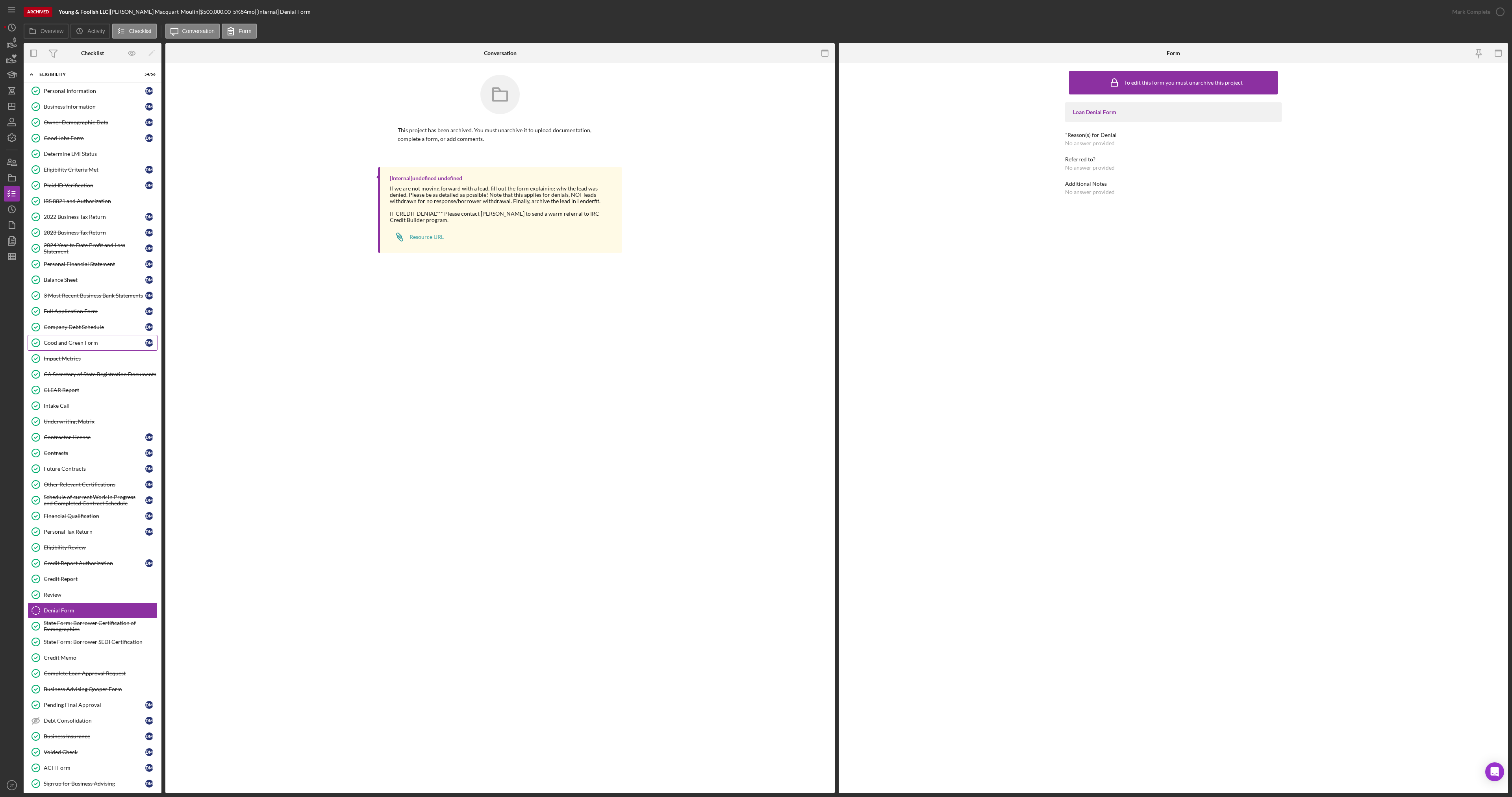
click at [87, 345] on div "Good and Green Form" at bounding box center [94, 343] width 102 height 6
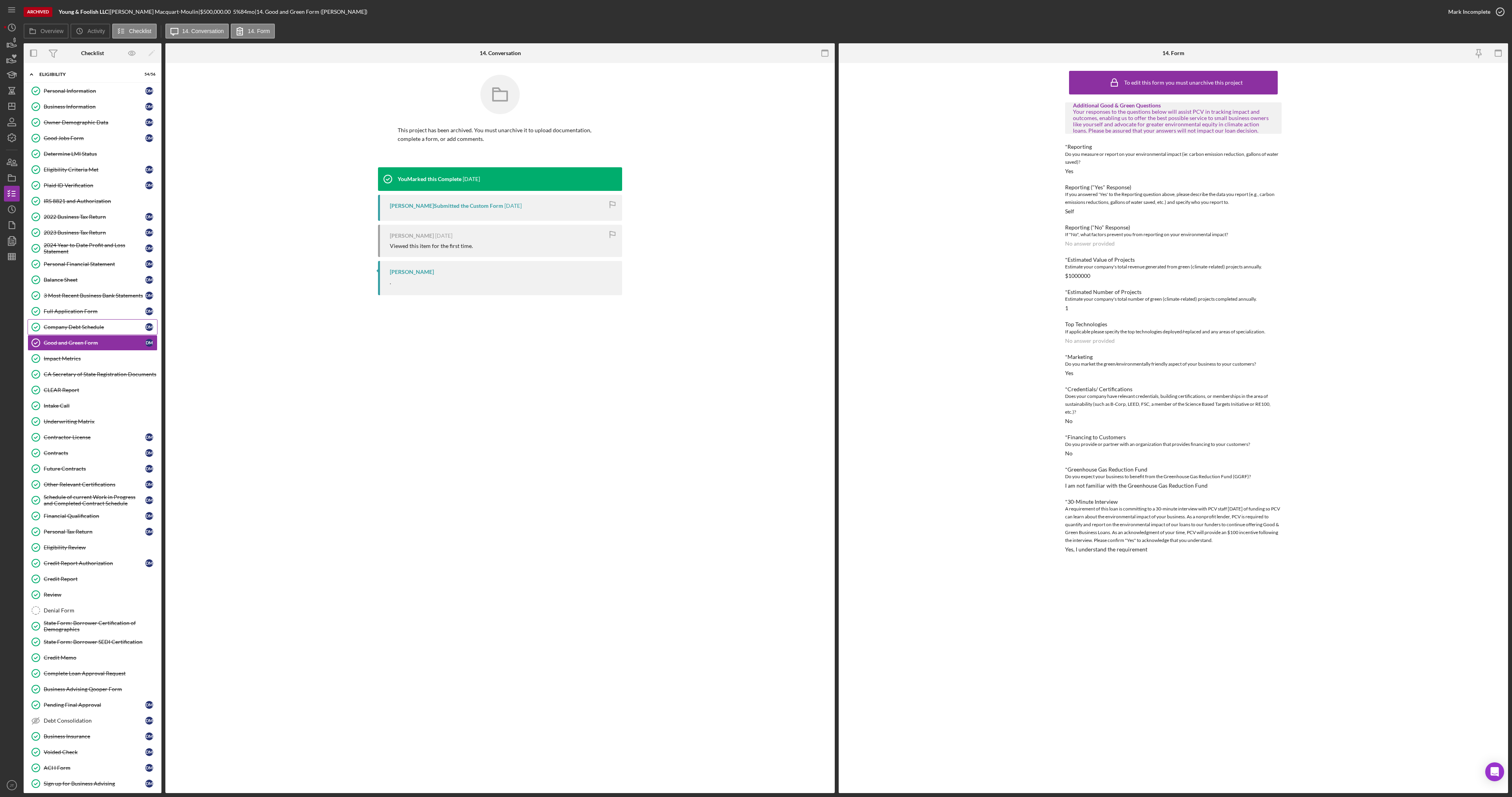
click at [89, 320] on link "Company Debt Schedule Company Debt Schedule [PERSON_NAME]" at bounding box center [92, 327] width 130 height 16
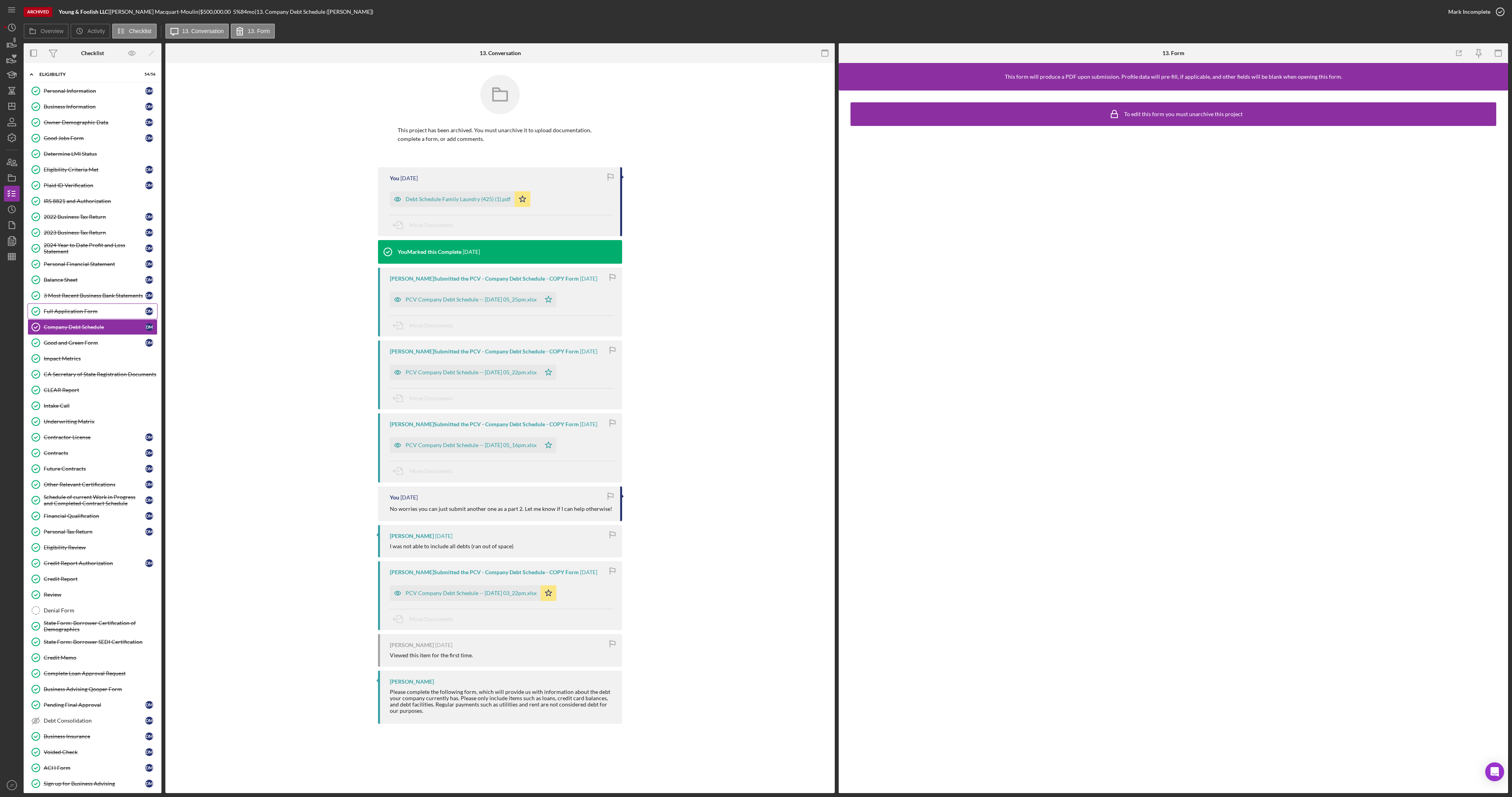
click at [89, 315] on link "Full Application Form Full Application Form [PERSON_NAME]" at bounding box center [92, 311] width 130 height 16
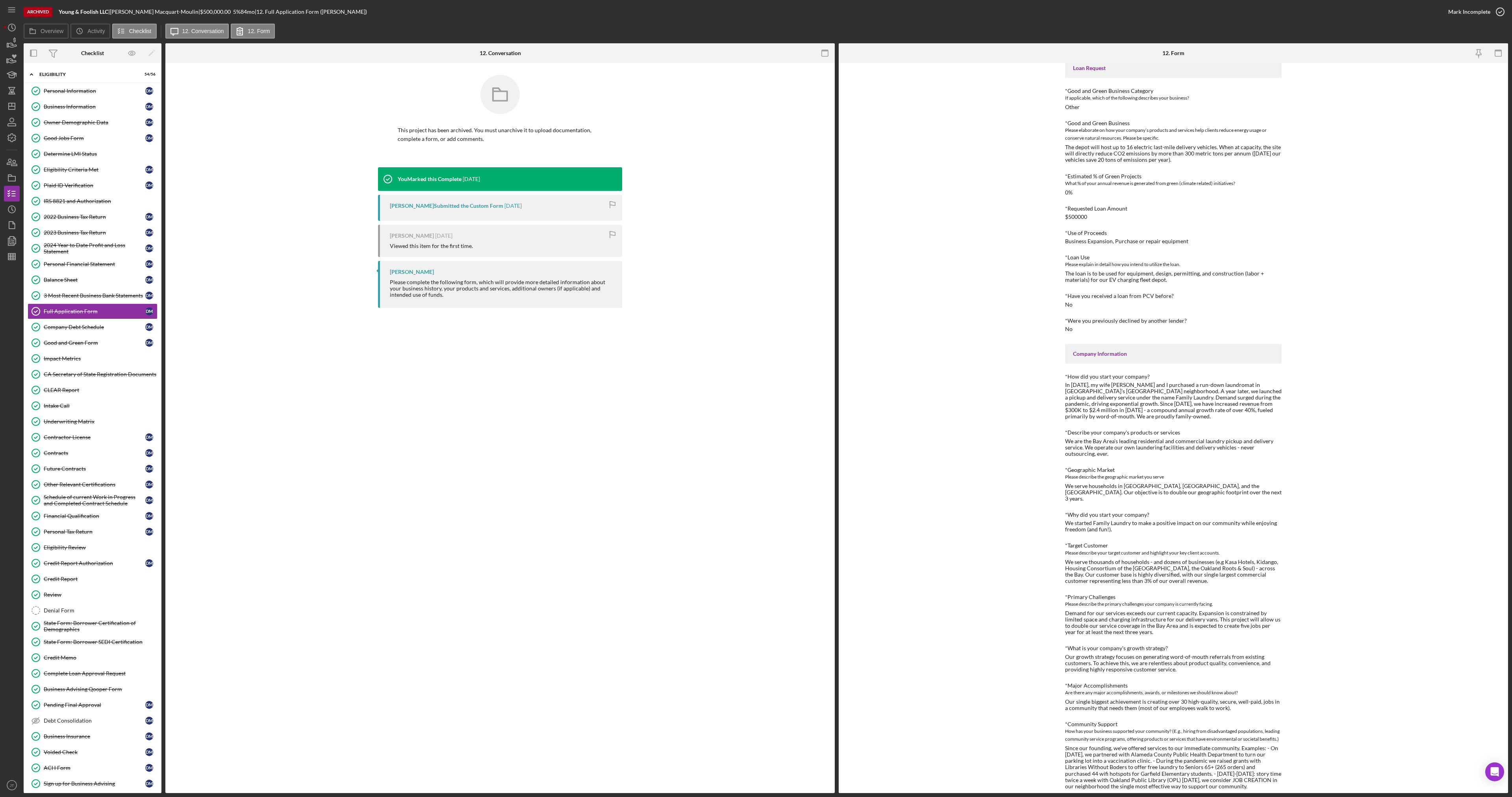
scroll to position [264, 0]
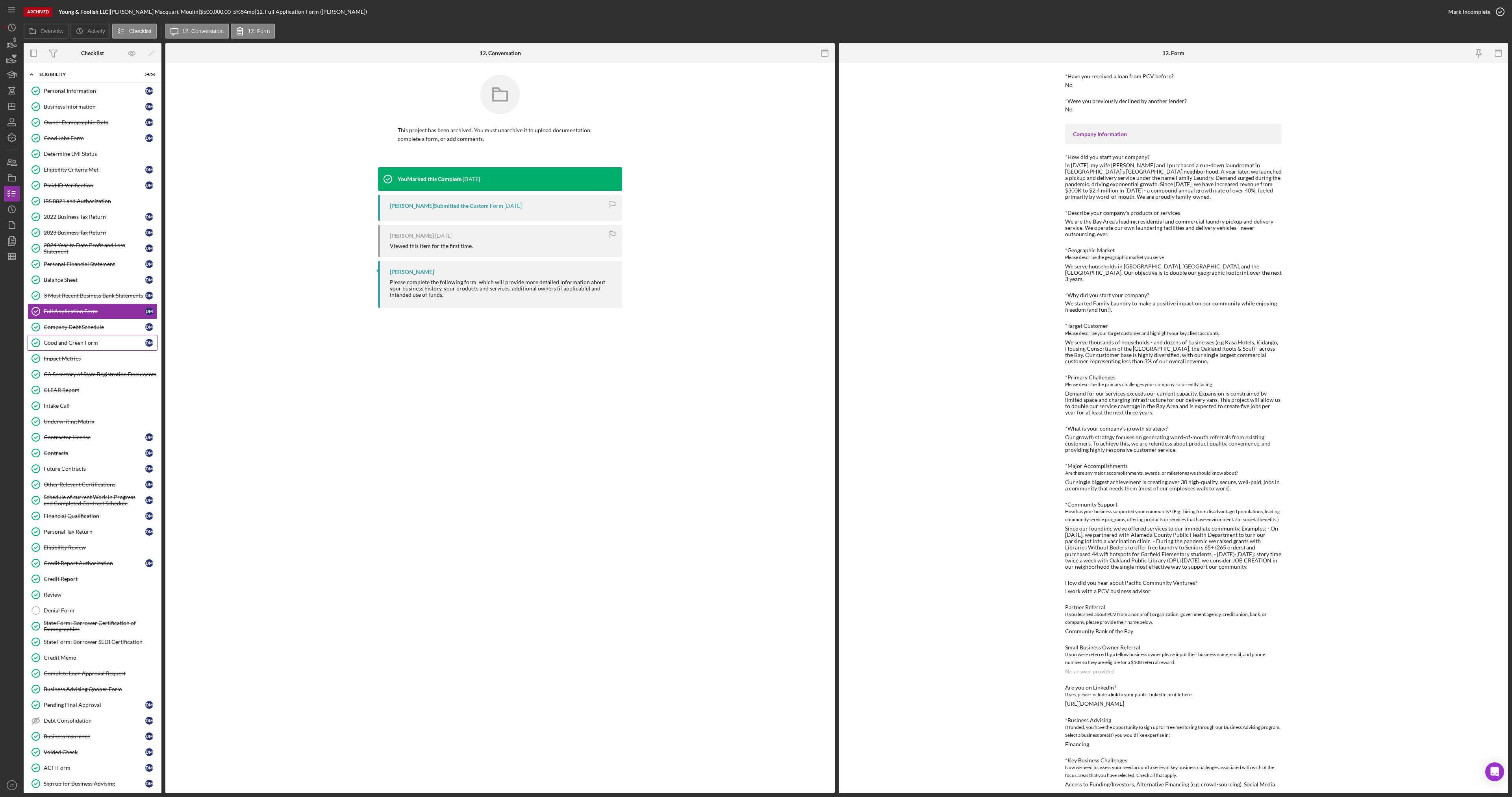
click at [90, 349] on link "Good and Green Form Good and Green Form [PERSON_NAME]" at bounding box center [92, 343] width 130 height 16
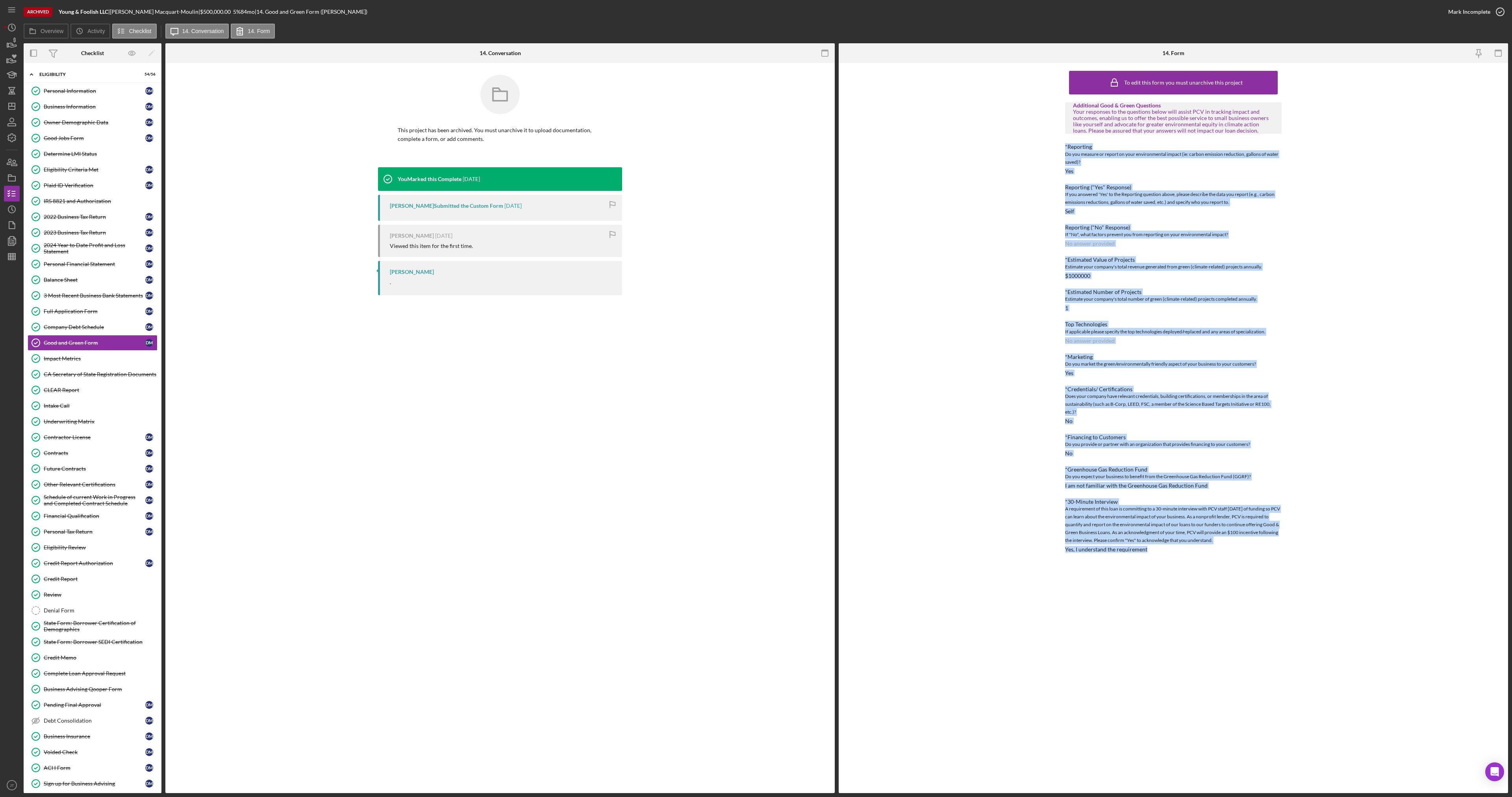
drag, startPoint x: 1180, startPoint y: 556, endPoint x: 1016, endPoint y: 141, distance: 446.2
click at [1016, 141] on div "To edit this form you must unarchive this project Additional Good & Green Quest…" at bounding box center [1173, 428] width 669 height 730
click at [1002, 167] on div "To edit this form you must unarchive this project Additional Good & Green Quest…" at bounding box center [1173, 428] width 669 height 730
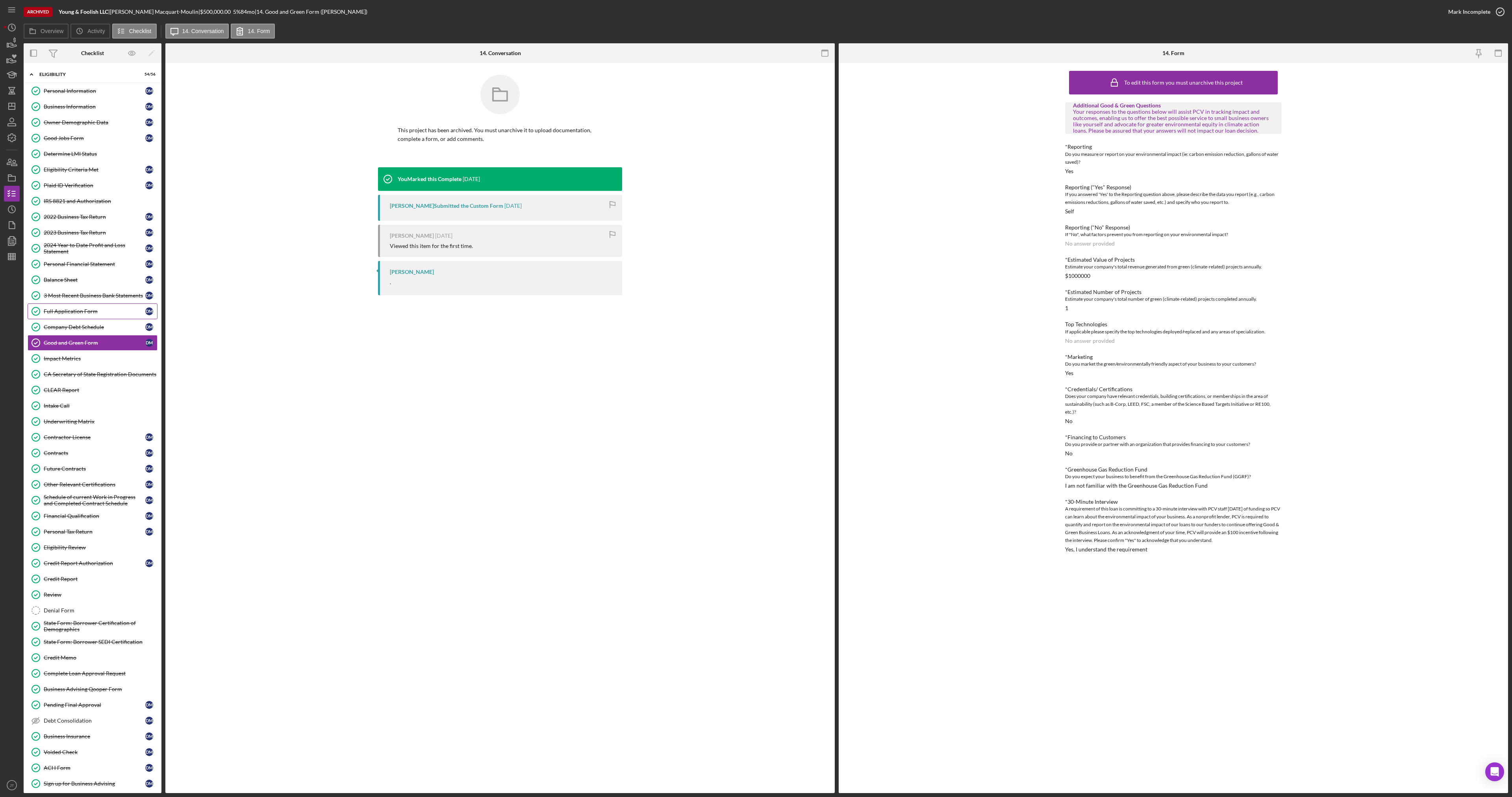
click at [90, 313] on div "Full Application Form" at bounding box center [94, 311] width 102 height 6
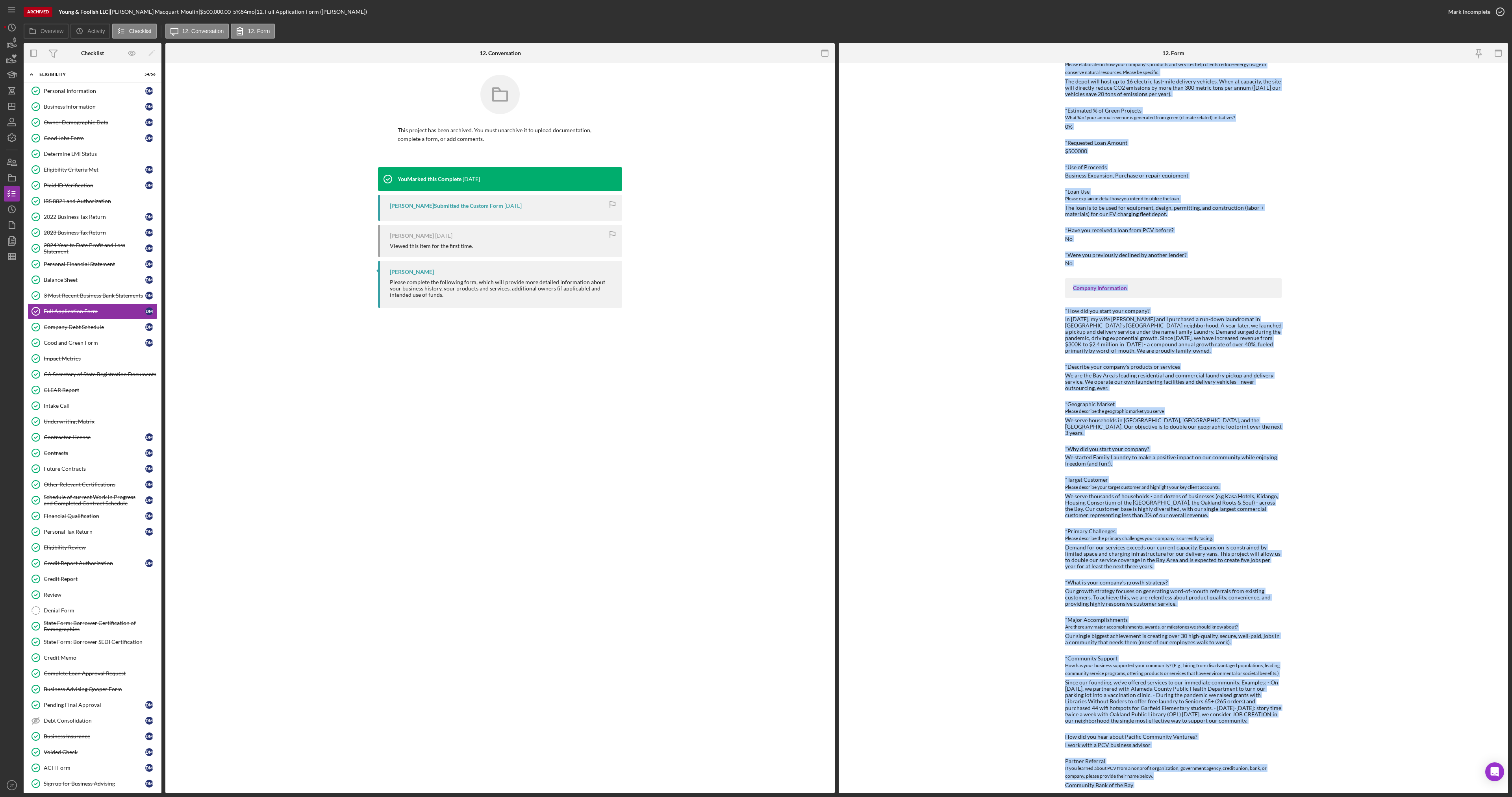
scroll to position [264, 0]
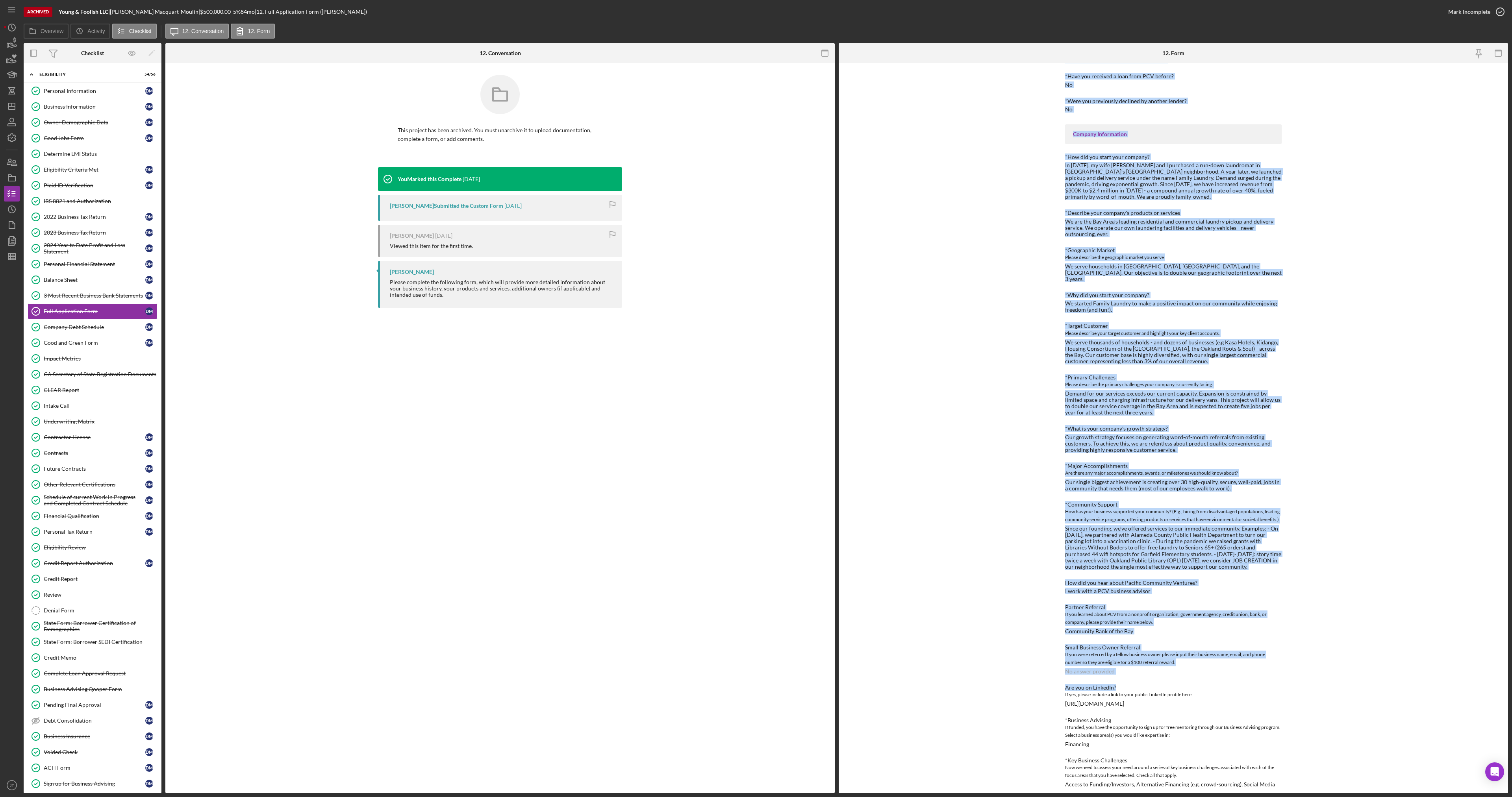
drag, startPoint x: 1059, startPoint y: 136, endPoint x: 1349, endPoint y: 551, distance: 506.3
click at [1335, 657] on div "To edit this form you must unarchive this project Loan Request *Good and Green …" at bounding box center [1173, 428] width 669 height 730
click at [1351, 501] on div "To edit this form you must unarchive this project Loan Request *Good and Green …" at bounding box center [1173, 428] width 669 height 730
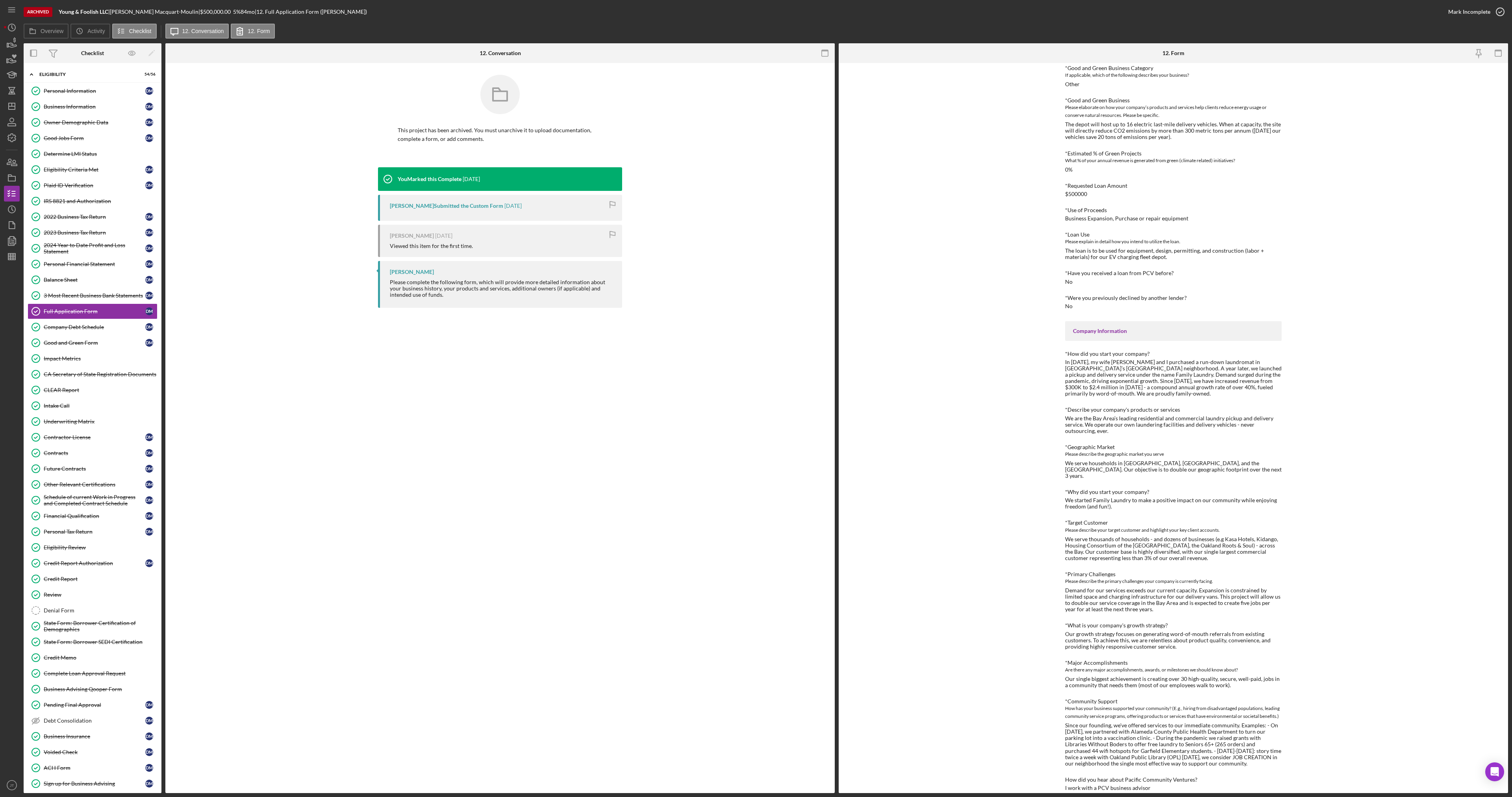
scroll to position [0, 0]
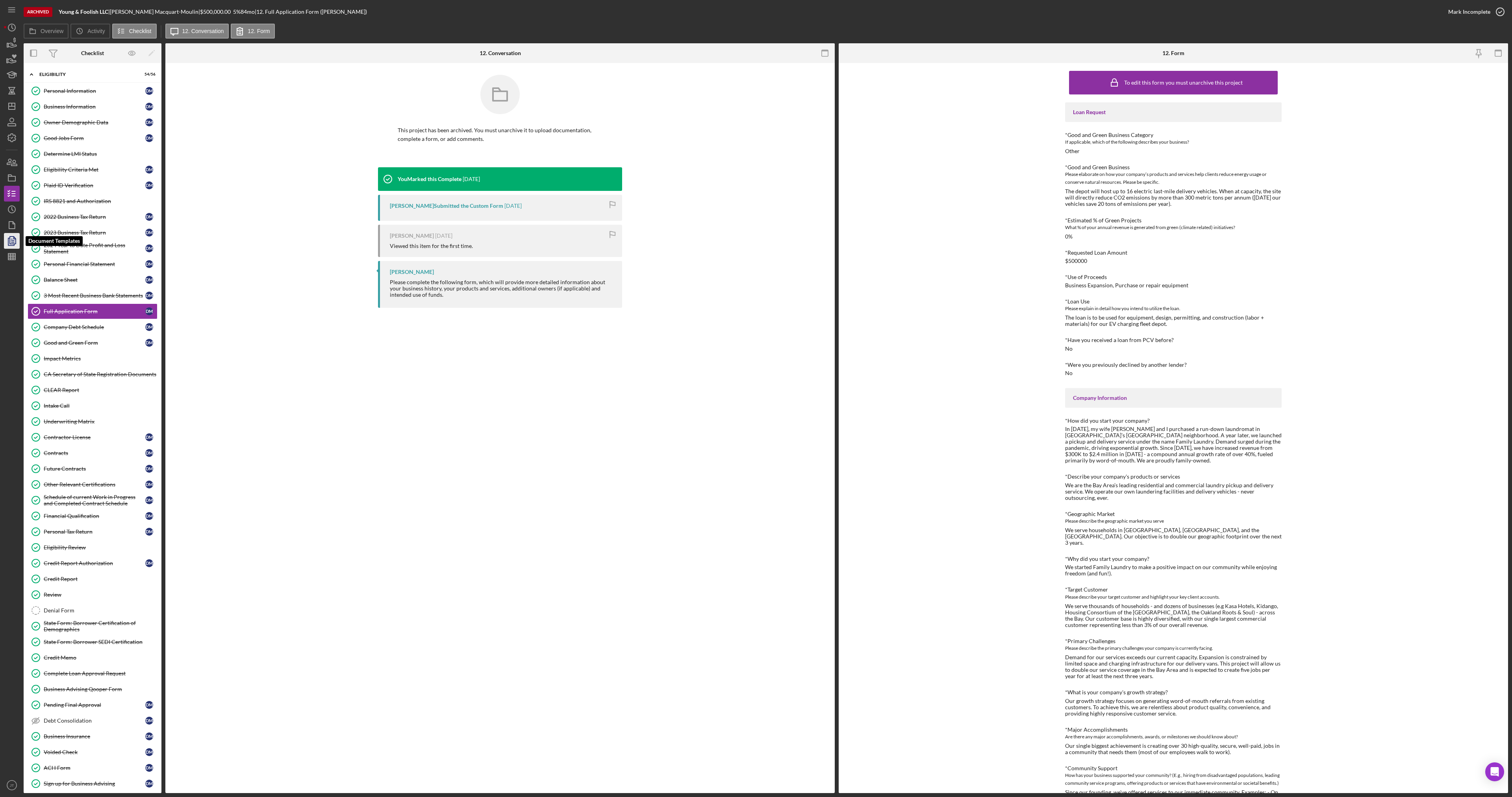
click at [15, 239] on polyline "button" at bounding box center [14, 238] width 2 height 2
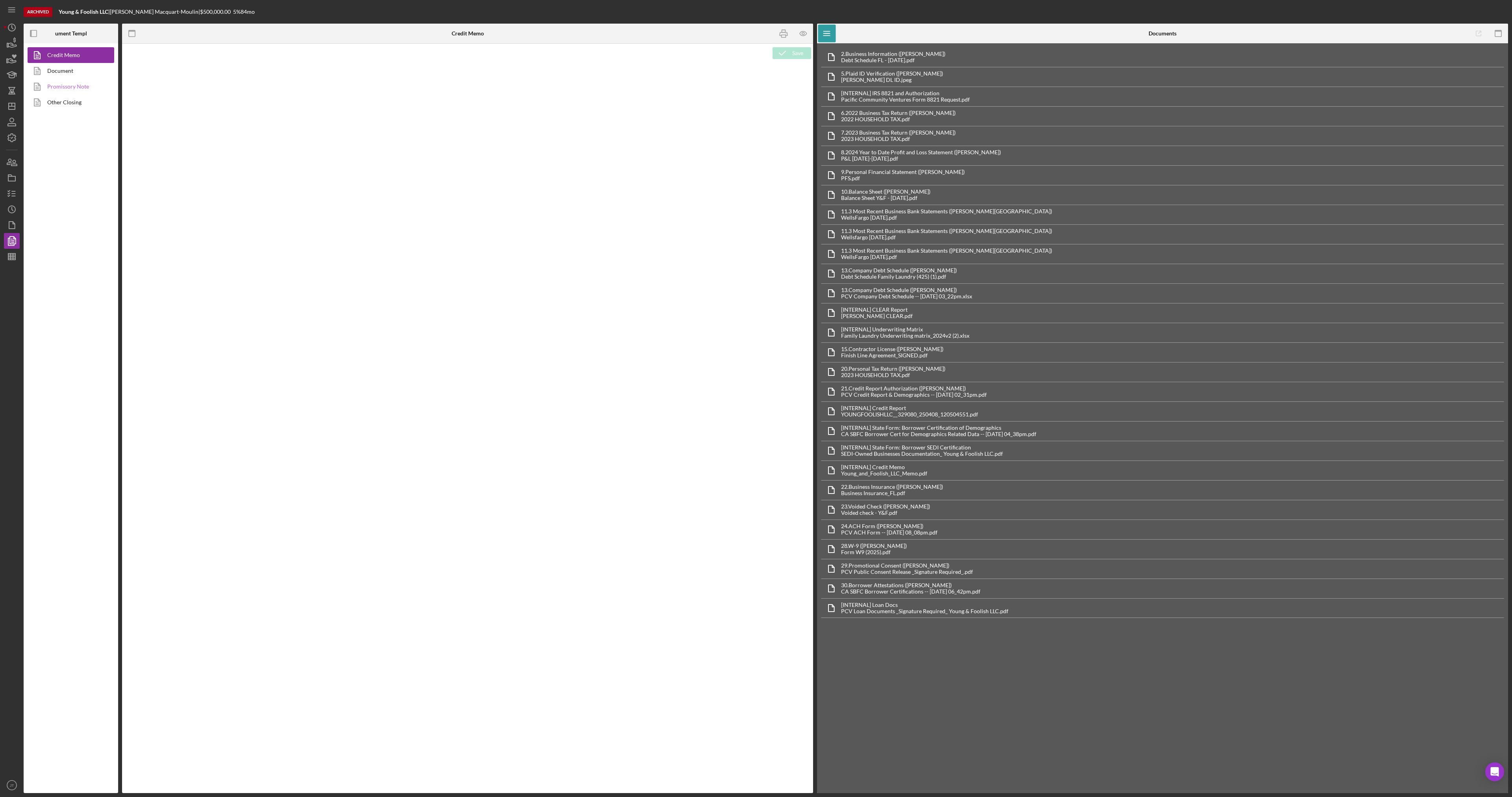
type textarea "<h2 style="text-align: left;"><span style="font-size: 14pt; font-family: Arial,…"
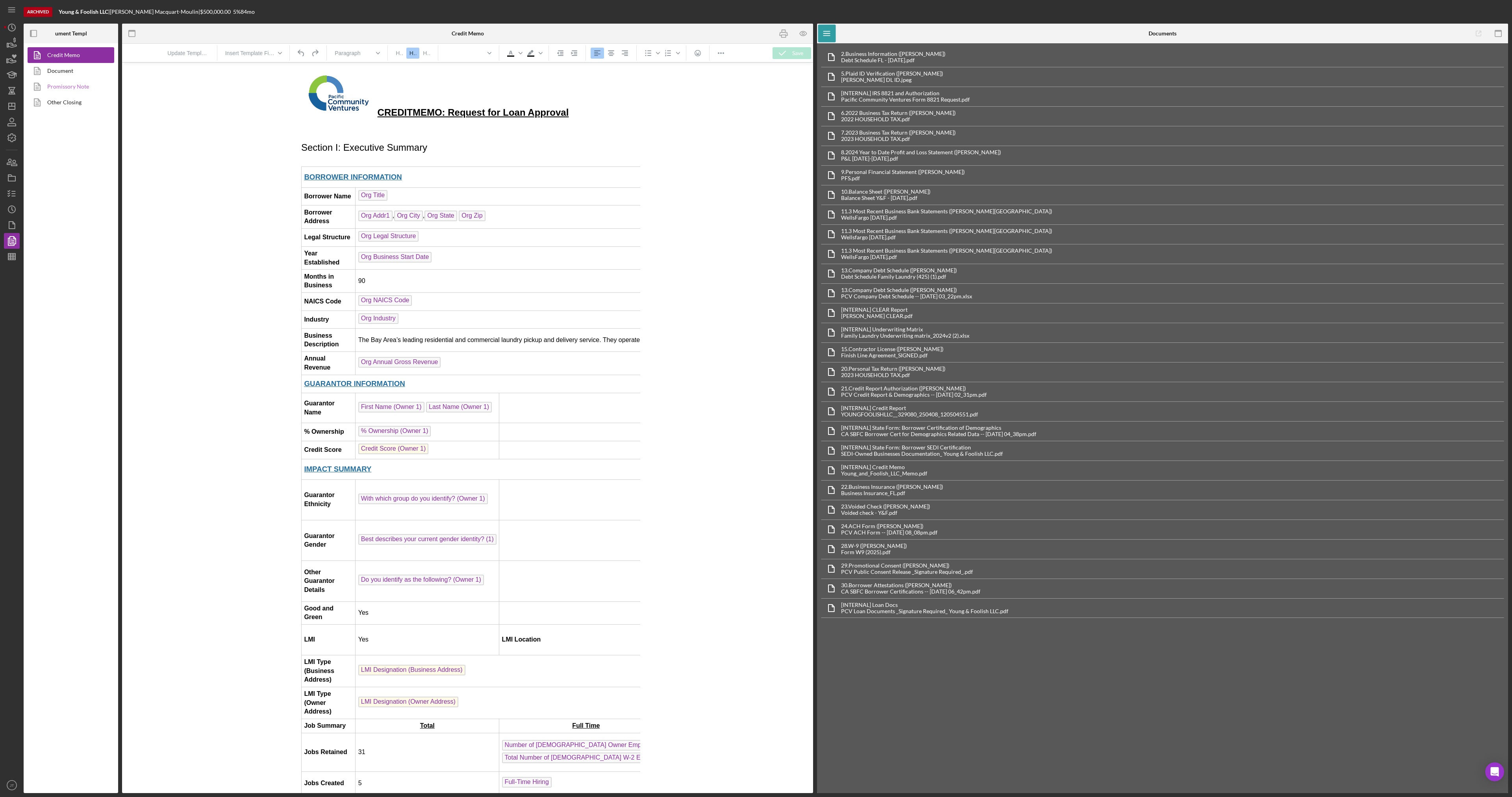
click at [73, 90] on link "Promissory Note" at bounding box center [69, 86] width 83 height 16
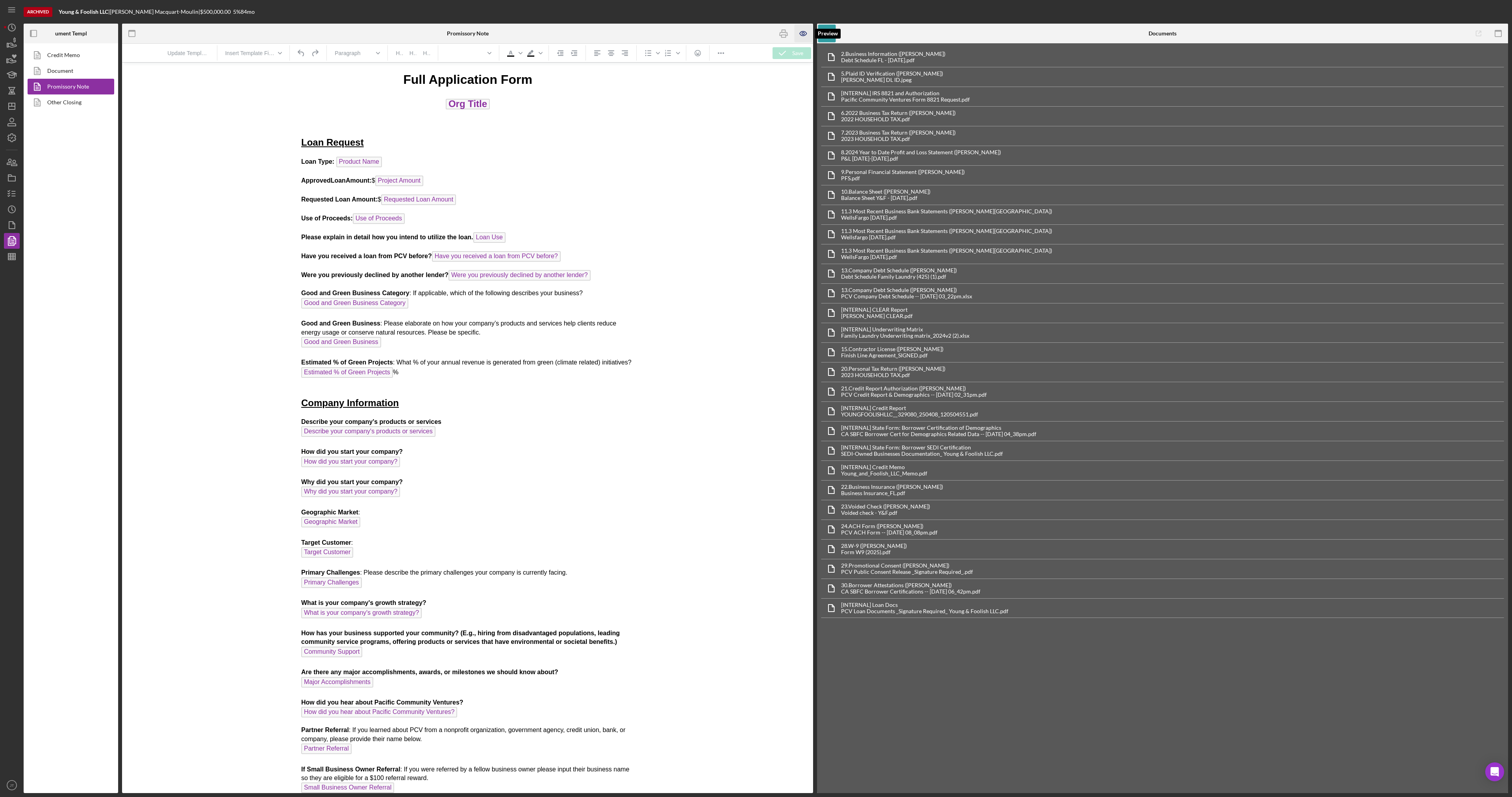
click at [803, 31] on icon "button" at bounding box center [804, 33] width 18 height 18
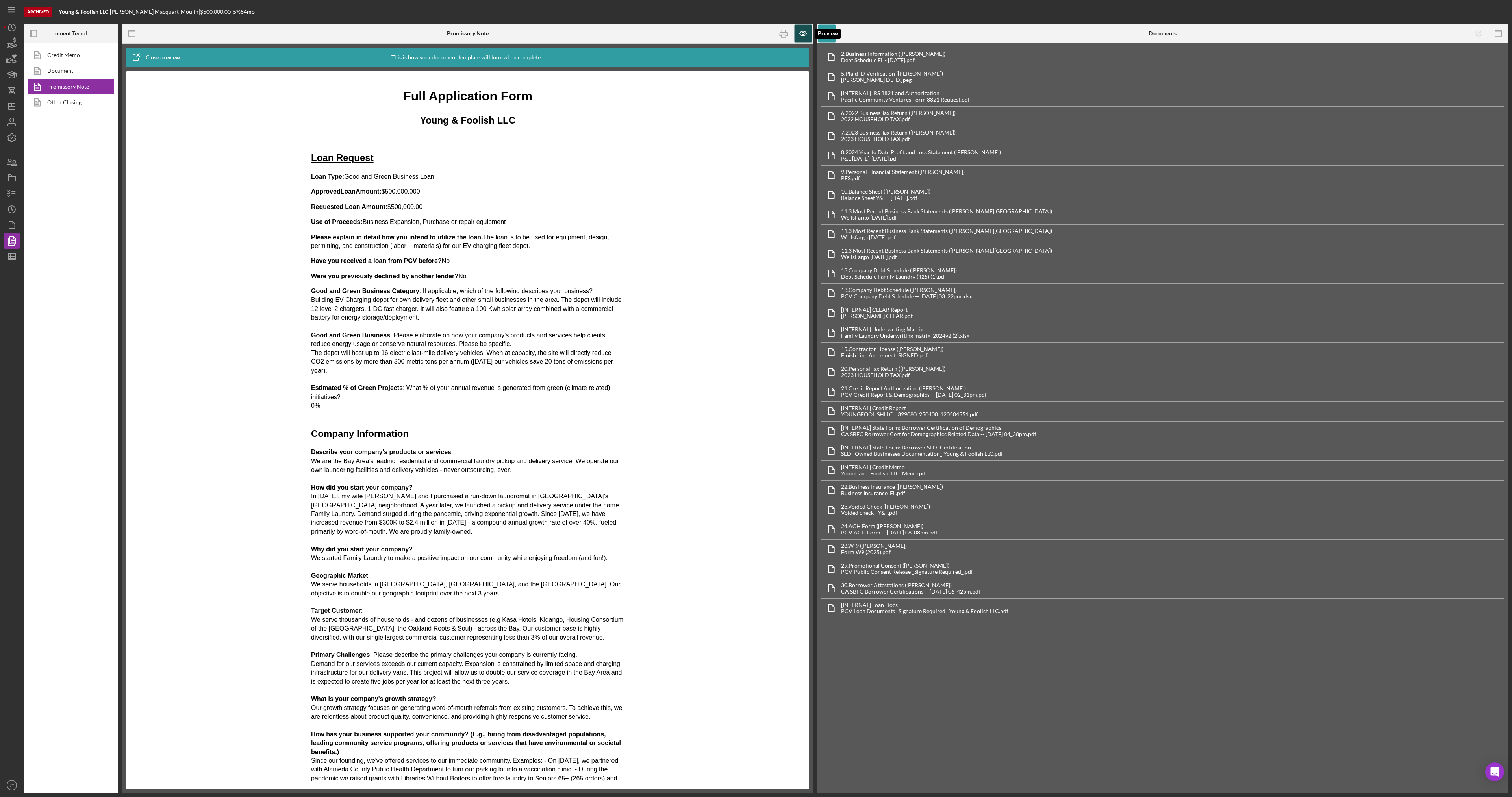
click at [801, 38] on icon "button" at bounding box center [804, 33] width 18 height 18
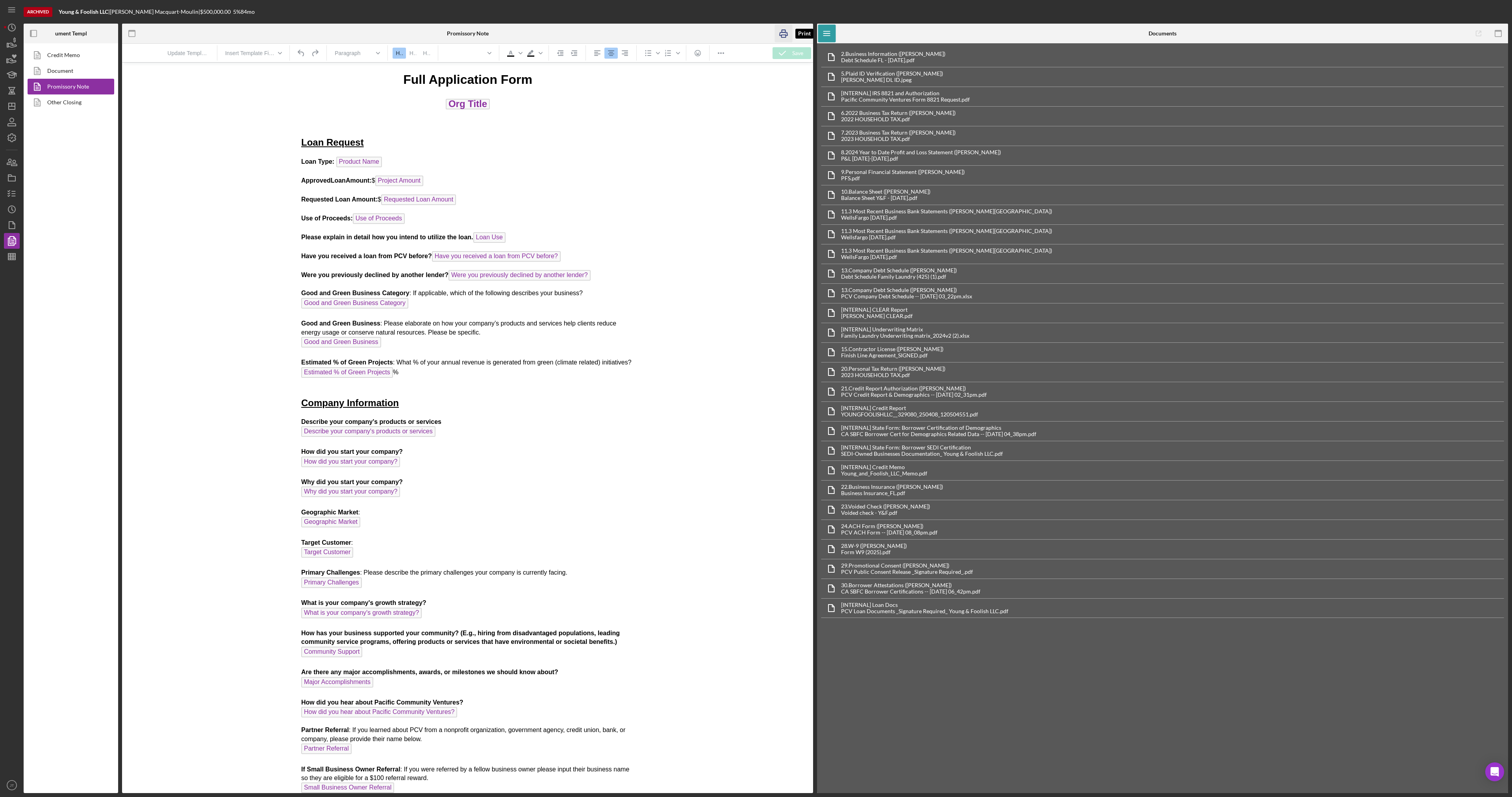
click at [783, 35] on rect "button" at bounding box center [784, 36] width 4 height 2
click at [9, 47] on icon "button" at bounding box center [12, 45] width 8 height 4
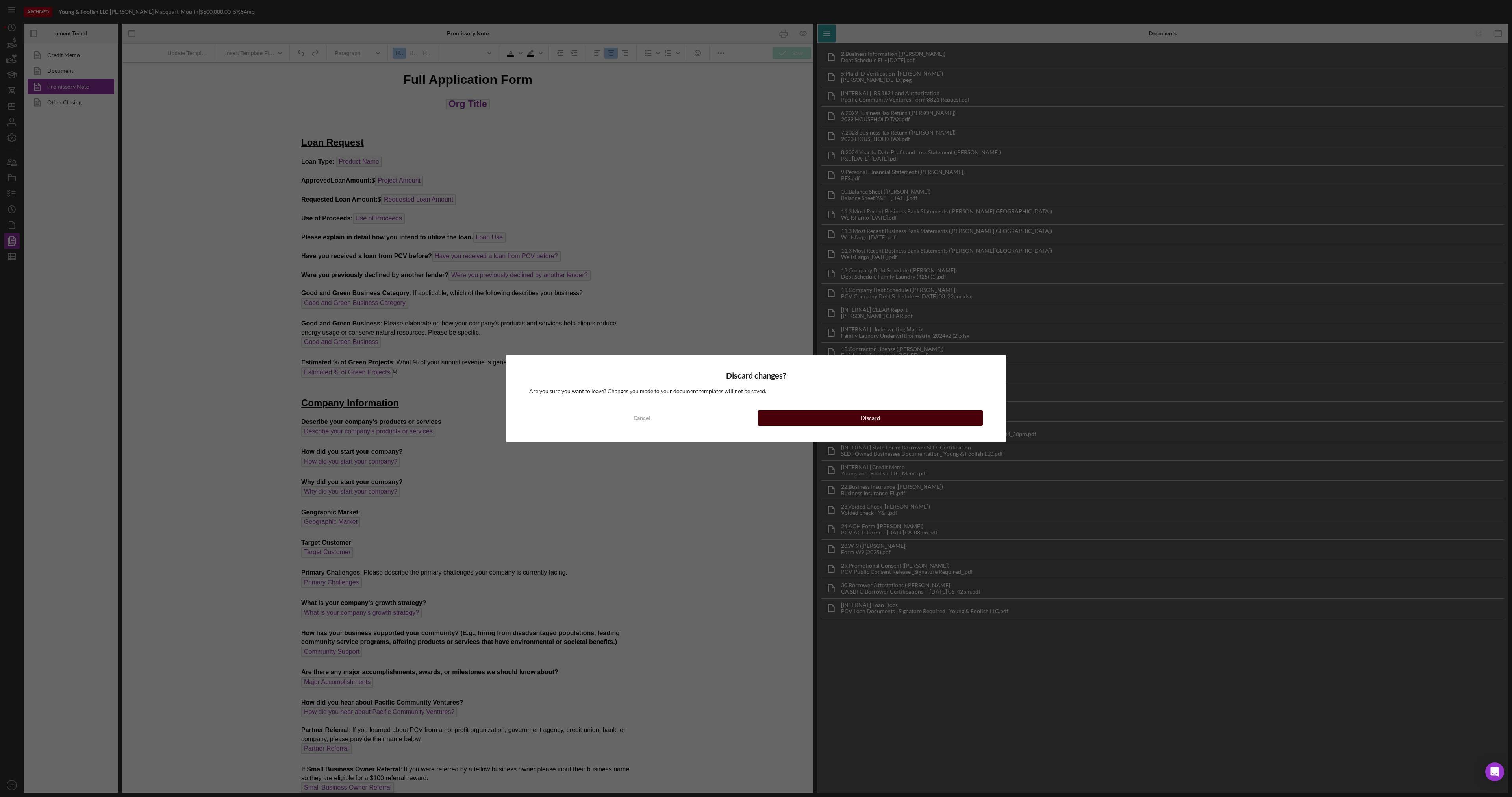
click at [900, 421] on button "Discard" at bounding box center [870, 418] width 225 height 16
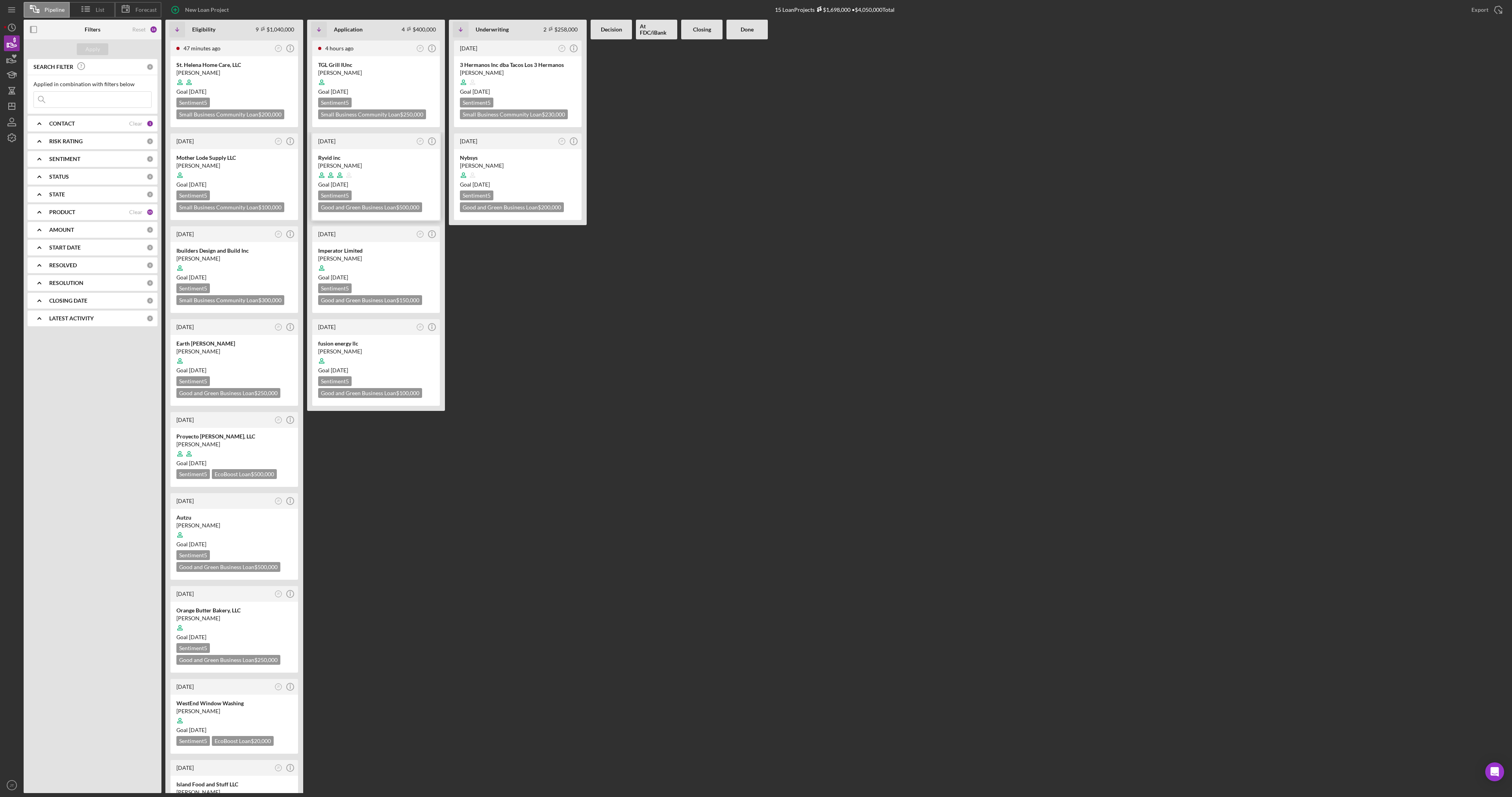
click at [377, 189] on div "Ryvid inc [PERSON_NAME] Goal [DATE] Sentiment 5 Good and Green Business Loan $5…" at bounding box center [376, 184] width 127 height 71
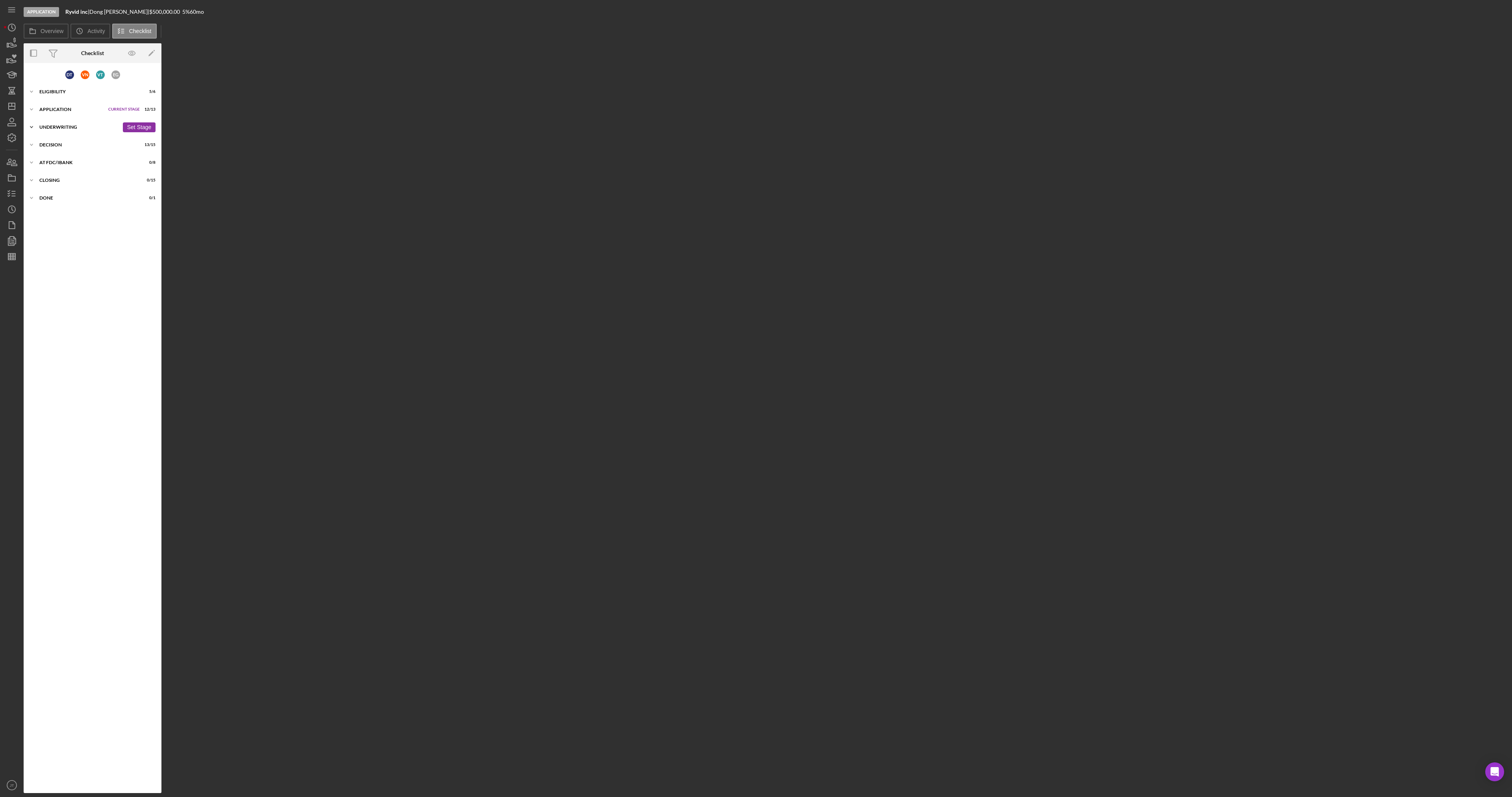
click at [82, 125] on div "Underwriting" at bounding box center [79, 127] width 80 height 5
click at [57, 259] on div "Decision" at bounding box center [79, 259] width 80 height 5
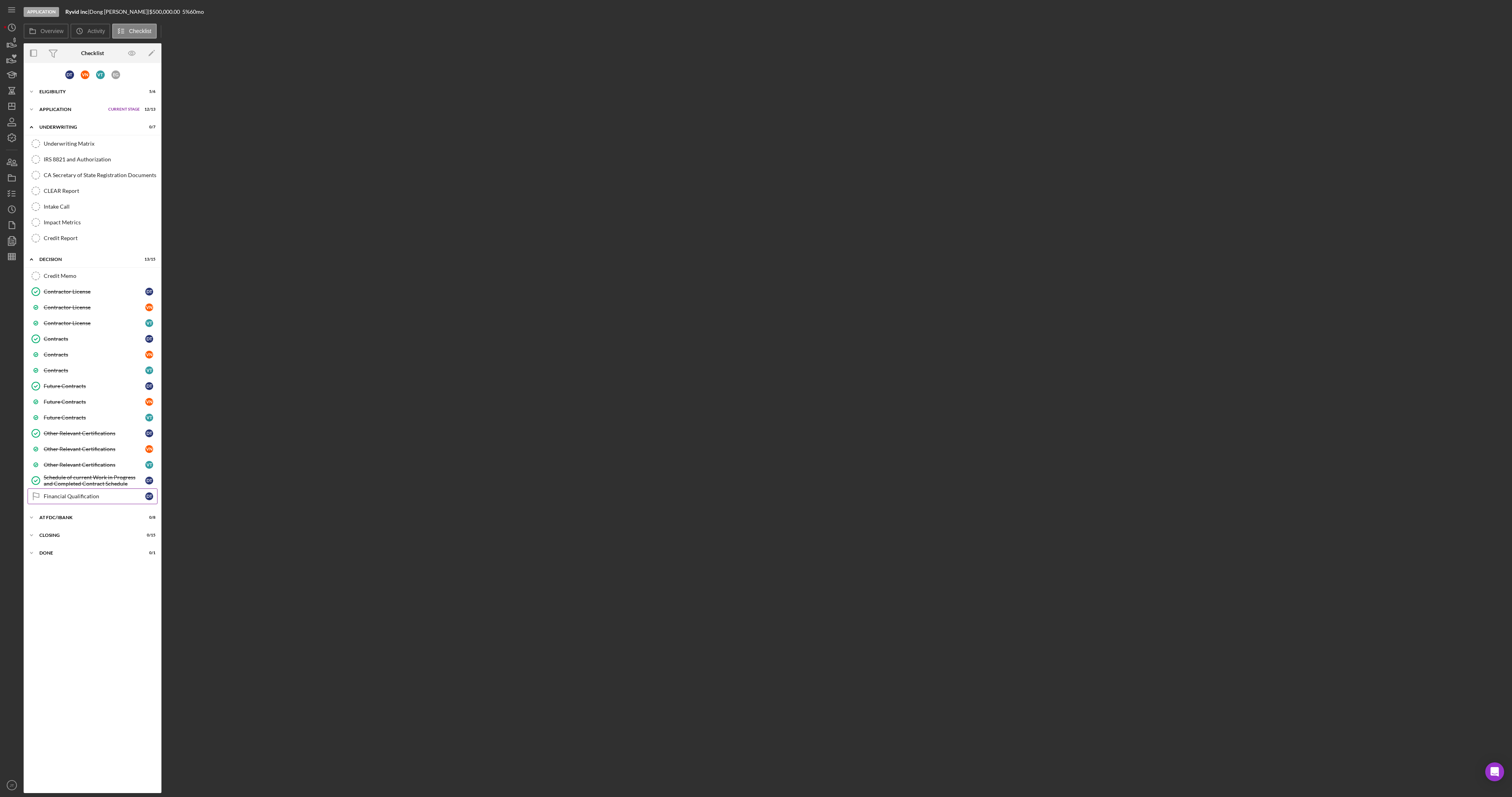
click at [77, 494] on div "Financial Qualification" at bounding box center [94, 497] width 102 height 6
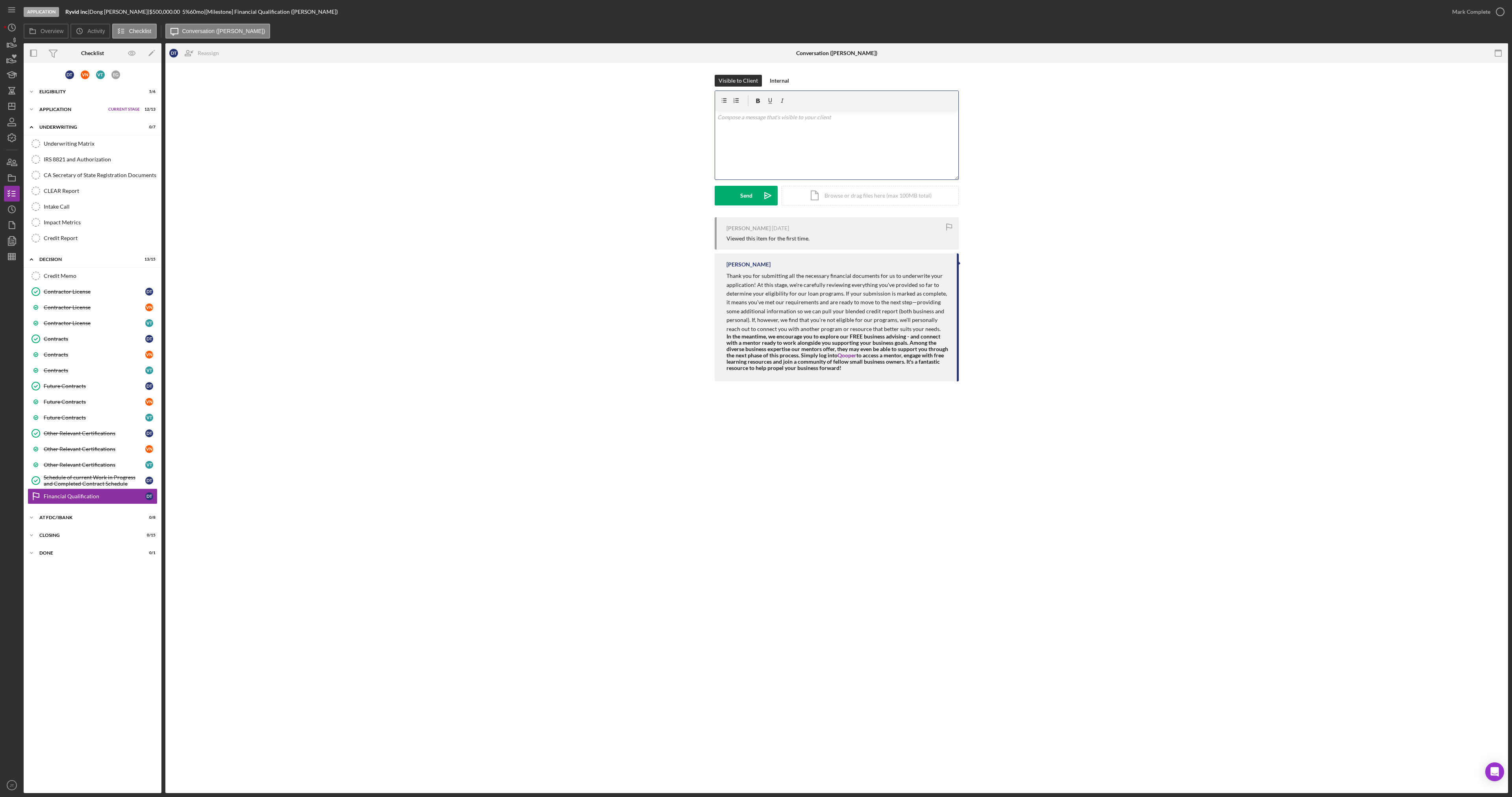
click at [820, 153] on div "v Color teal Color pink Remove color Add row above Add row below Add column bef…" at bounding box center [836, 145] width 244 height 69
click at [839, 118] on p "Hi [PERSON_NAME]! Would you have any time [DATE] morning or [DATE]" at bounding box center [836, 117] width 239 height 9
click at [841, 121] on p "Hi [PERSON_NAME]! Would you have any time [DATE] morning from or [DATE]" at bounding box center [836, 117] width 239 height 9
click at [839, 121] on p "Hi [PERSON_NAME]! Would you have any time [DATE] morning from or [DATE]" at bounding box center [836, 117] width 239 height 9
drag, startPoint x: 886, startPoint y: 121, endPoint x: 873, endPoint y: 121, distance: 13.0
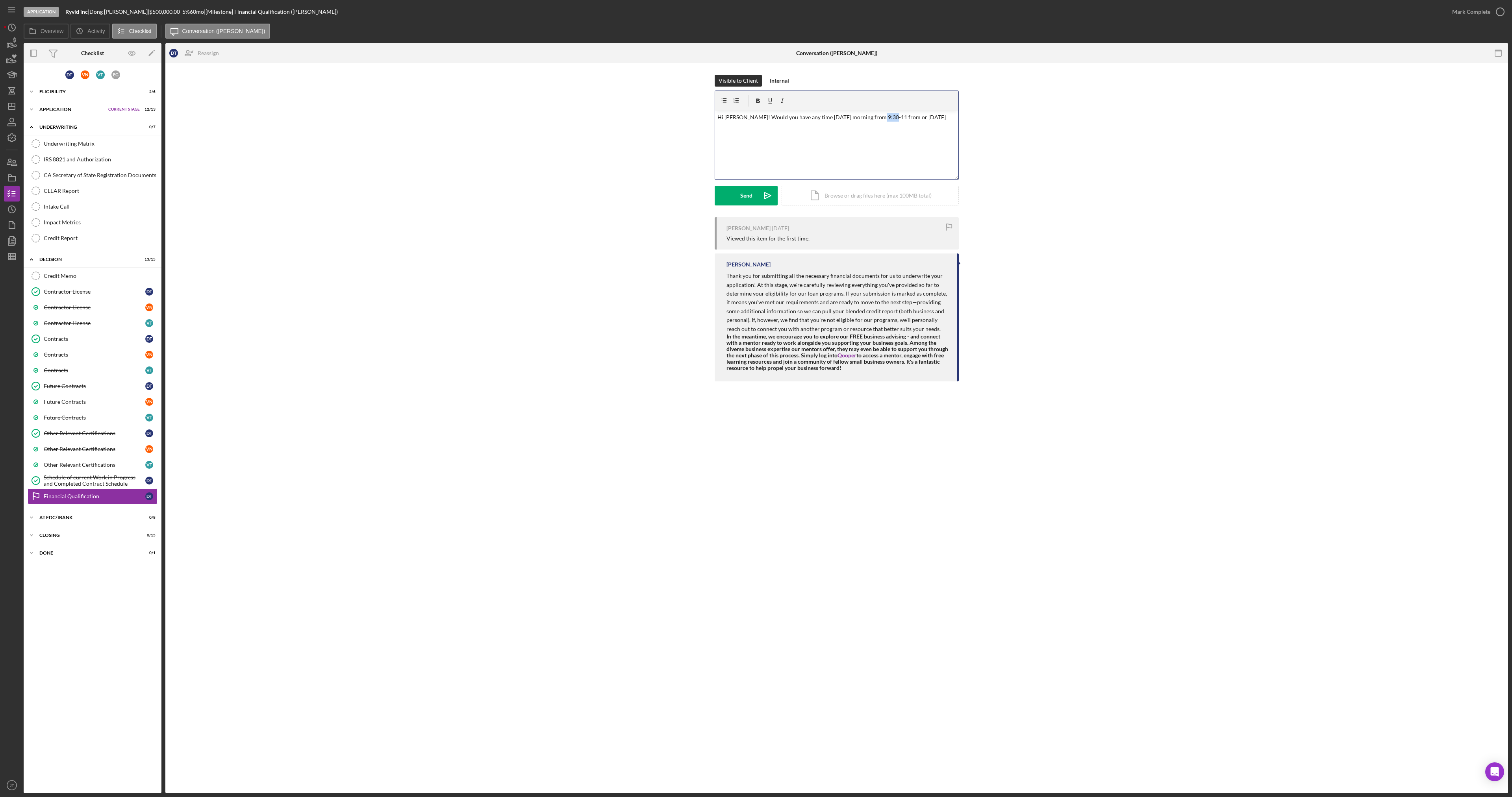
click at [873, 121] on div "v Color teal Color pink Remove color Add row above Add row below Add column bef…" at bounding box center [836, 145] width 244 height 69
click at [905, 116] on p "Hi [PERSON_NAME]! Would you have any time [DATE] morning from 9:30-11 or [DATE]" at bounding box center [836, 117] width 239 height 9
click at [916, 117] on p "Hi [PERSON_NAME]! Would you have any time [DATE] morning from 9:30-11 or [DATE]…" at bounding box center [836, 117] width 239 height 9
click at [950, 121] on p "Hi [PERSON_NAME]! Would you have any time [DATE] morning from 9:30-11 or [DATE]…" at bounding box center [836, 126] width 239 height 26
click at [745, 193] on div "Send" at bounding box center [746, 196] width 12 height 20
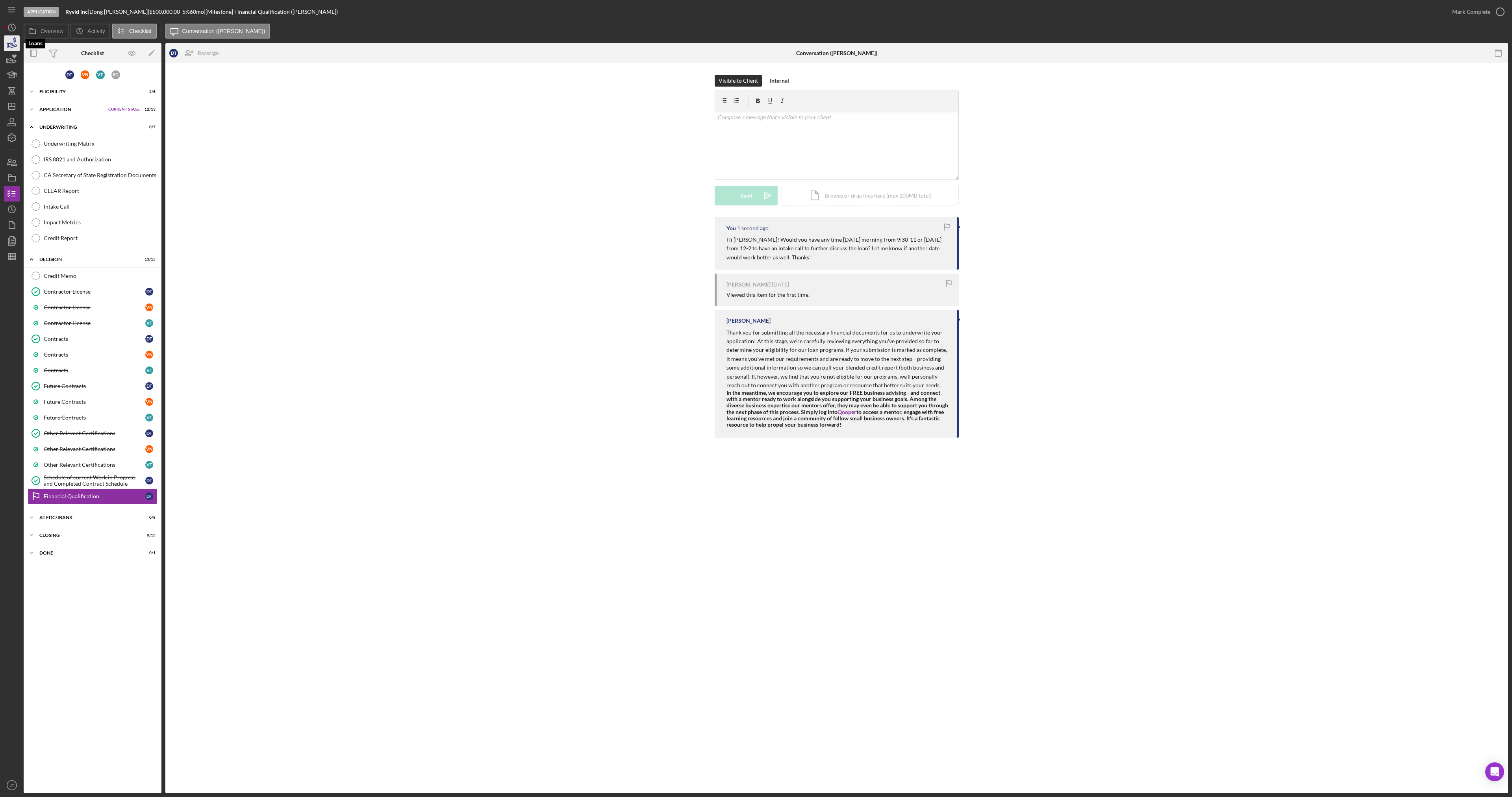
click at [10, 46] on icon "button" at bounding box center [12, 43] width 20 height 20
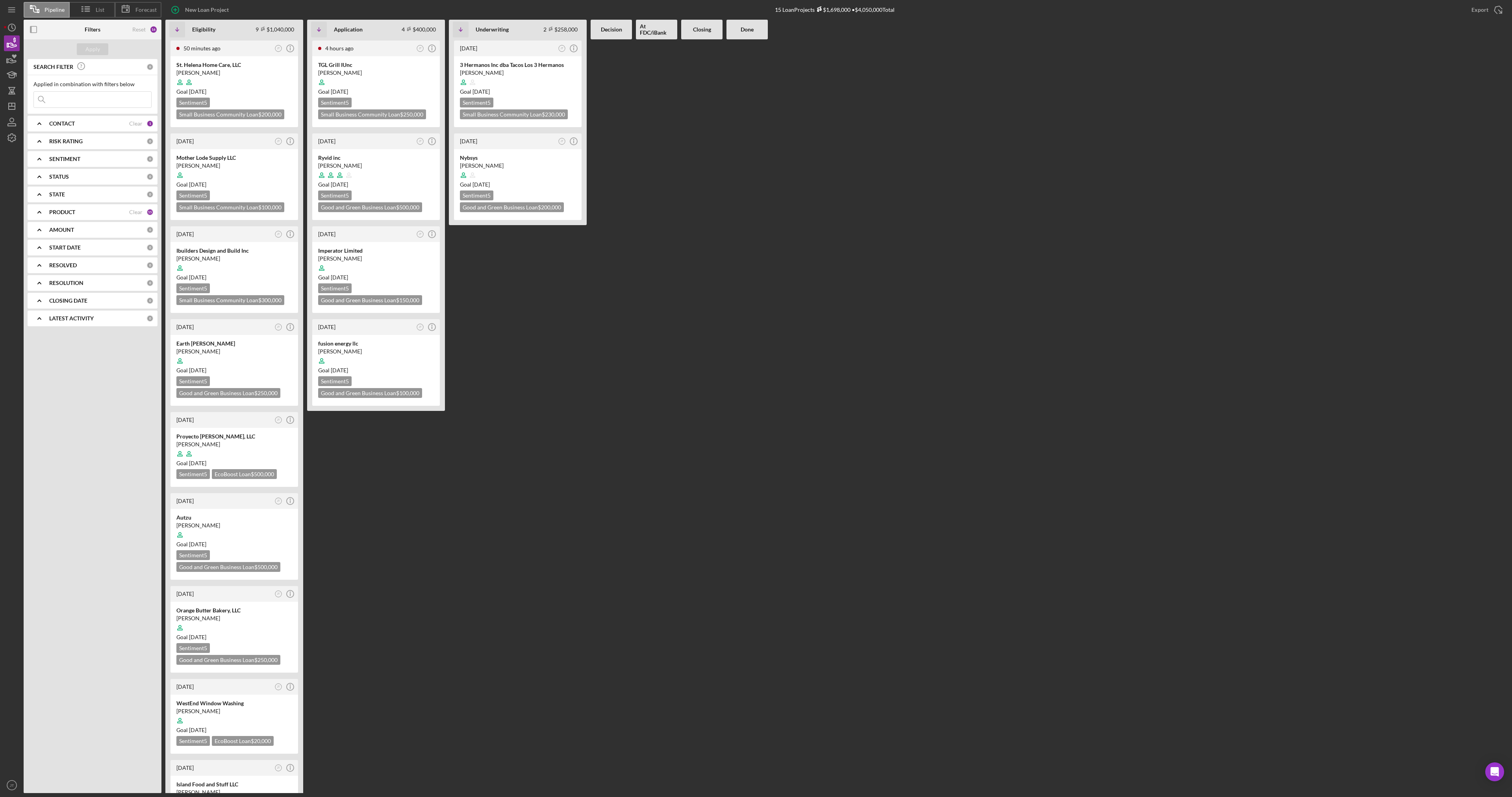
click at [619, 267] on div at bounding box center [611, 416] width 41 height 754
click at [716, 324] on div at bounding box center [702, 416] width 41 height 754
